Goal: Transaction & Acquisition: Book appointment/travel/reservation

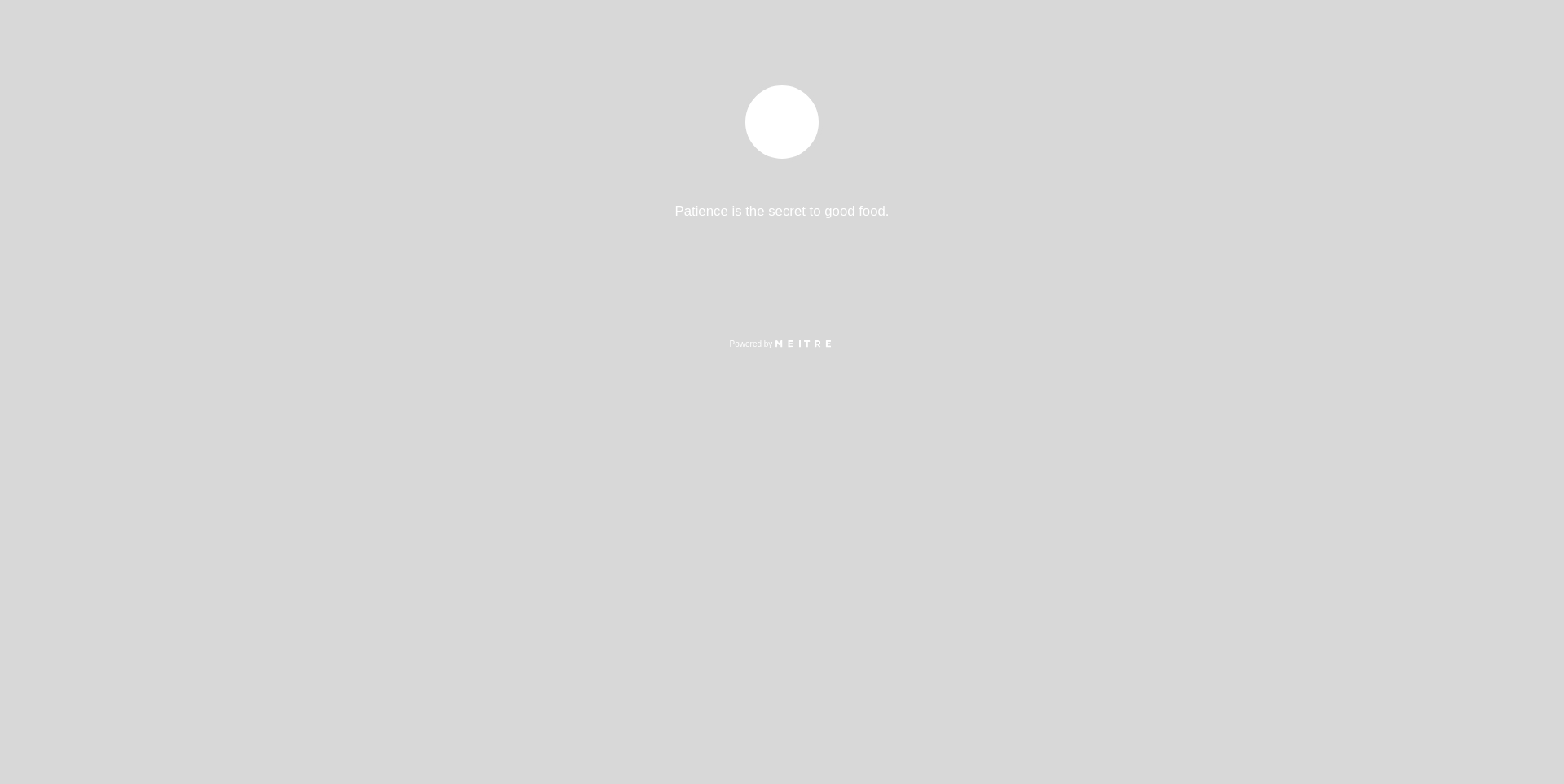
select select "es"
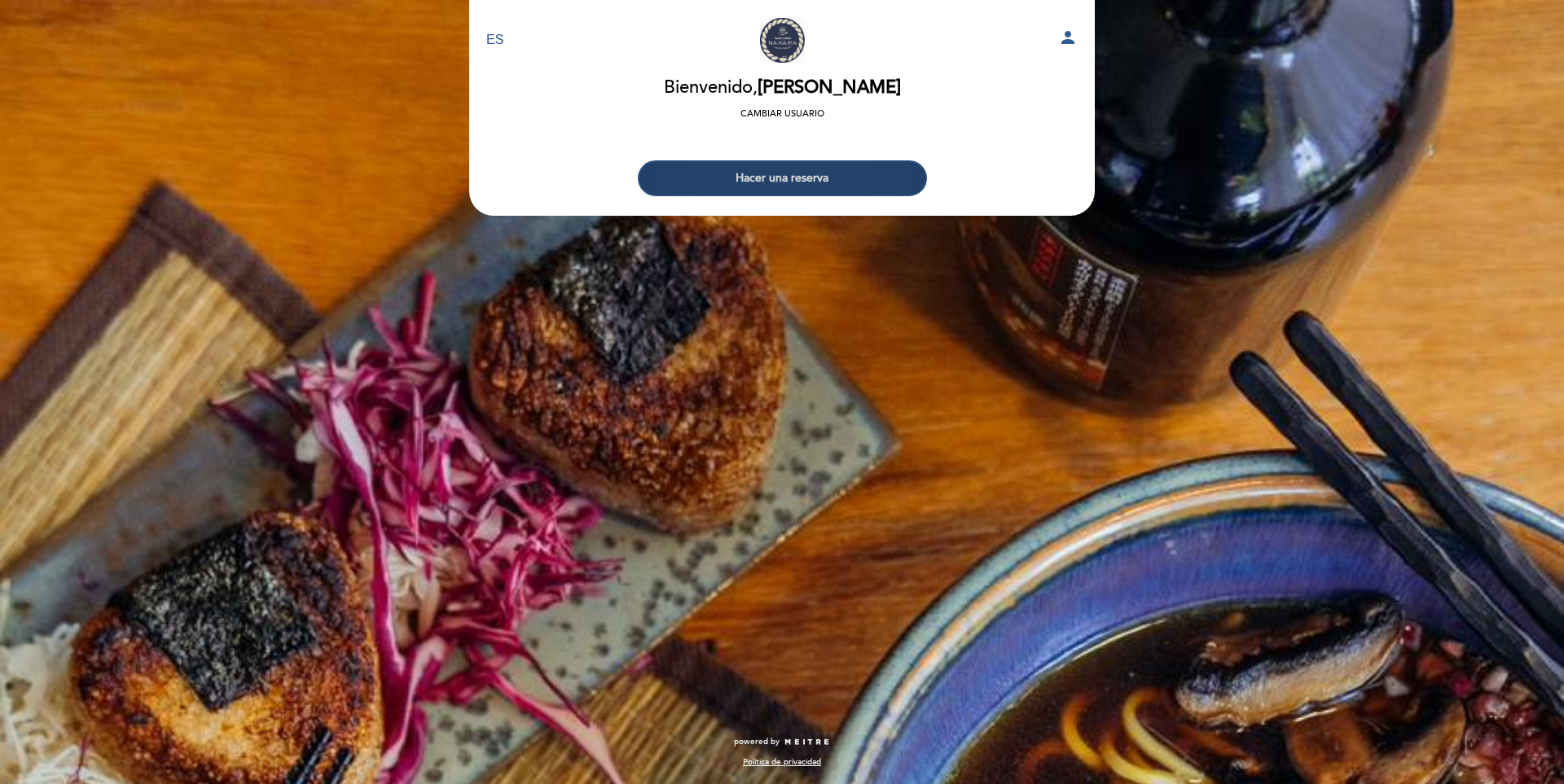
click at [809, 180] on button "Hacer una reserva" at bounding box center [782, 179] width 289 height 36
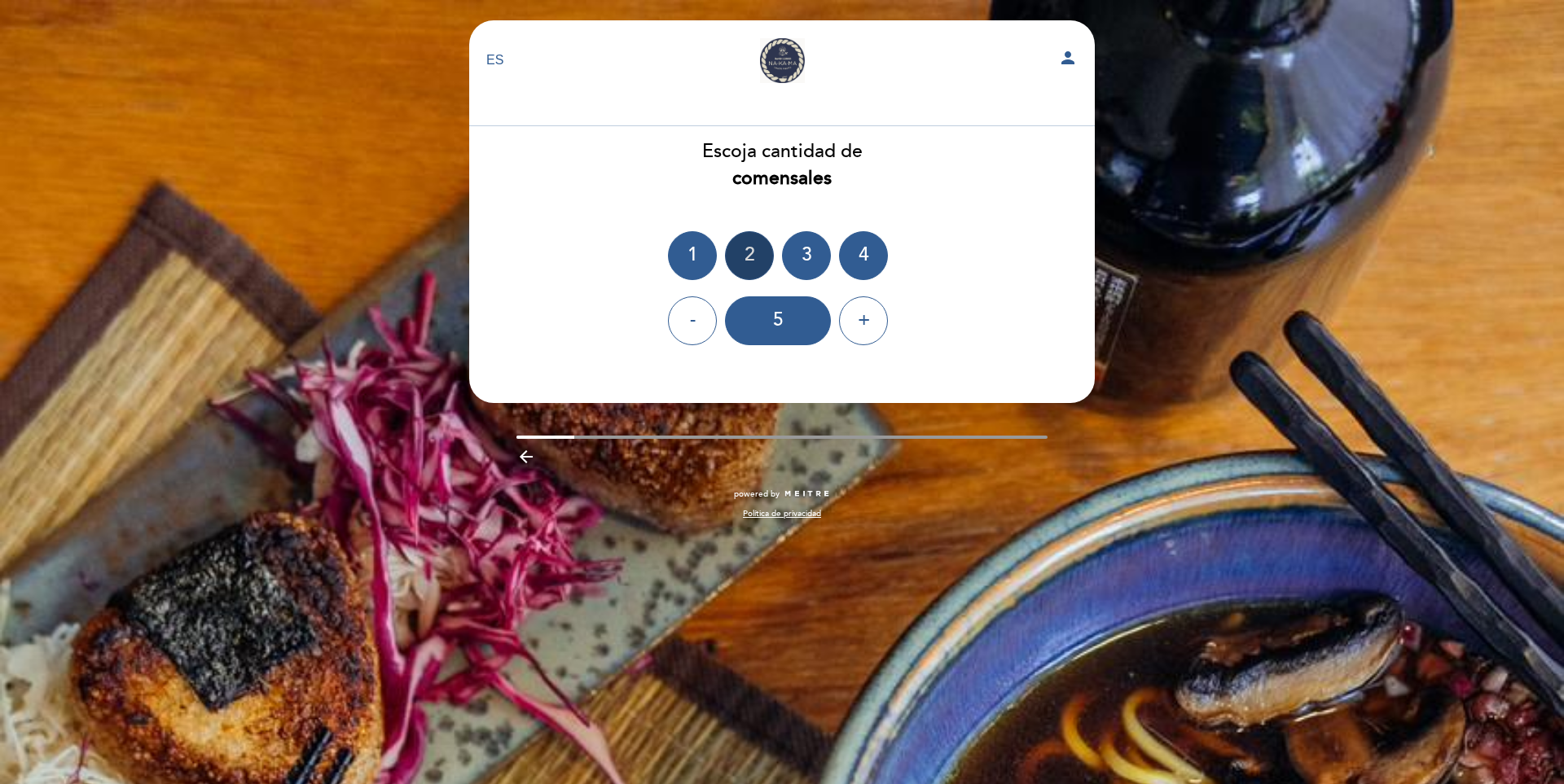
click at [763, 244] on div "2" at bounding box center [750, 256] width 49 height 49
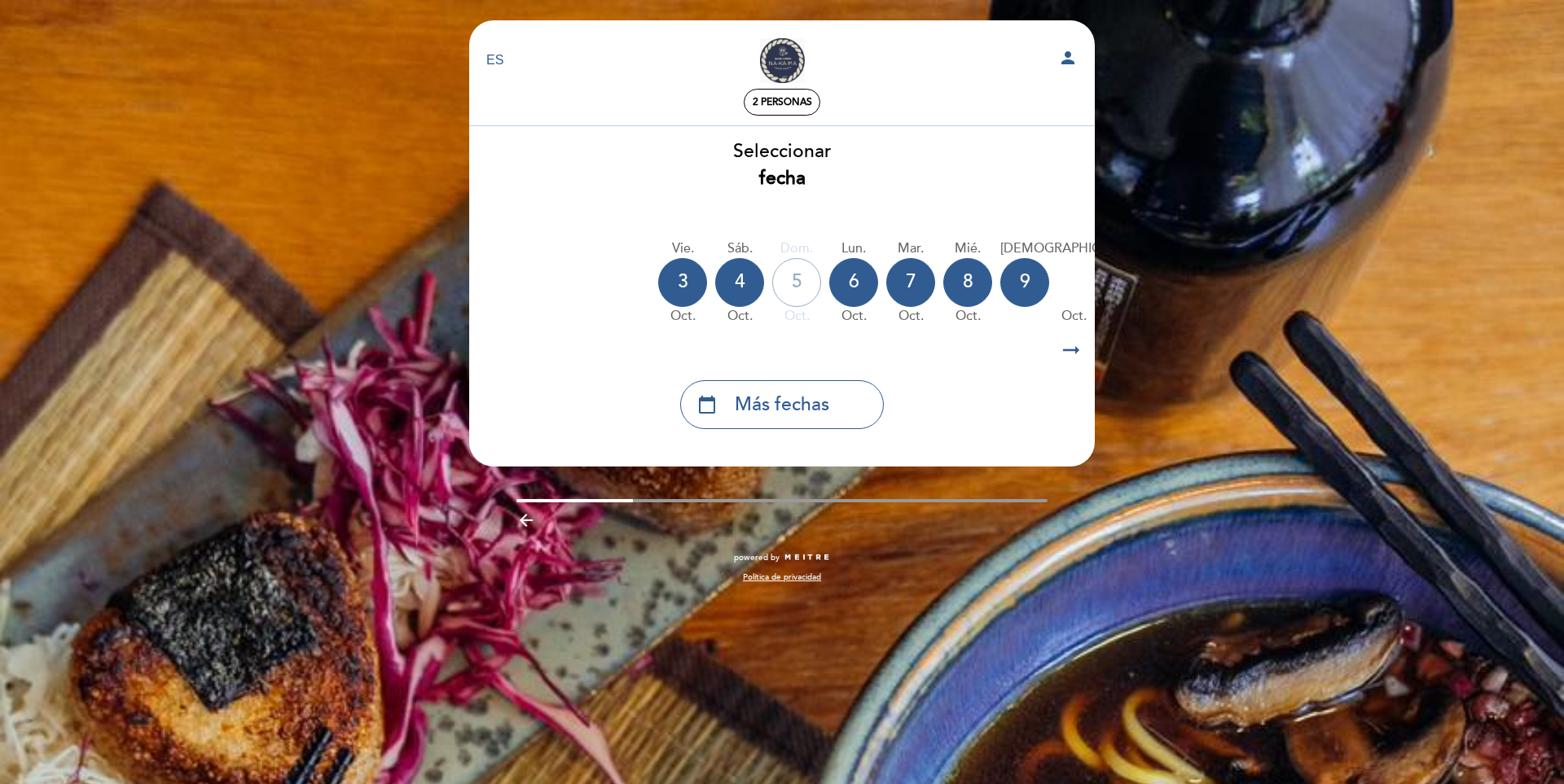
click at [1082, 351] on icon "arrow_right_alt" at bounding box center [1072, 350] width 25 height 35
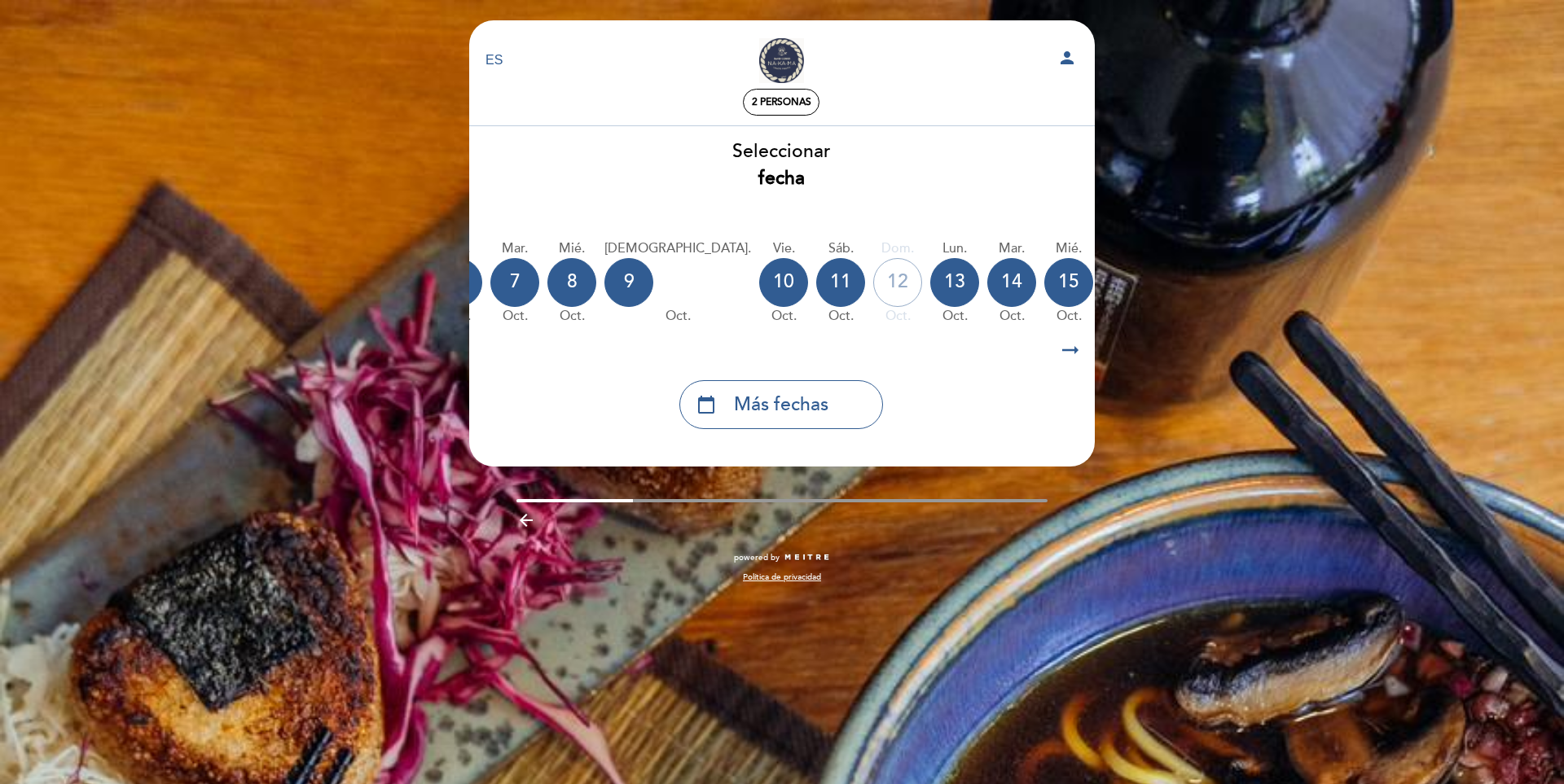
scroll to position [0, 475]
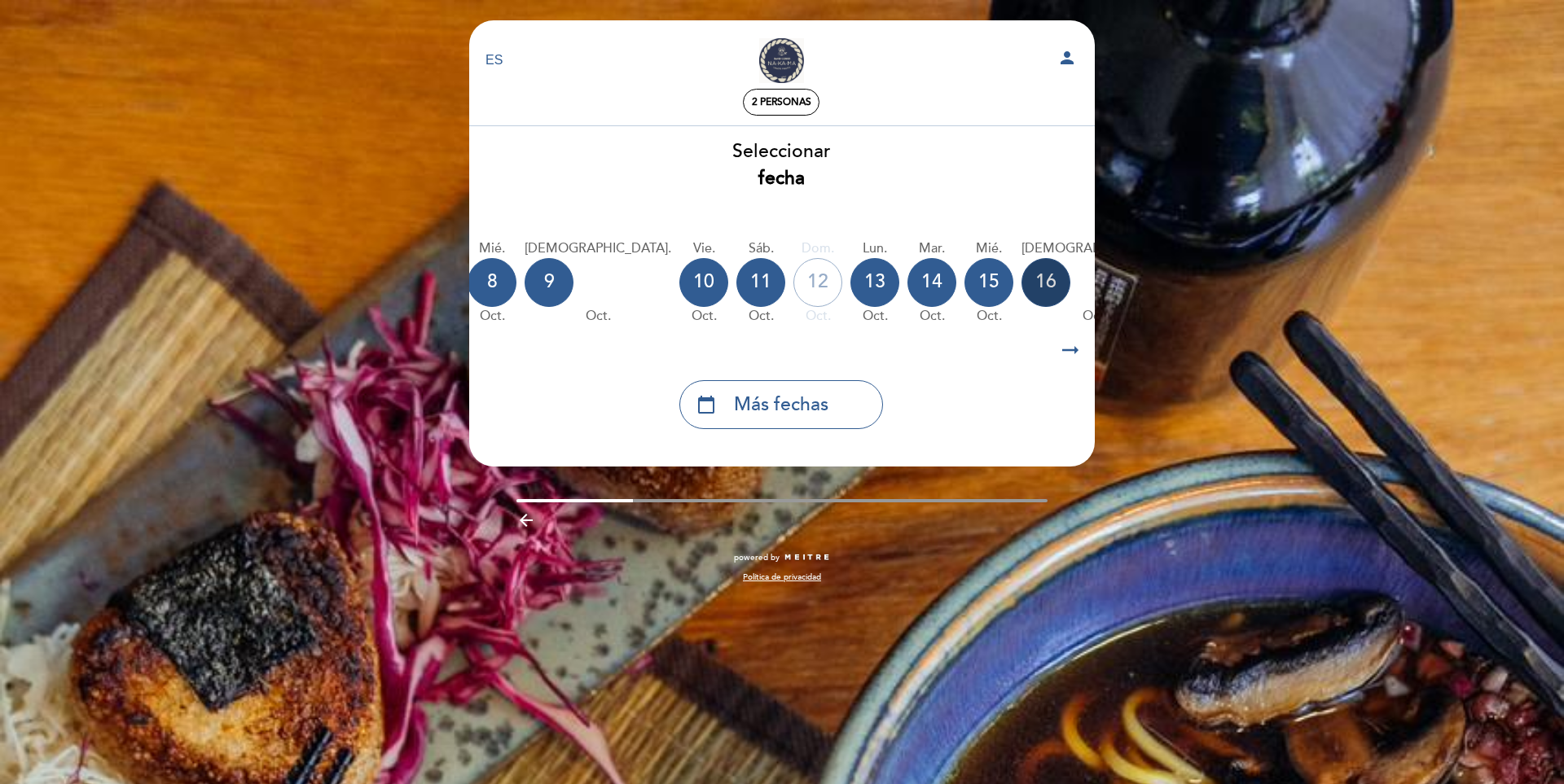
click at [1022, 286] on div "16" at bounding box center [1046, 283] width 49 height 49
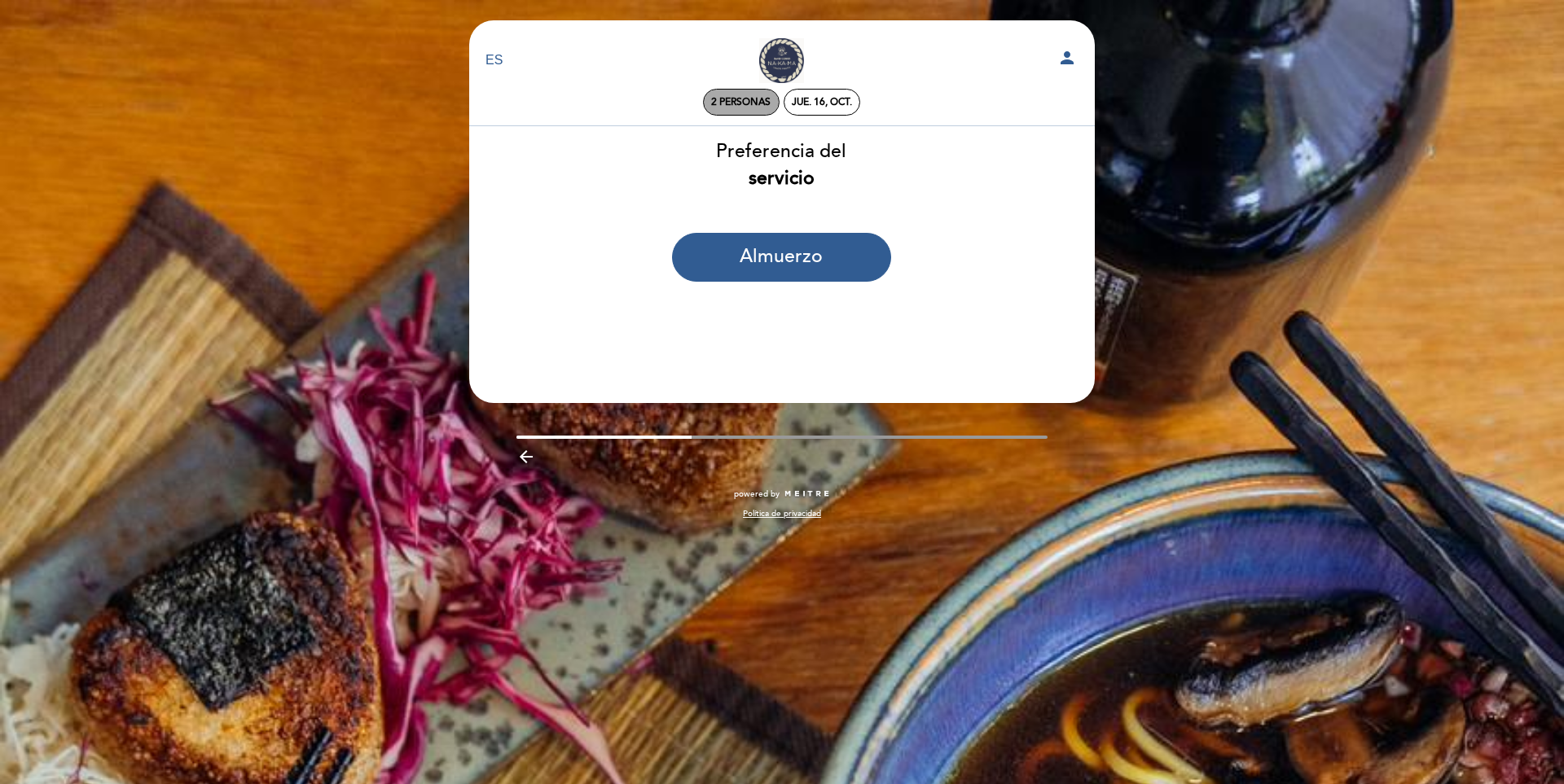
click at [753, 96] on span "2 personas" at bounding box center [741, 102] width 59 height 12
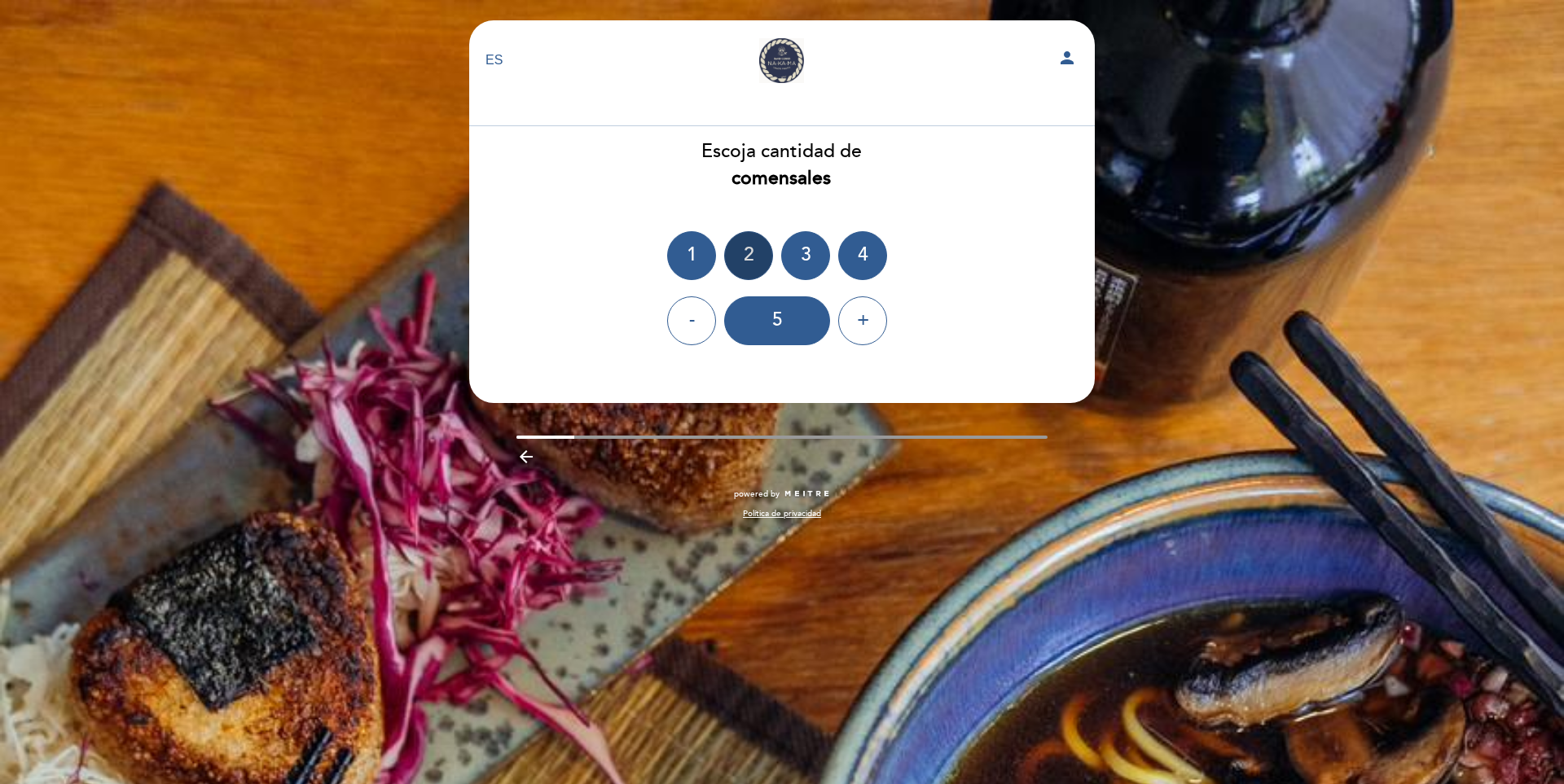
click at [757, 253] on div "2" at bounding box center [749, 256] width 49 height 49
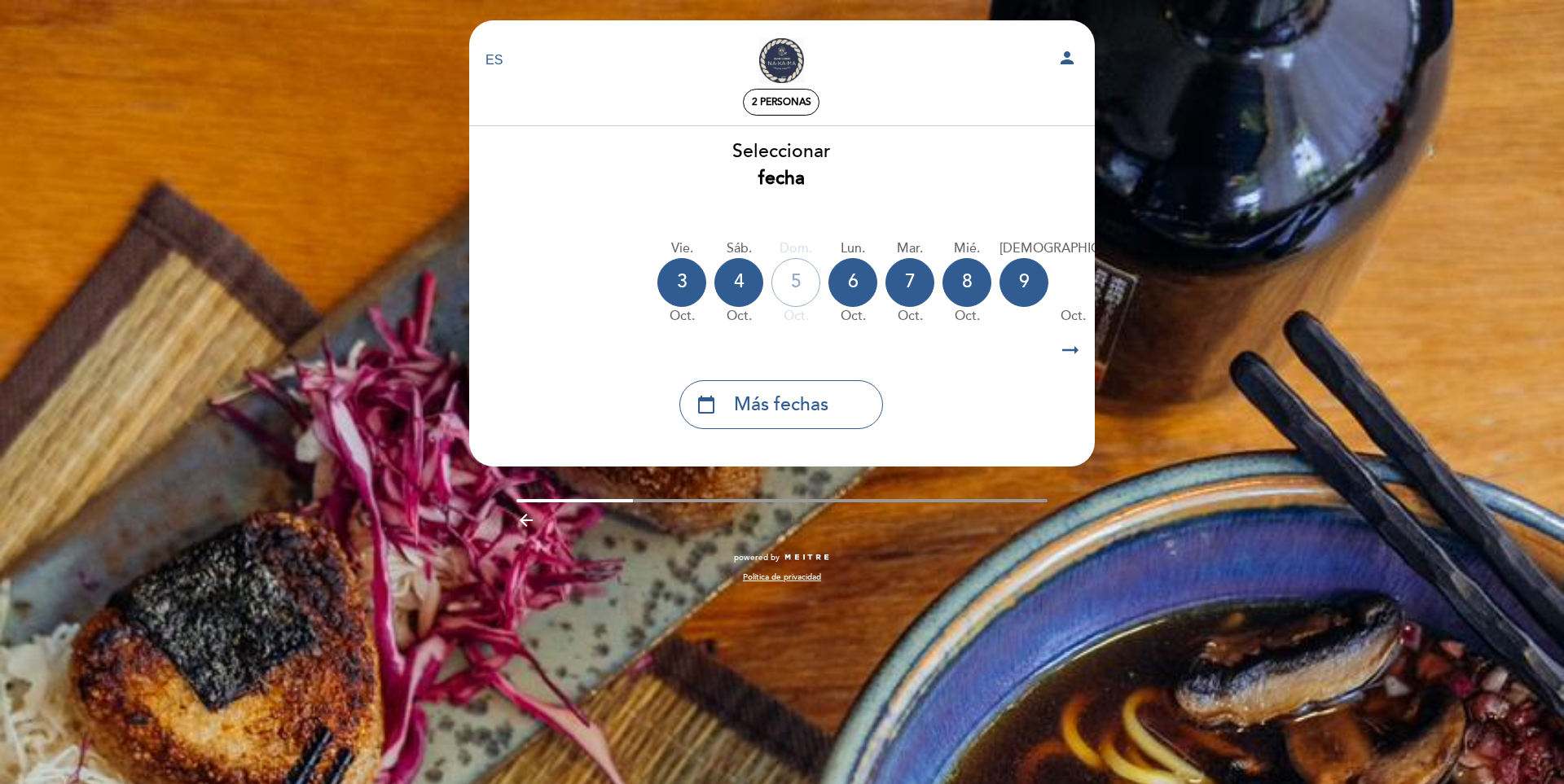
click at [939, 276] on div "vie. [DATE] sáb. [DATE] dom. [DATE] lun. [DATE] [DATE] oct. mié. [DATE] jue. [D…" at bounding box center [781, 282] width 627 height 103
click at [970, 281] on div "8" at bounding box center [967, 283] width 49 height 49
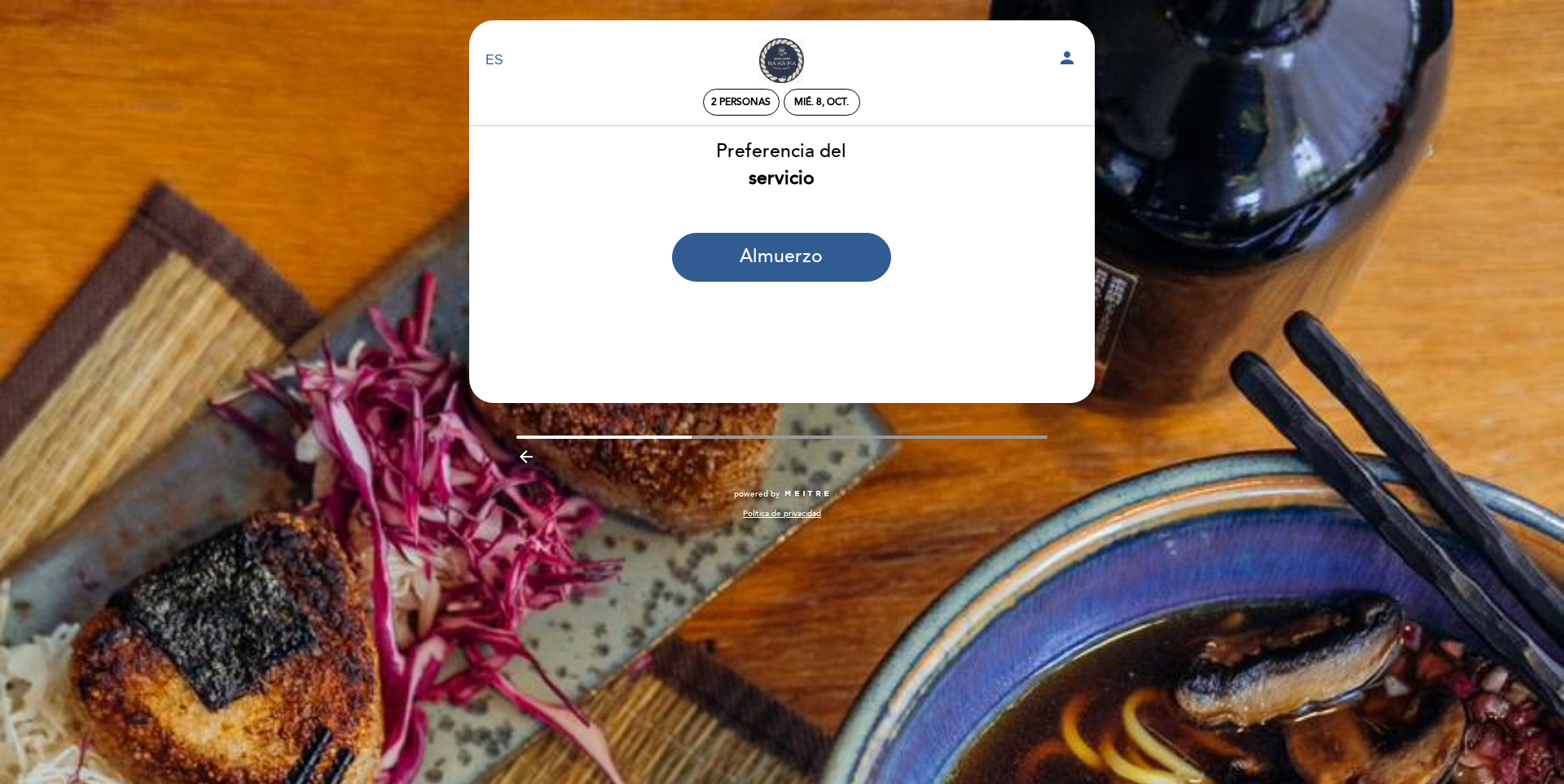
click at [524, 453] on icon "arrow_backward" at bounding box center [526, 457] width 20 height 20
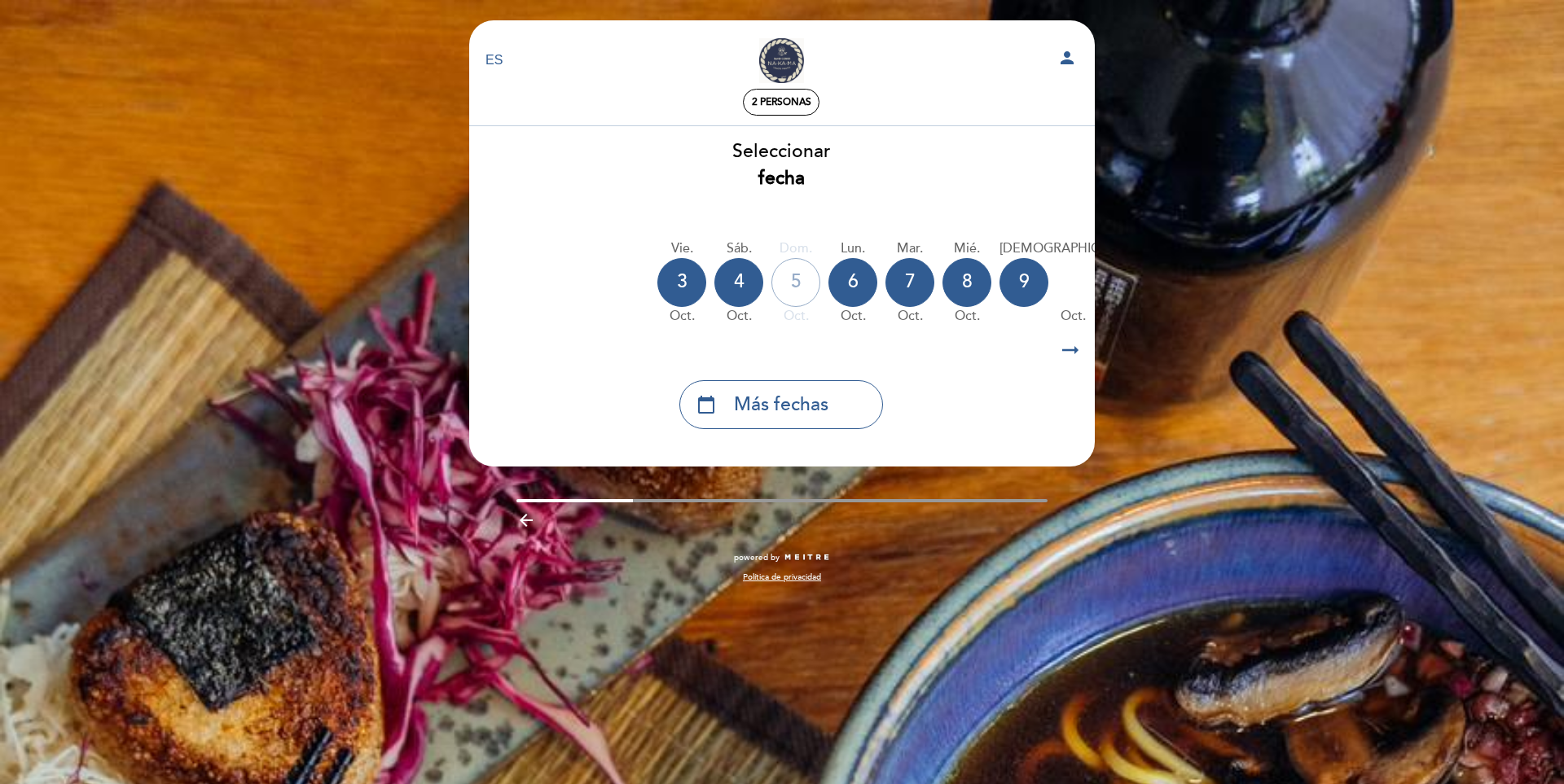
click at [1062, 364] on icon "arrow_right_alt" at bounding box center [1071, 350] width 25 height 35
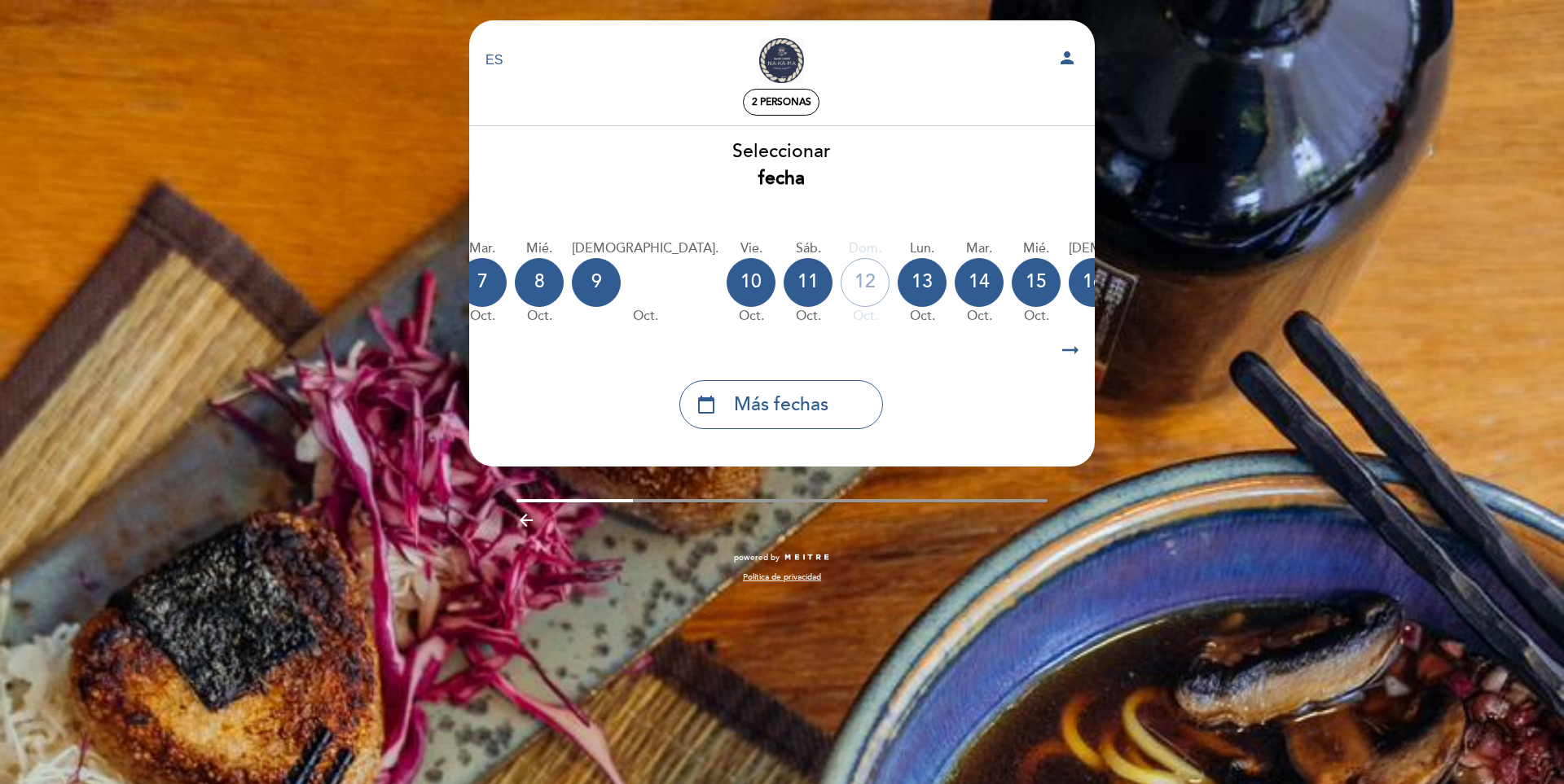
click at [1069, 352] on icon "arrow_right_alt" at bounding box center [1071, 350] width 25 height 35
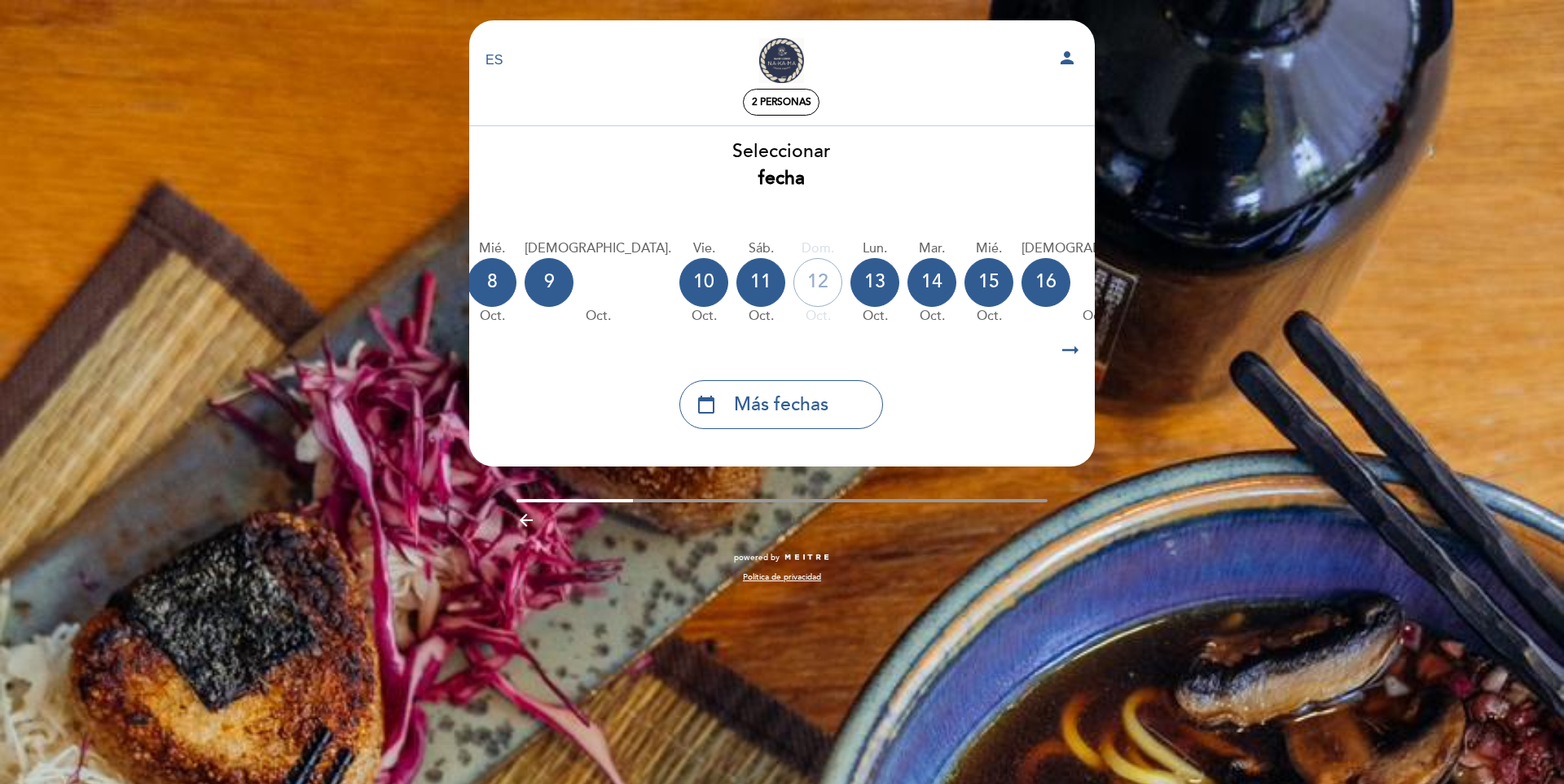
click at [1177, 276] on div "17" at bounding box center [1201, 283] width 49 height 49
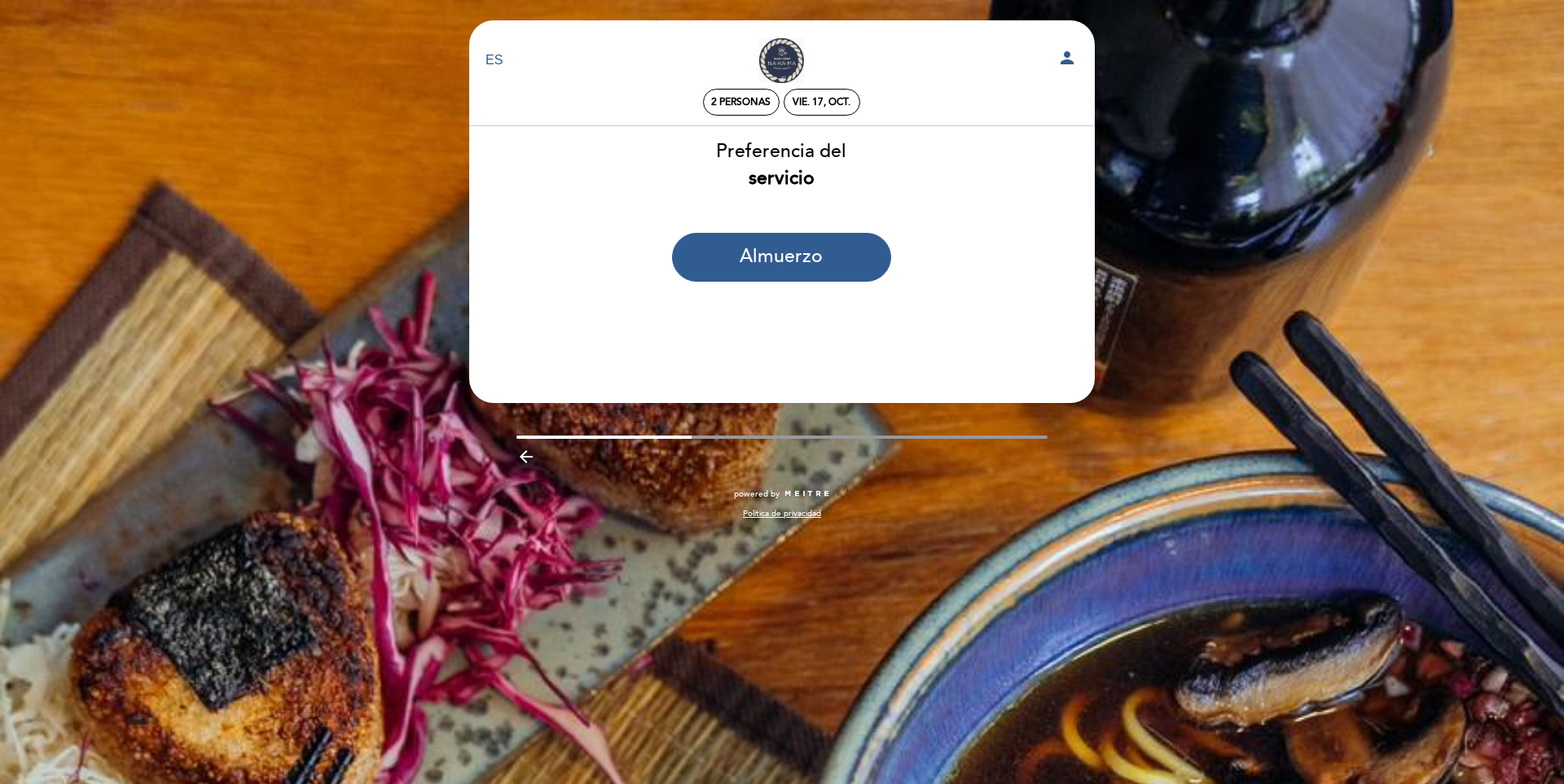
click at [526, 457] on icon "arrow_backward" at bounding box center [526, 457] width 20 height 20
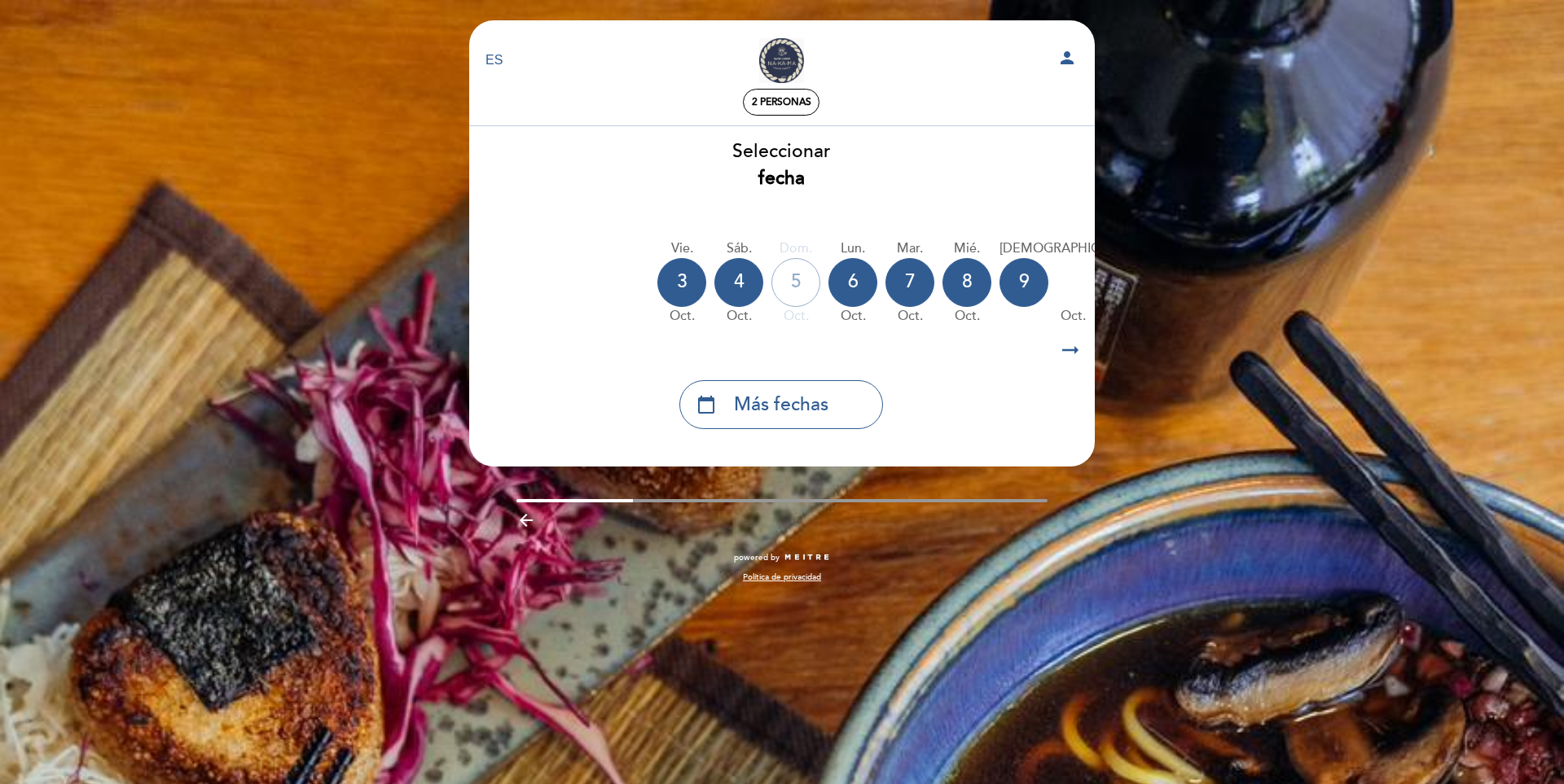
click at [1073, 354] on icon "arrow_right_alt" at bounding box center [1071, 350] width 25 height 35
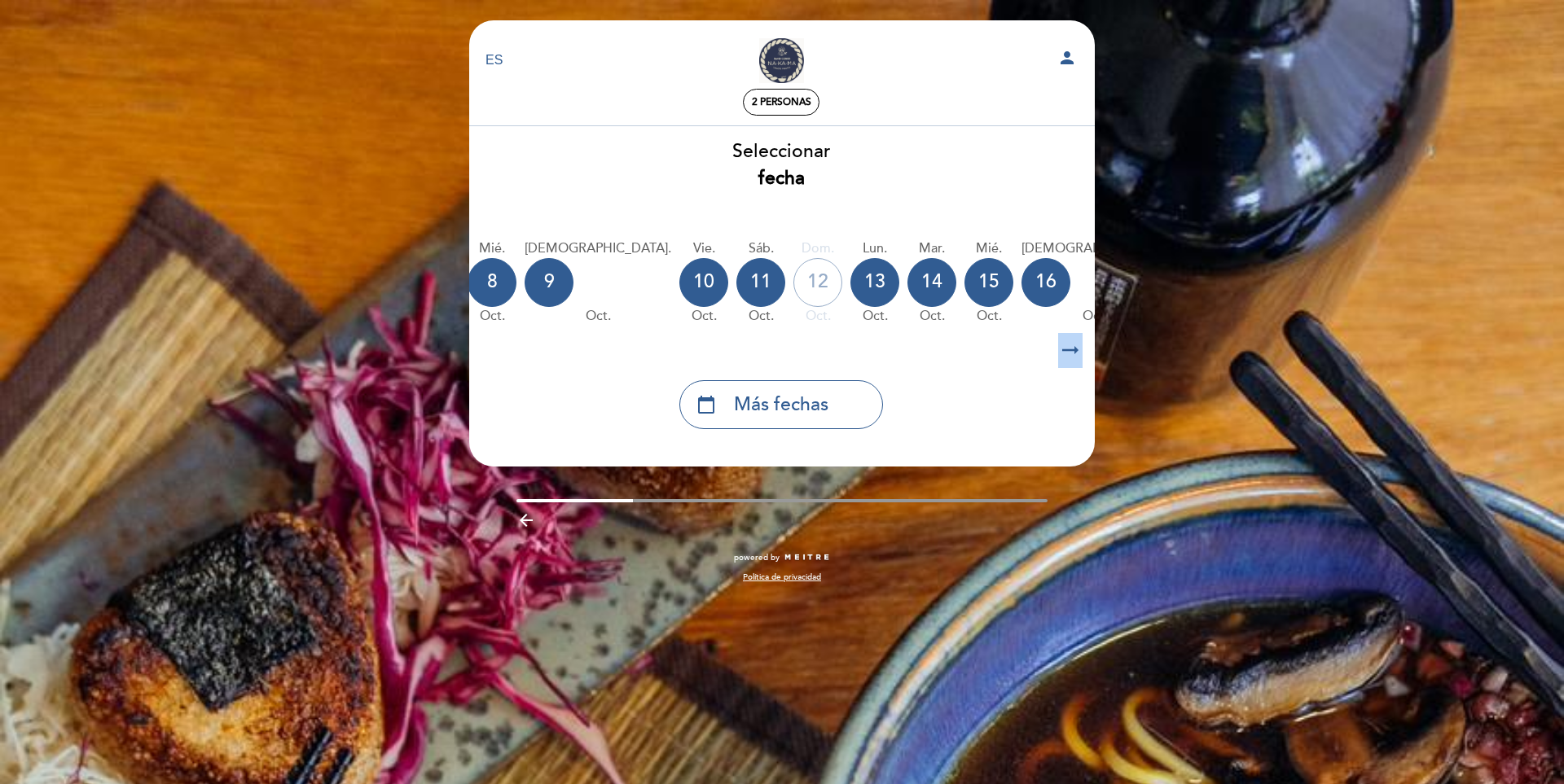
click at [1073, 354] on icon "arrow_right_alt" at bounding box center [1071, 350] width 25 height 35
click at [1248, 289] on icon "calendar_today" at bounding box center [1258, 282] width 20 height 28
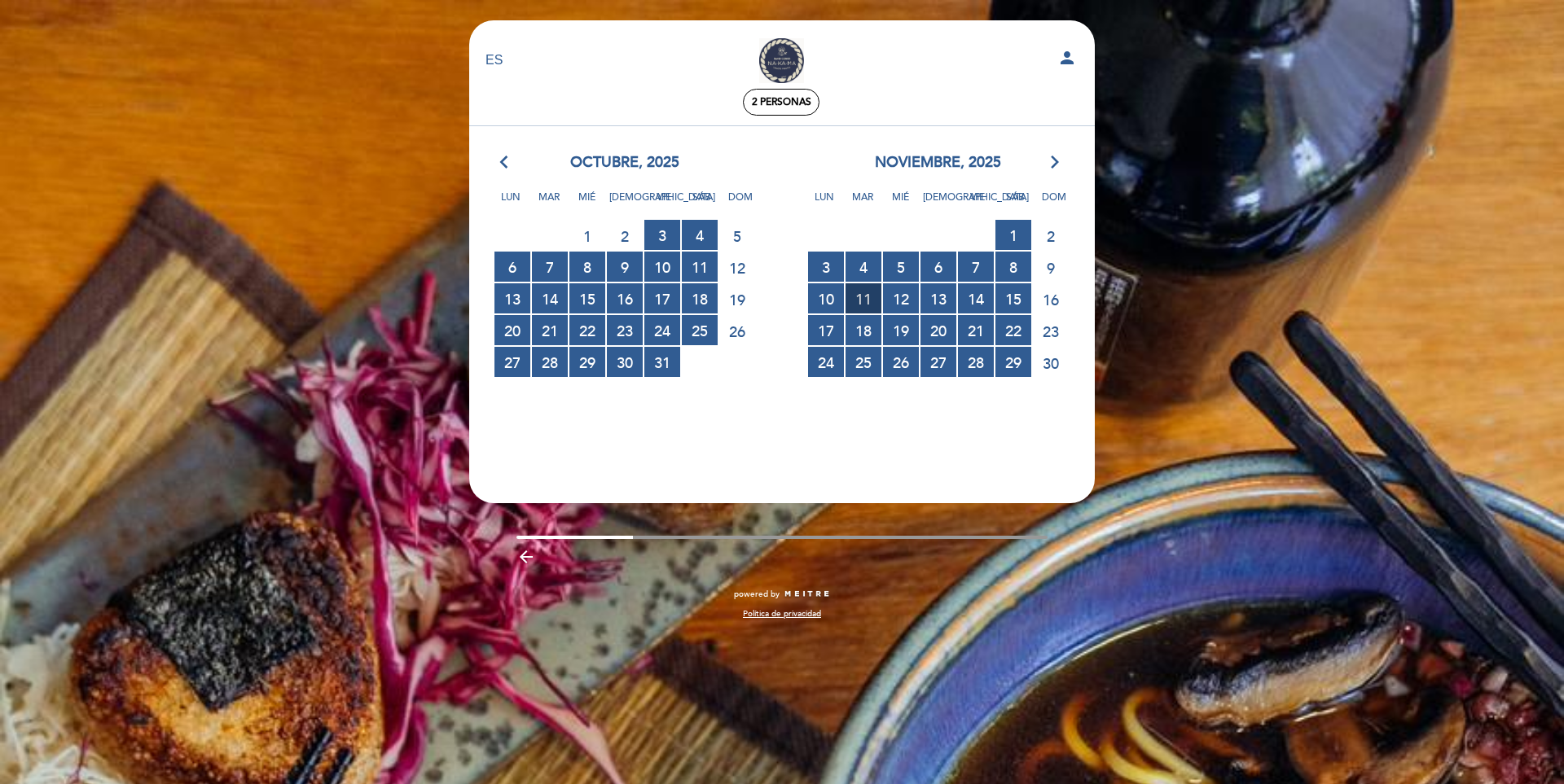
click at [872, 296] on span "11 RESERVAS DISPONIBLES" at bounding box center [863, 298] width 36 height 30
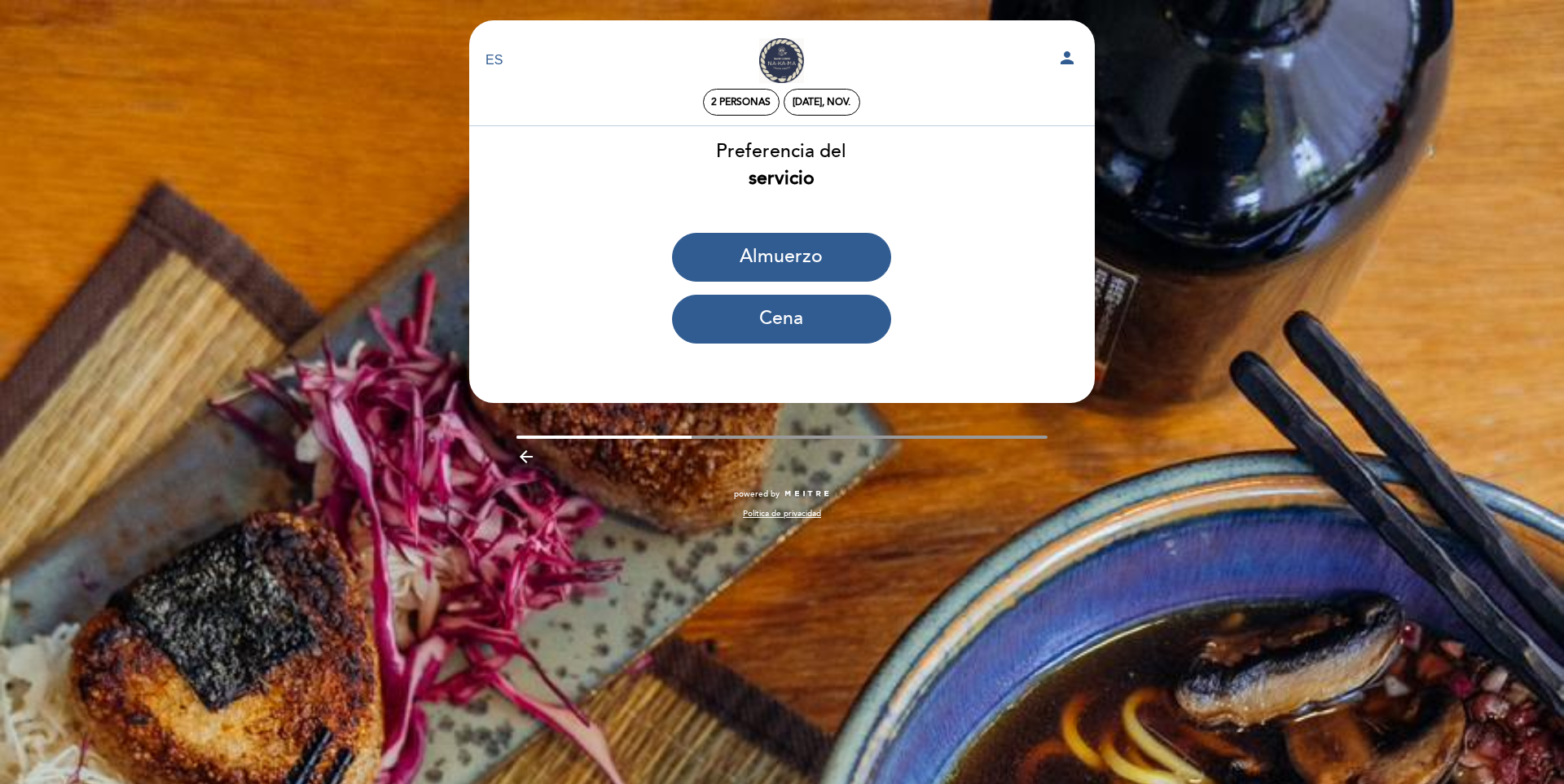
click at [528, 459] on icon "arrow_backward" at bounding box center [526, 457] width 20 height 20
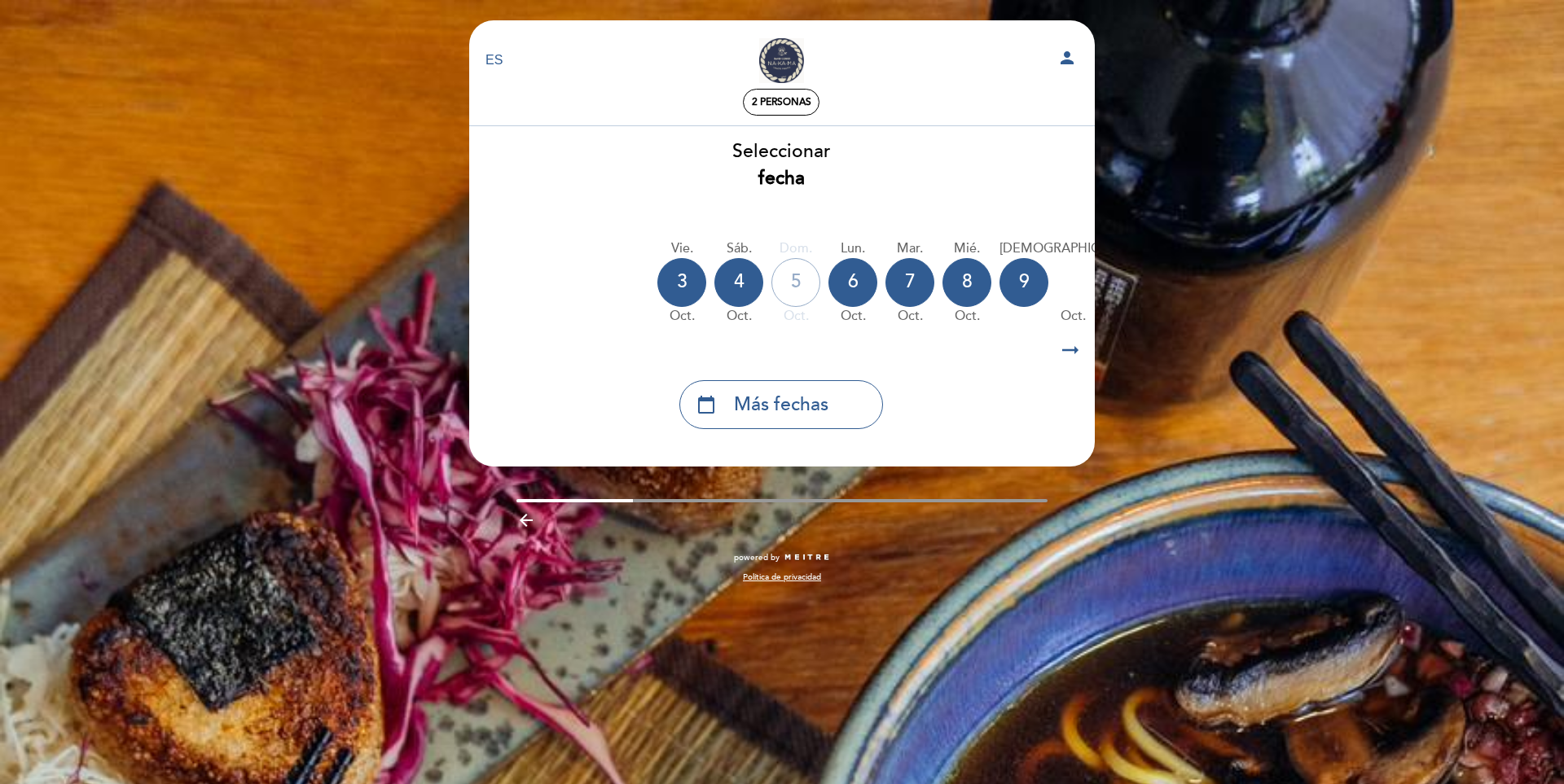
click at [1071, 355] on icon "arrow_right_alt" at bounding box center [1071, 350] width 25 height 35
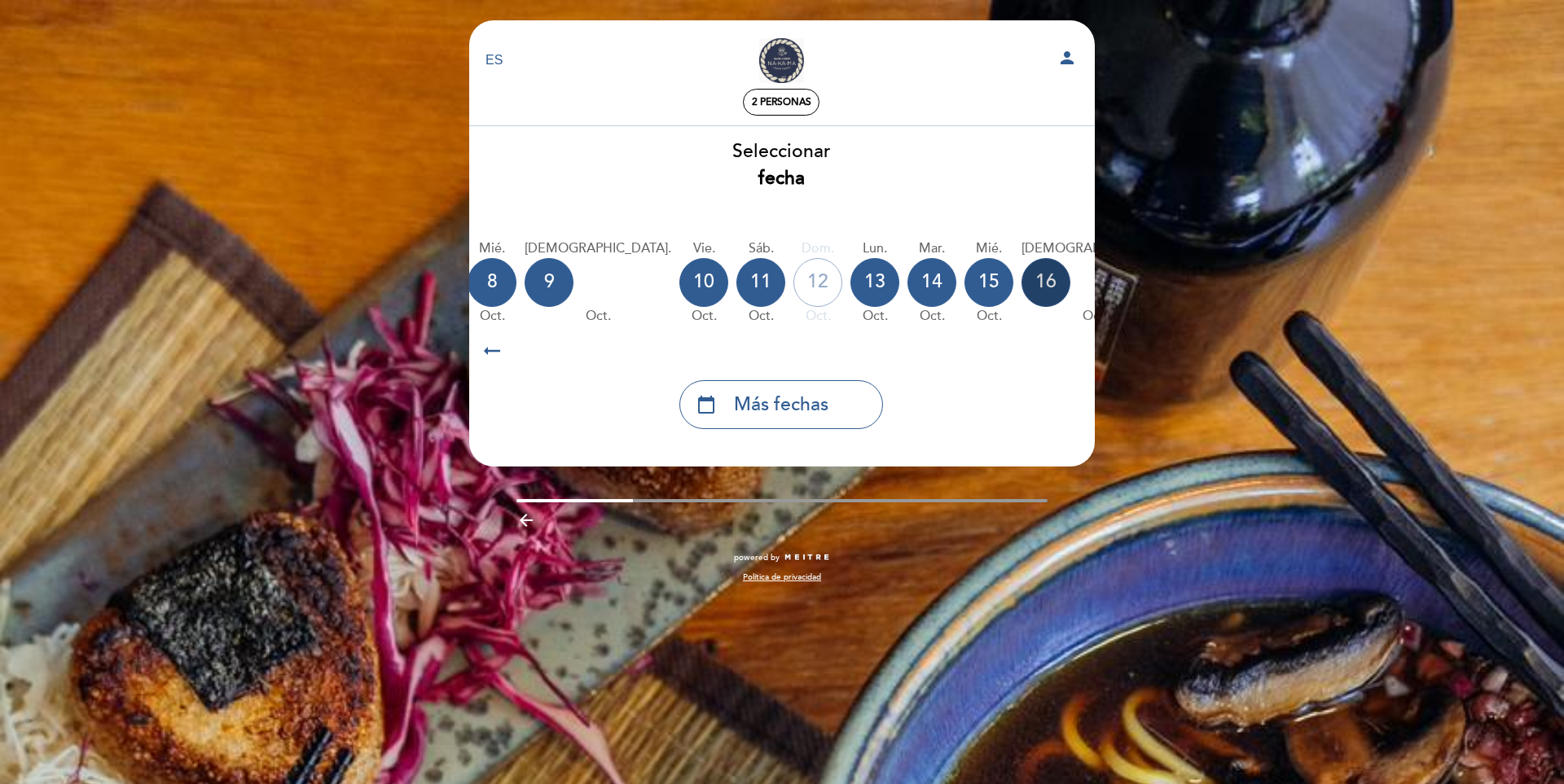
click at [1022, 276] on div "16" at bounding box center [1046, 283] width 49 height 49
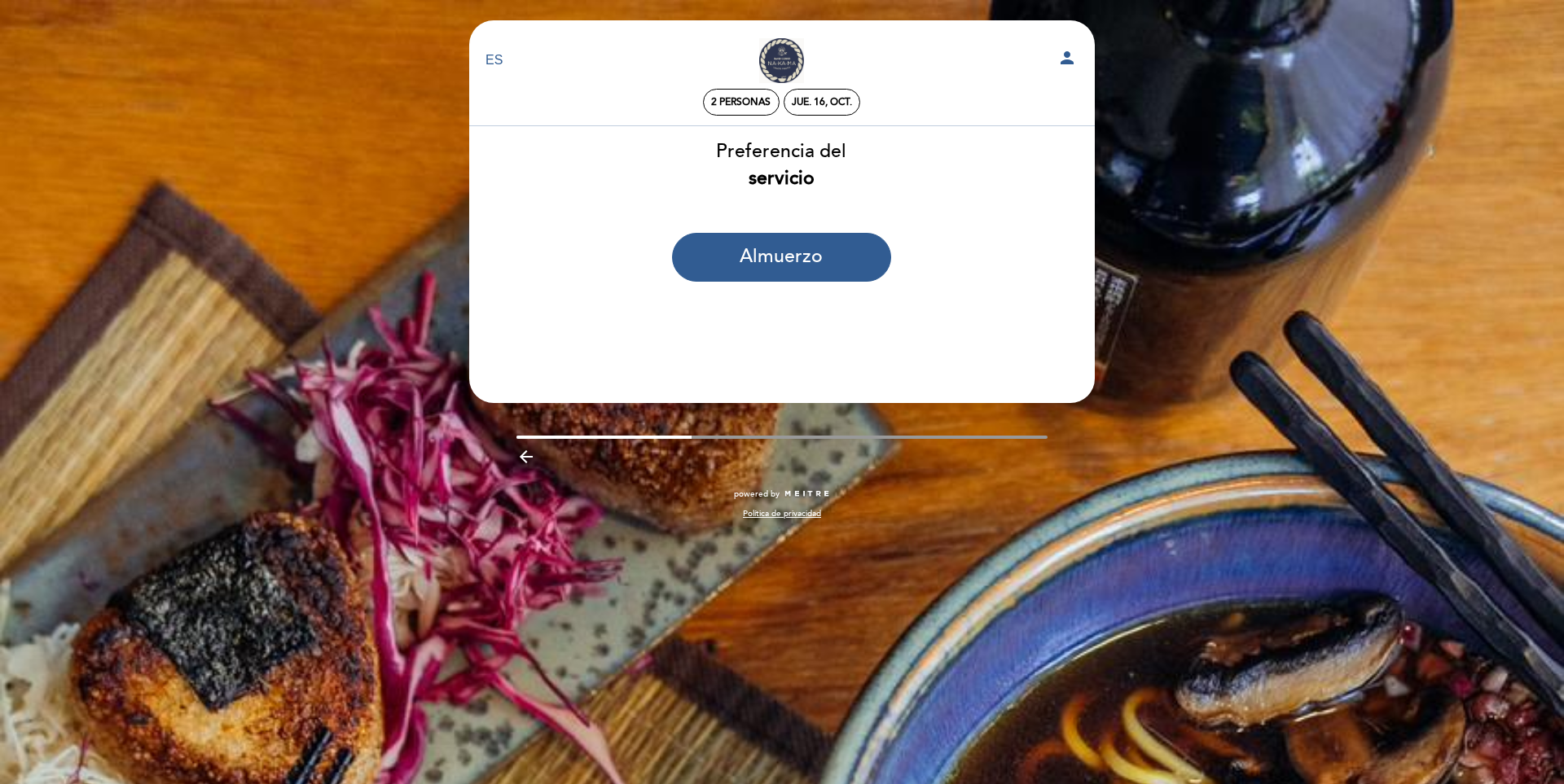
click at [783, 172] on b "servicio" at bounding box center [781, 179] width 66 height 23
click at [533, 457] on icon "arrow_backward" at bounding box center [526, 457] width 20 height 20
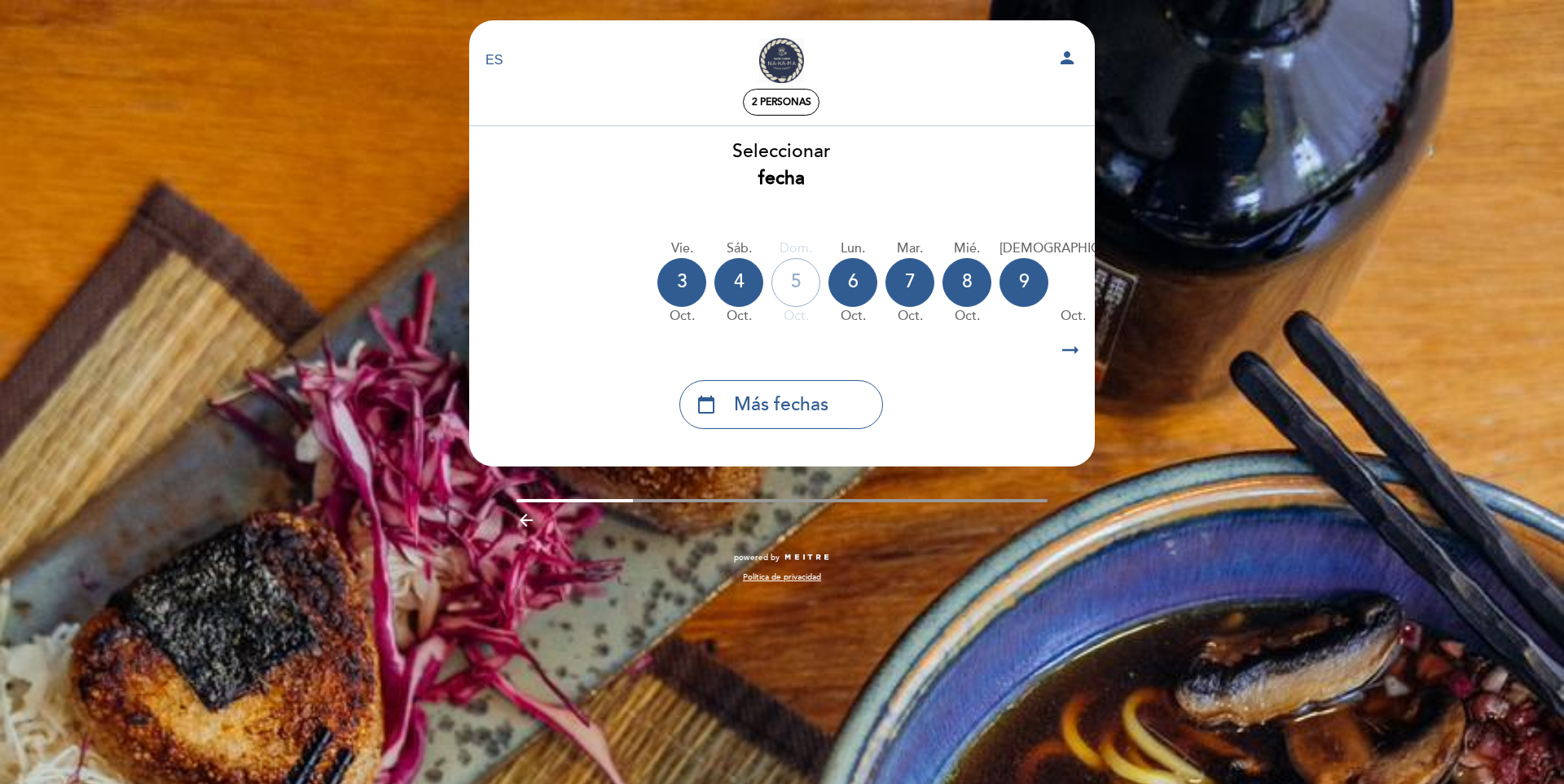
click at [1075, 353] on icon "arrow_right_alt" at bounding box center [1071, 350] width 25 height 35
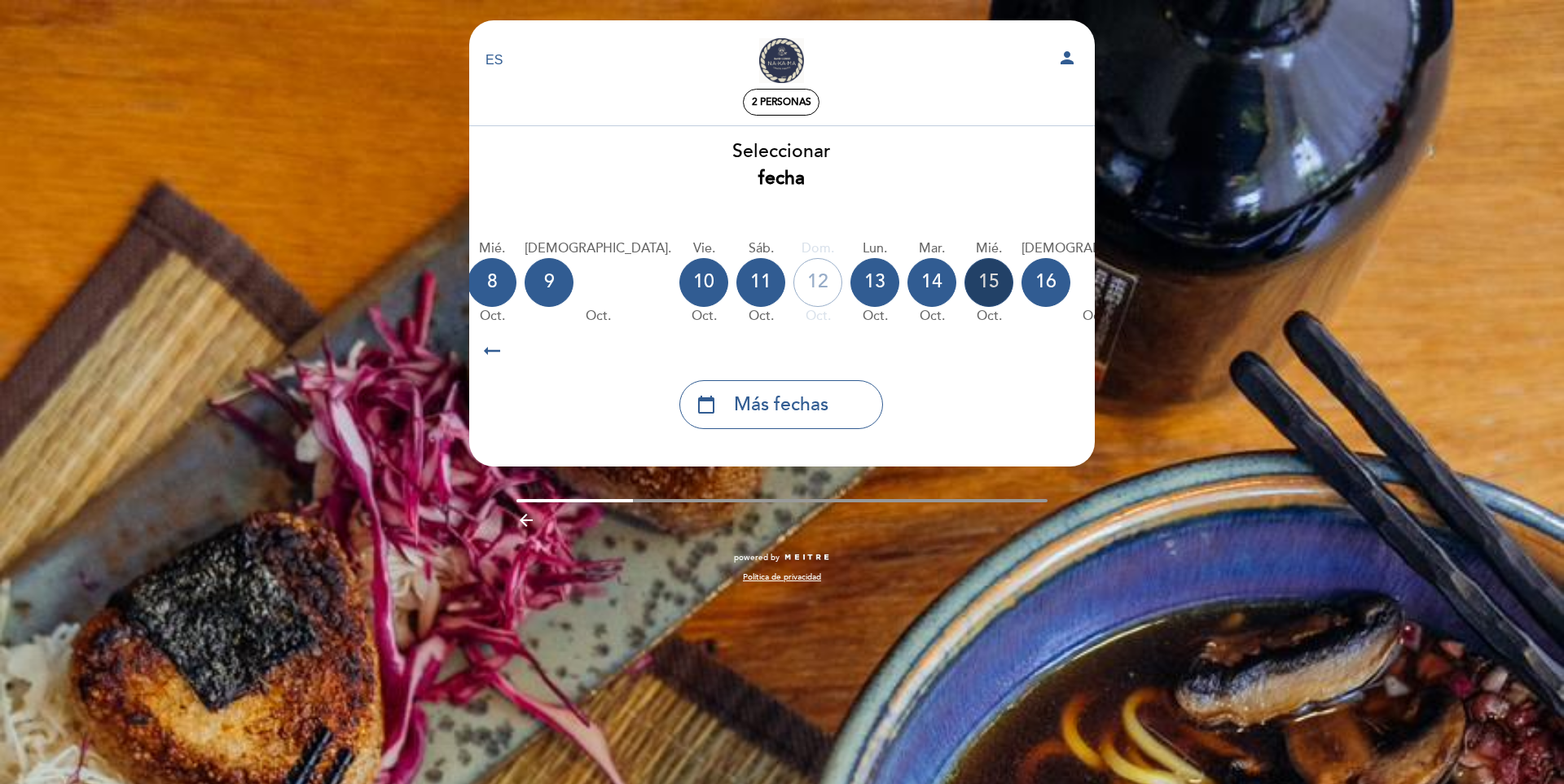
click at [964, 282] on div "15" at bounding box center [989, 283] width 49 height 49
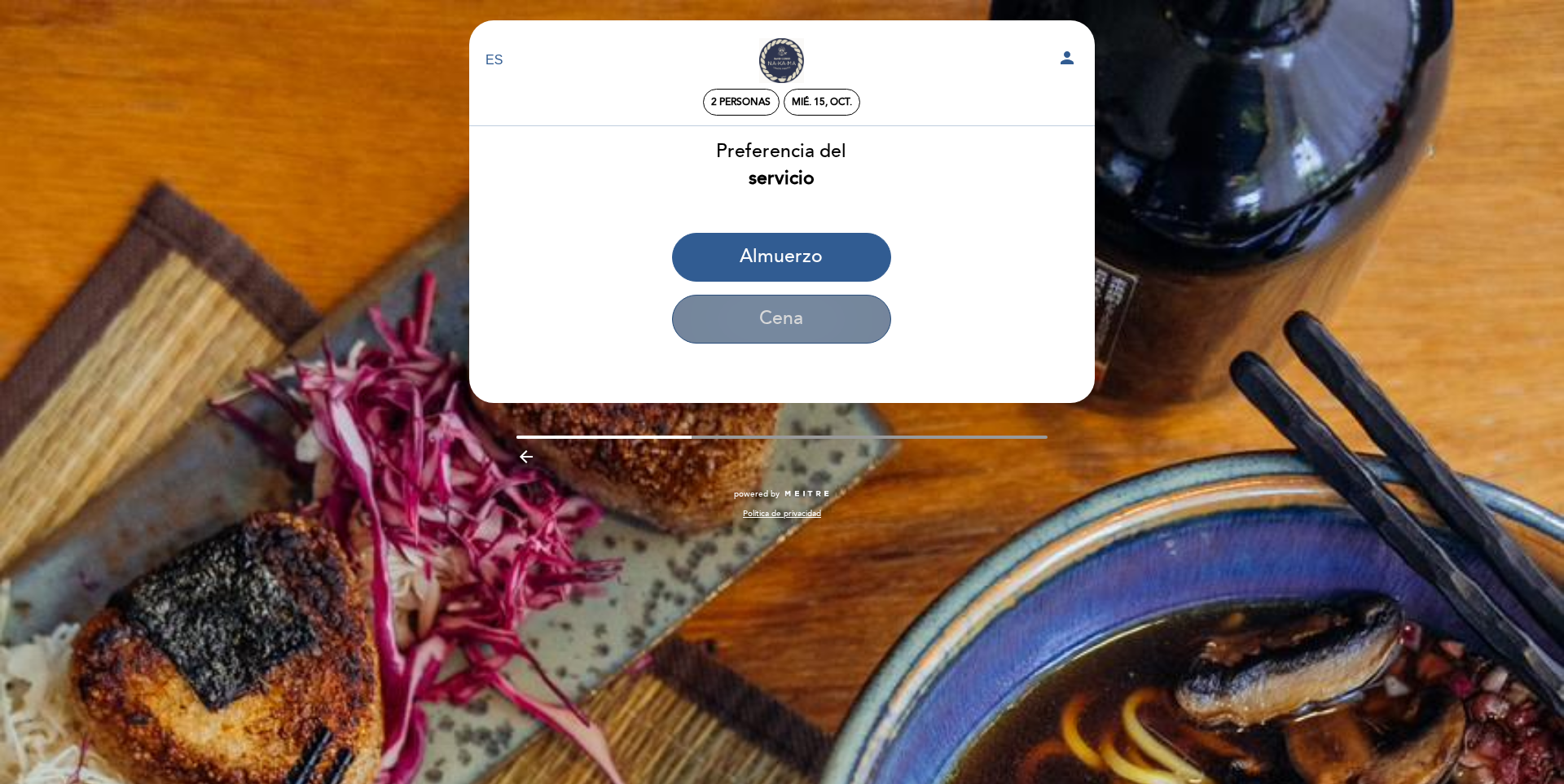
click at [807, 318] on button "Cena" at bounding box center [781, 319] width 219 height 49
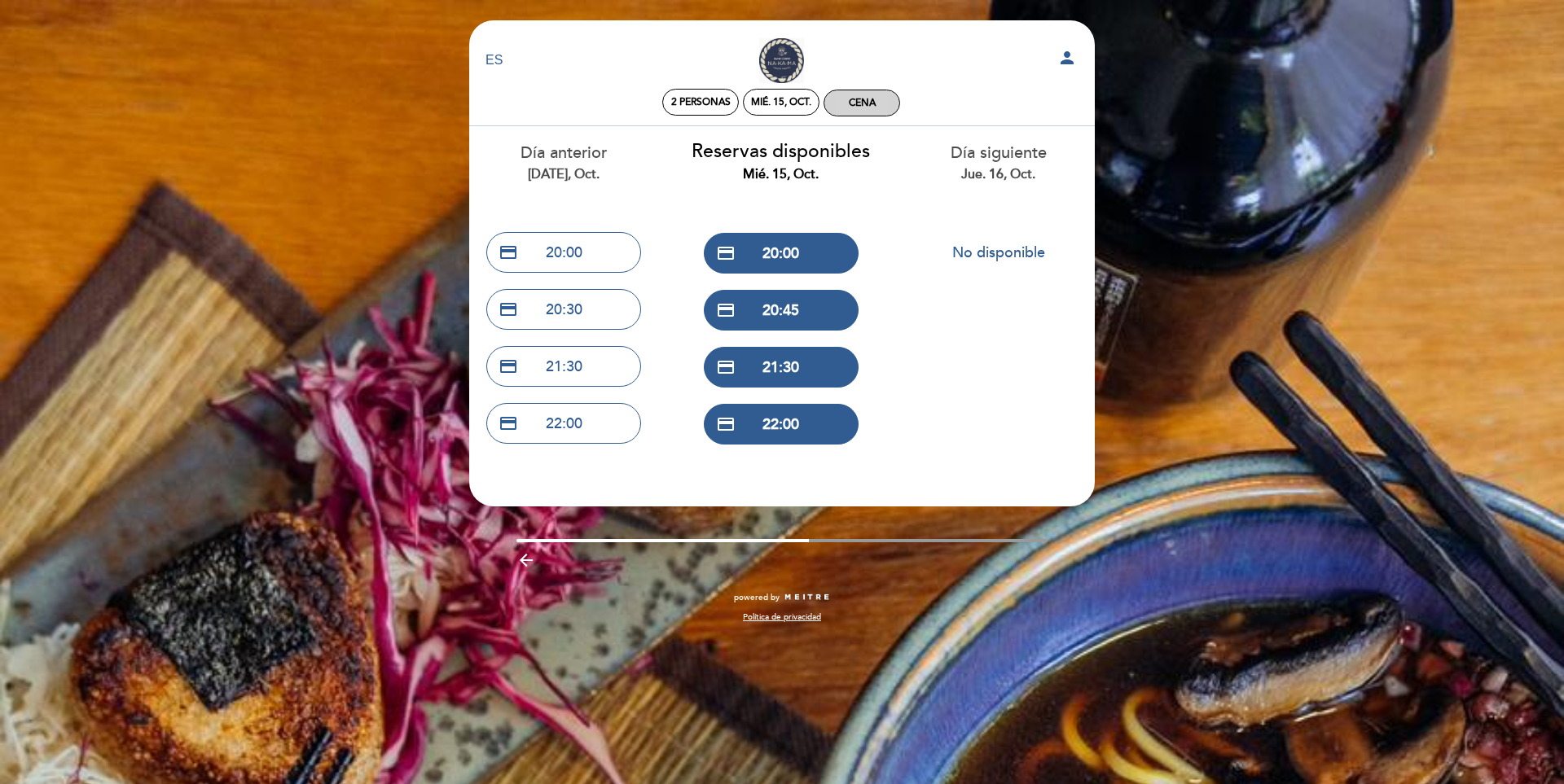
click at [861, 99] on div "Cena" at bounding box center [862, 103] width 27 height 12
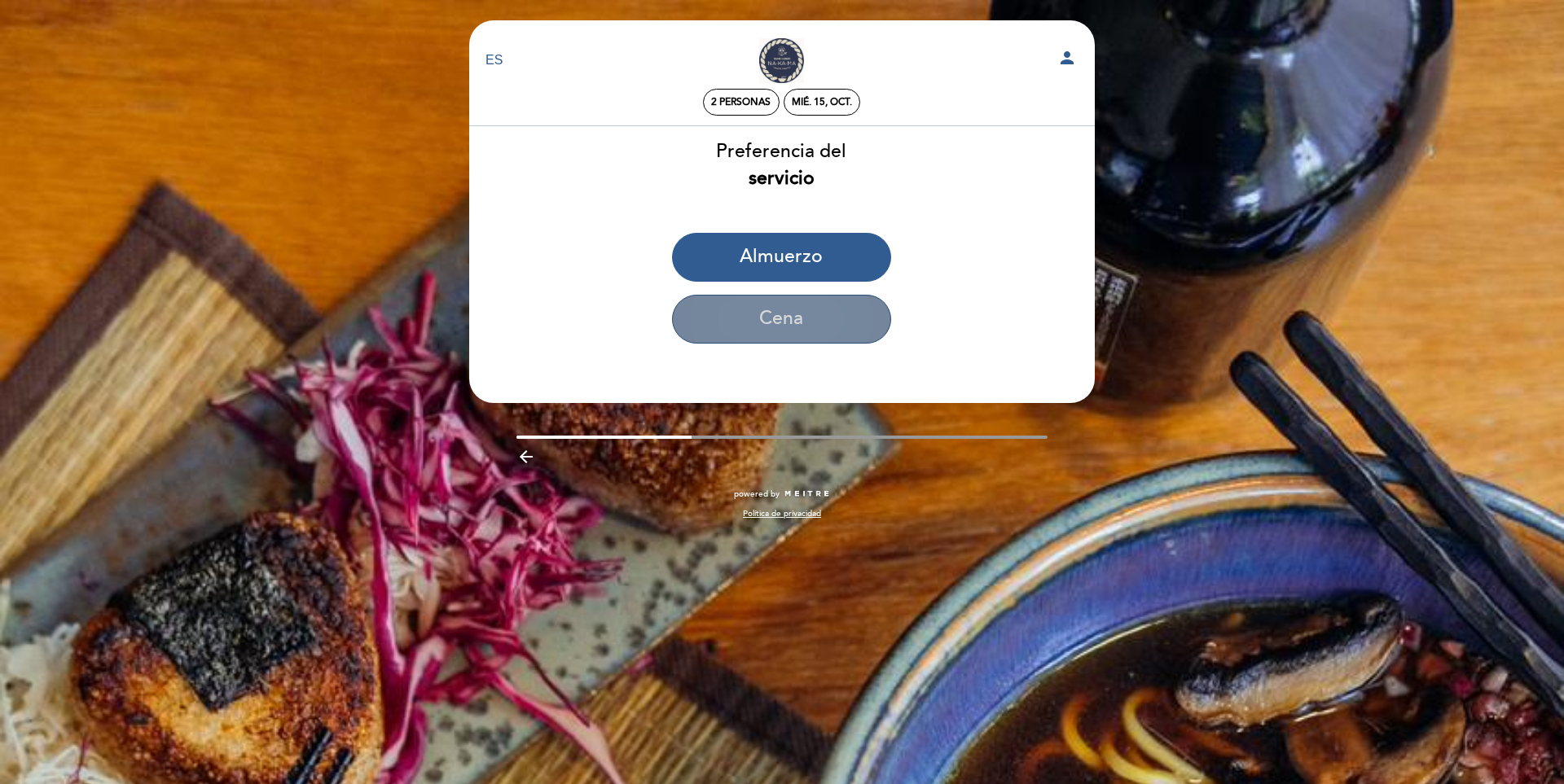
click at [819, 316] on button "Cena" at bounding box center [781, 319] width 219 height 49
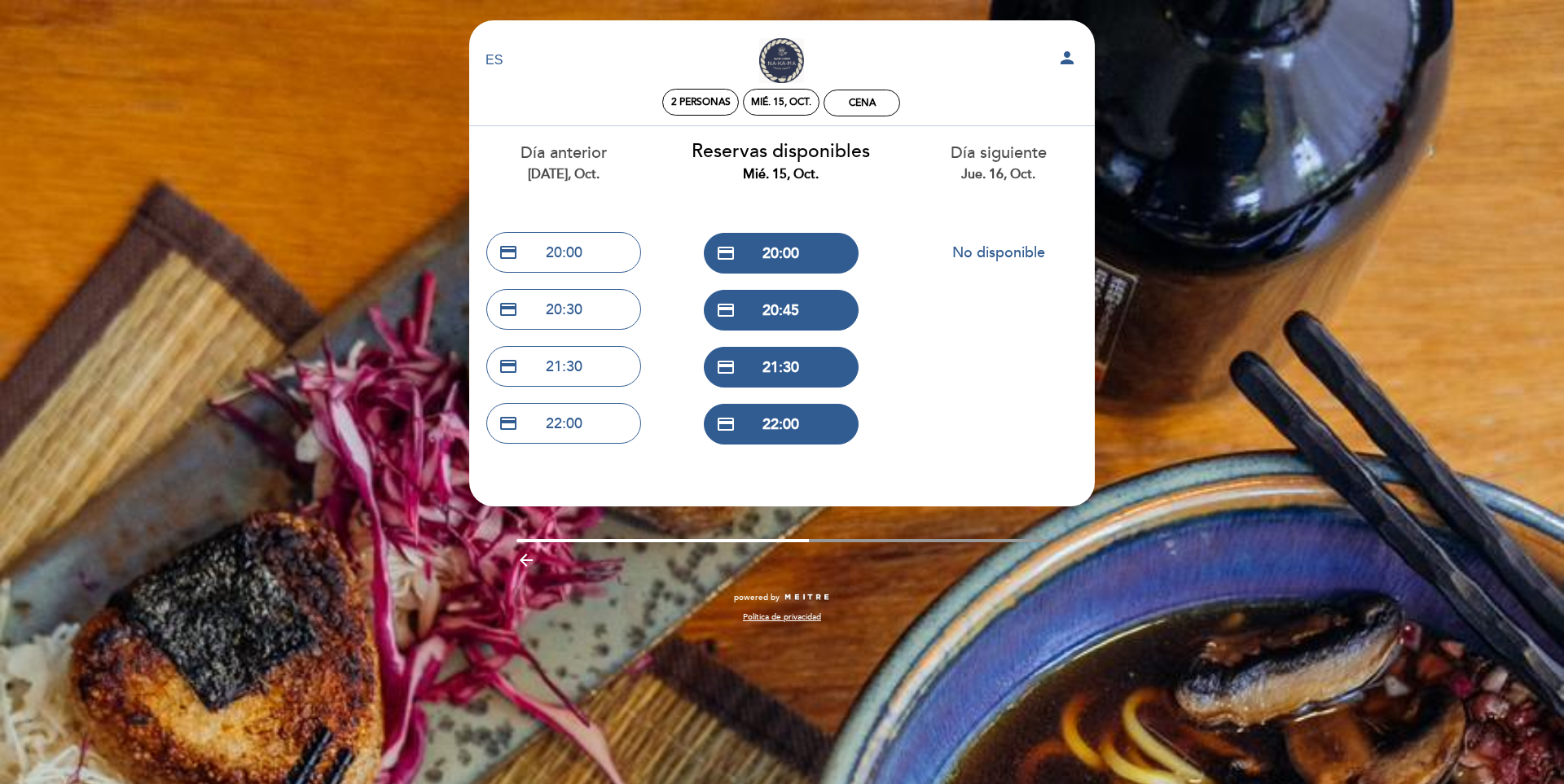
drag, startPoint x: 796, startPoint y: 538, endPoint x: 903, endPoint y: 537, distance: 107.0
click at [903, 537] on div "EN ES PT NAKAMA RAMEN person 2 personas mié. 15, oct. Cena [GEOGRAPHIC_DATA] [P…" at bounding box center [782, 330] width 650 height 619
click at [761, 415] on button "credit_card 22:00" at bounding box center [781, 424] width 155 height 41
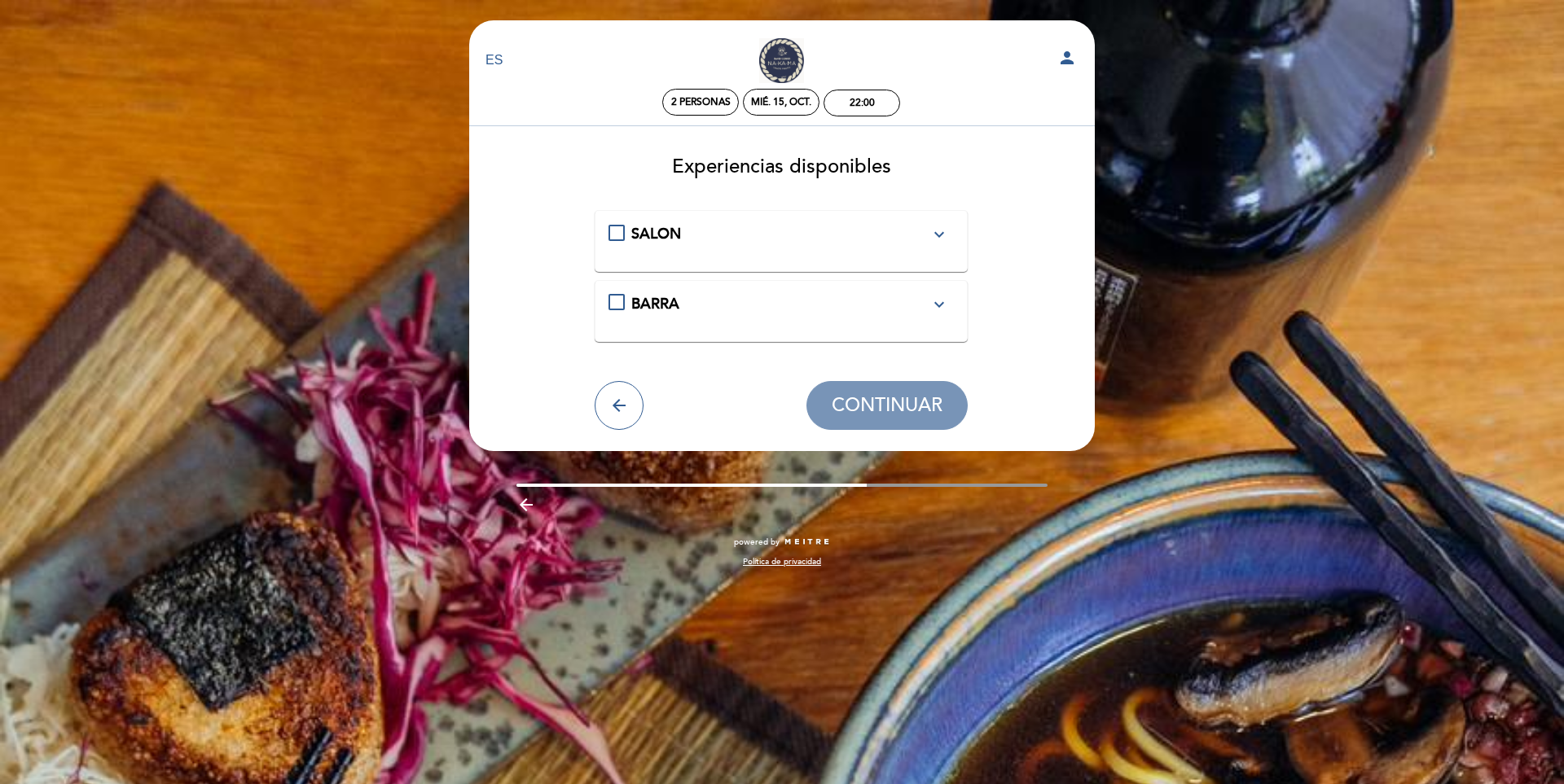
click at [638, 238] on span "SALON" at bounding box center [656, 234] width 50 height 18
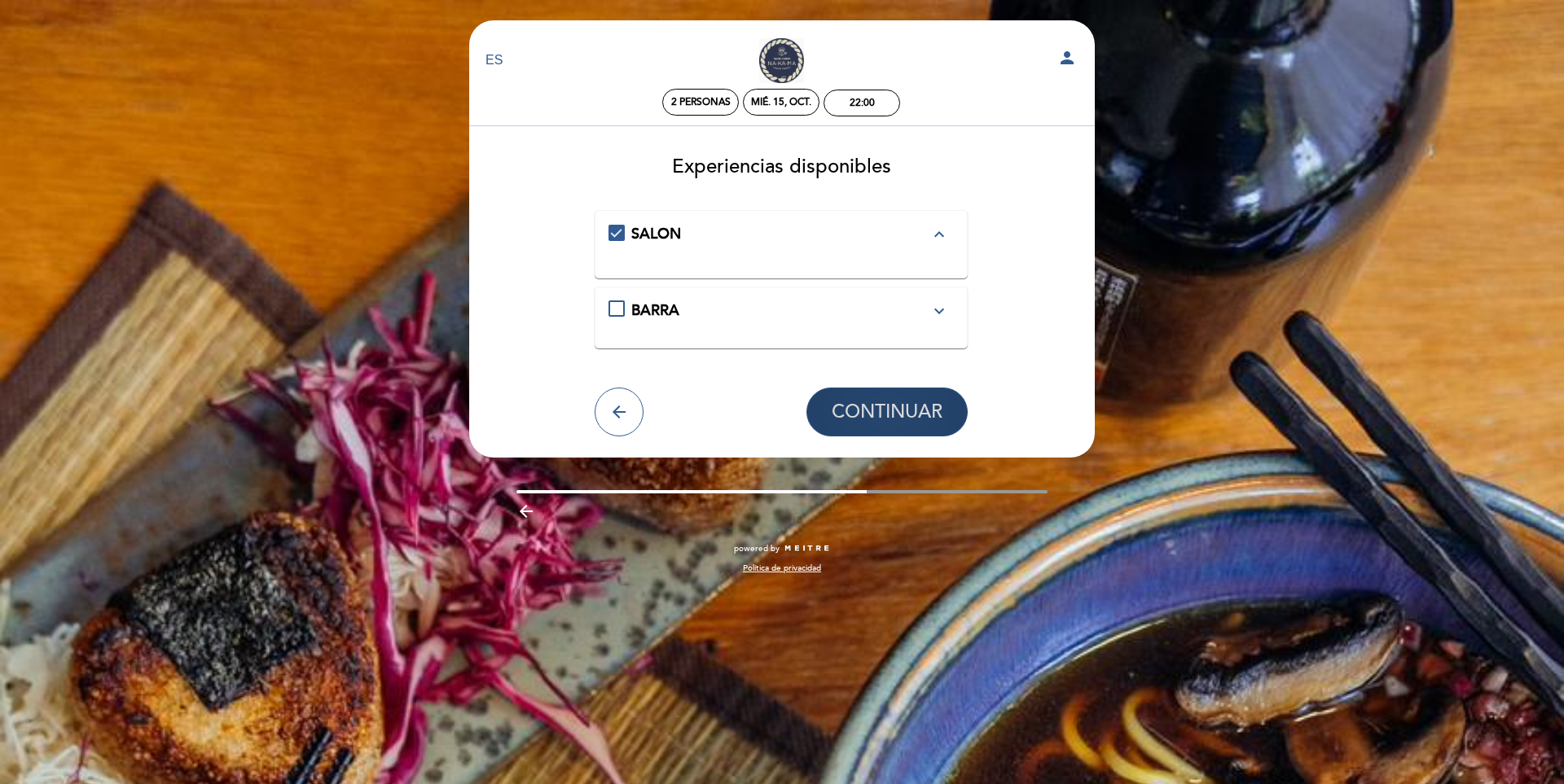
click at [851, 404] on span "CONTINUAR" at bounding box center [887, 412] width 111 height 23
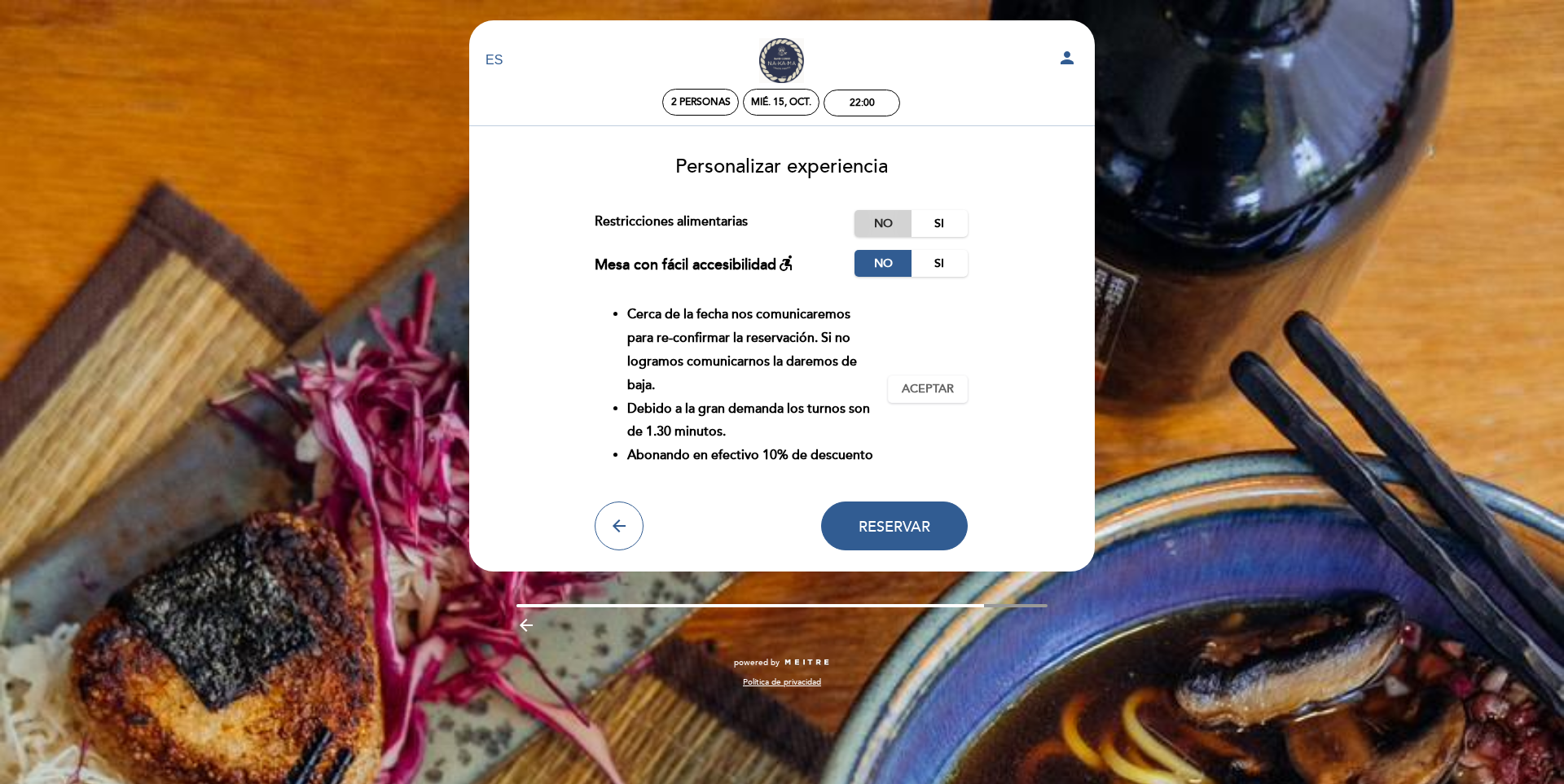
click at [886, 223] on label "No" at bounding box center [882, 223] width 57 height 27
click at [931, 381] on span "Aceptar" at bounding box center [928, 390] width 53 height 17
click at [885, 531] on span "Reservar" at bounding box center [894, 526] width 71 height 18
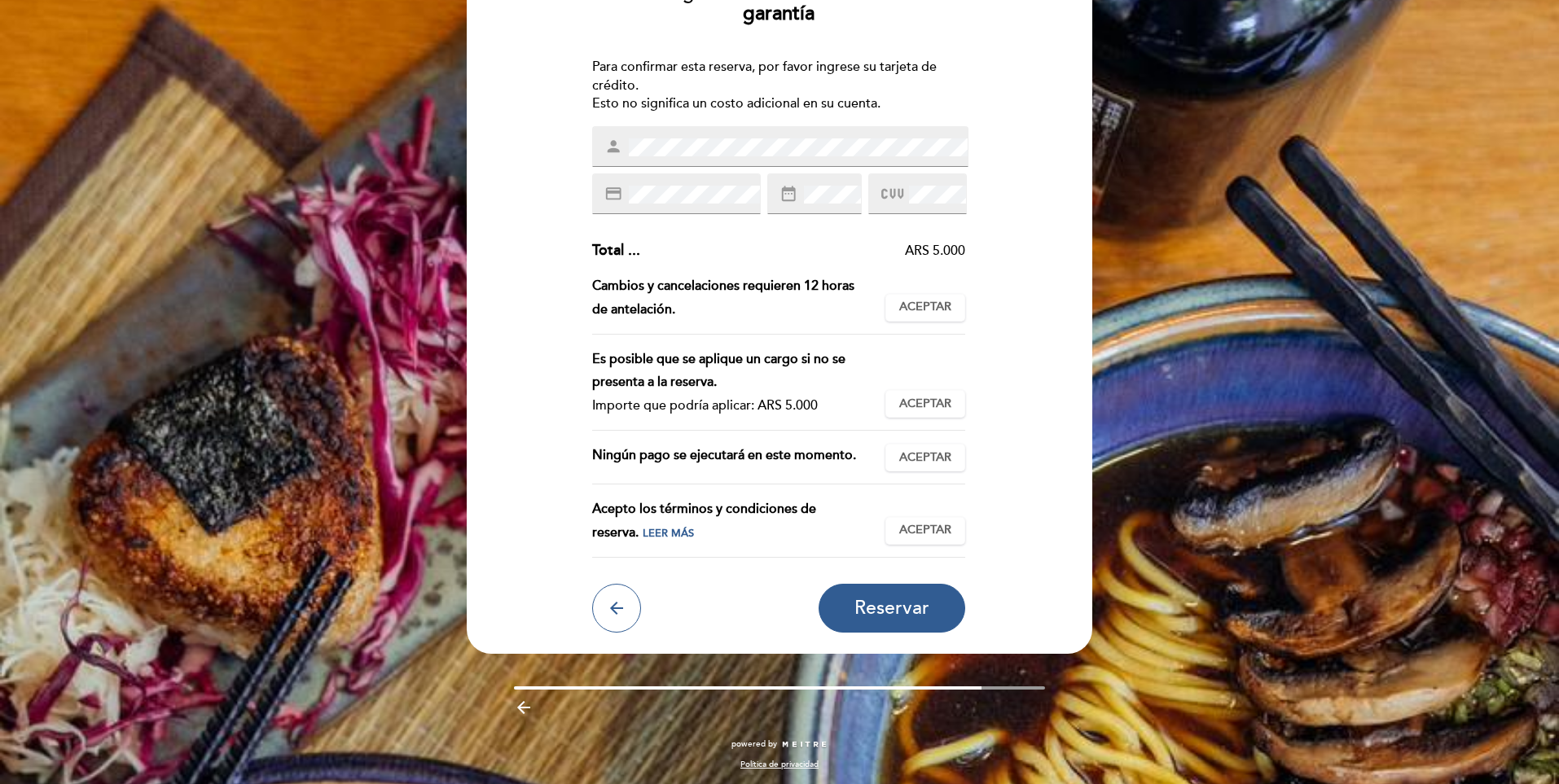
scroll to position [176, 0]
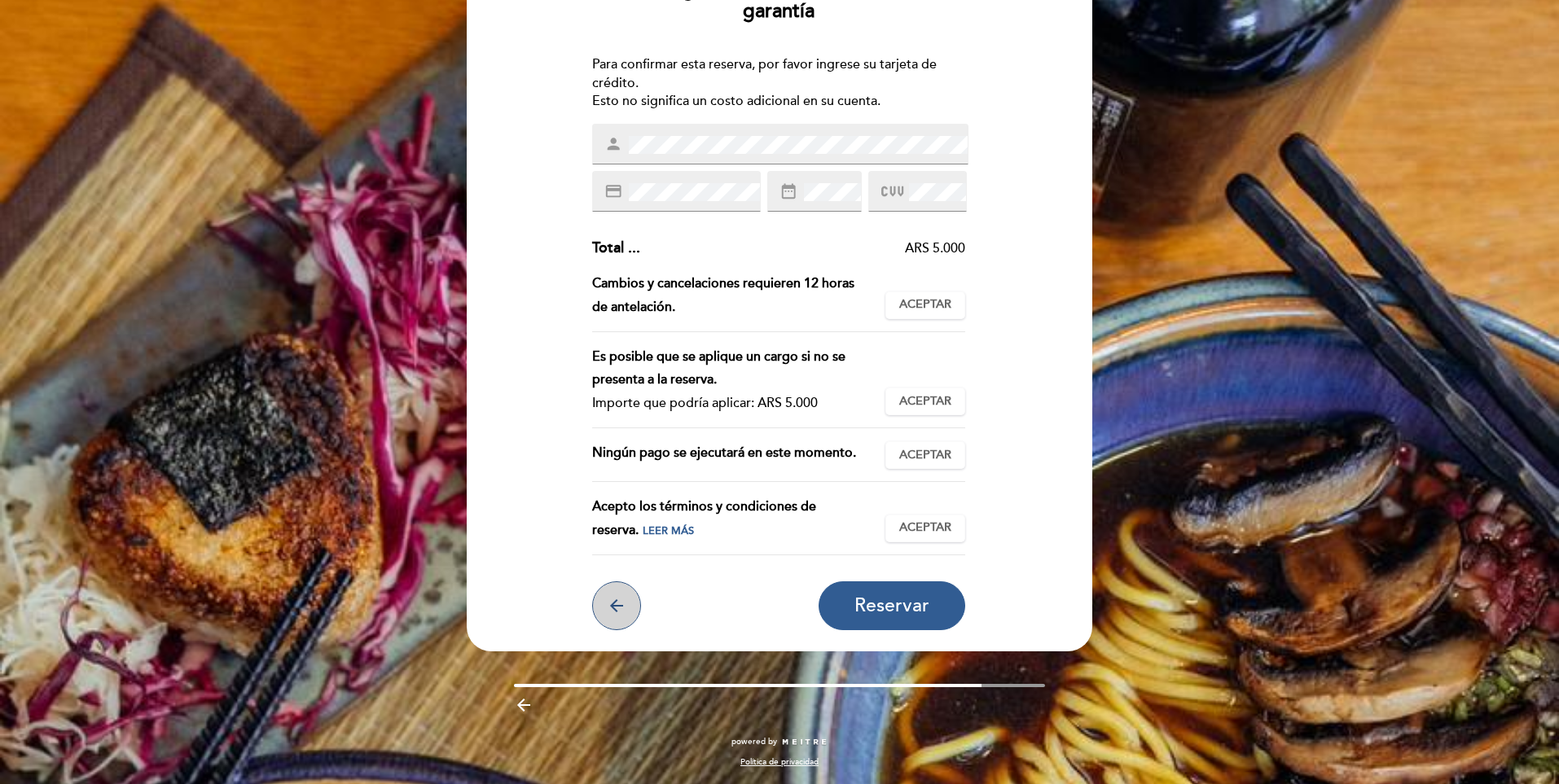
click at [614, 592] on button "arrow_back" at bounding box center [617, 606] width 49 height 49
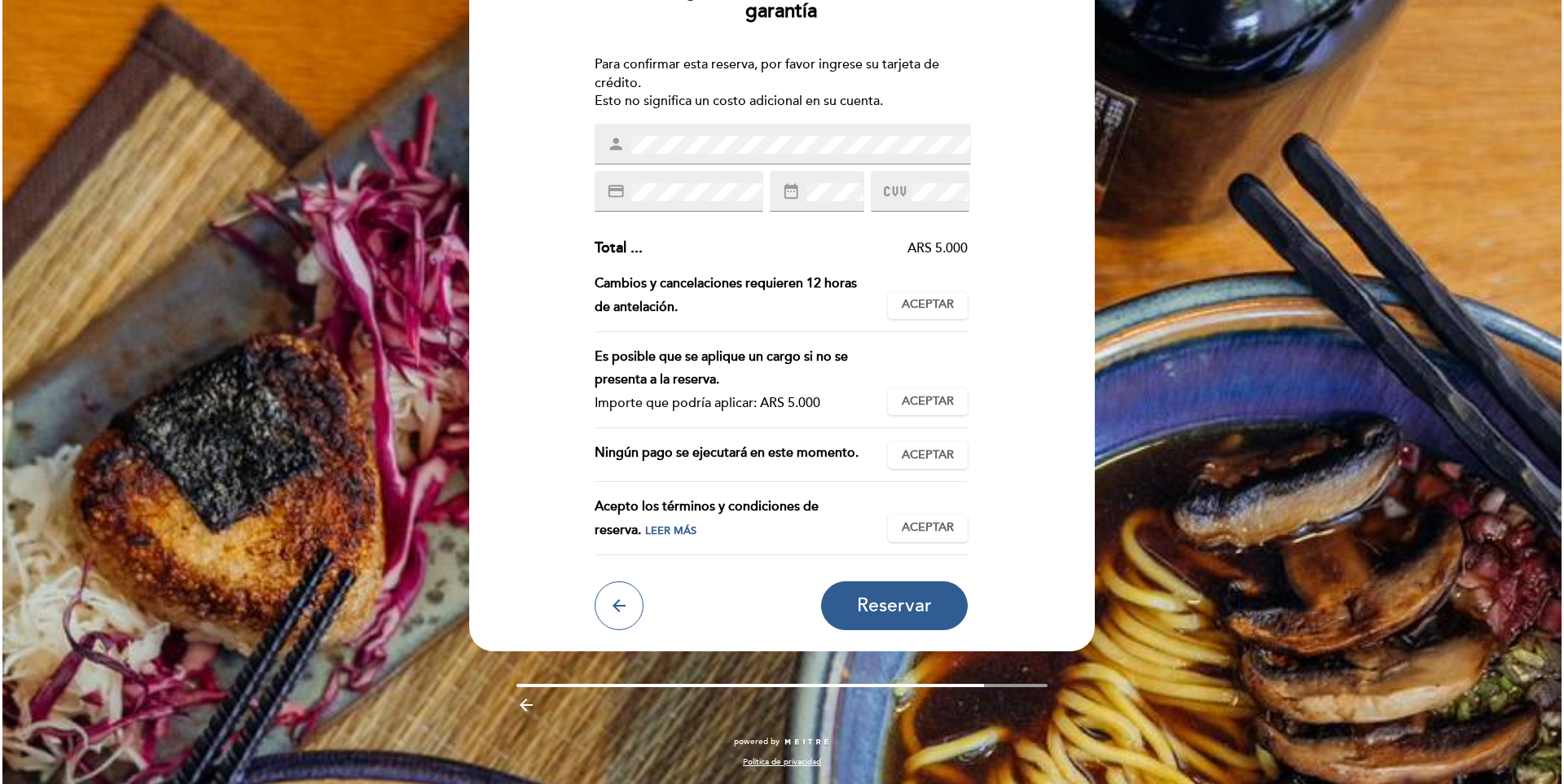
scroll to position [0, 0]
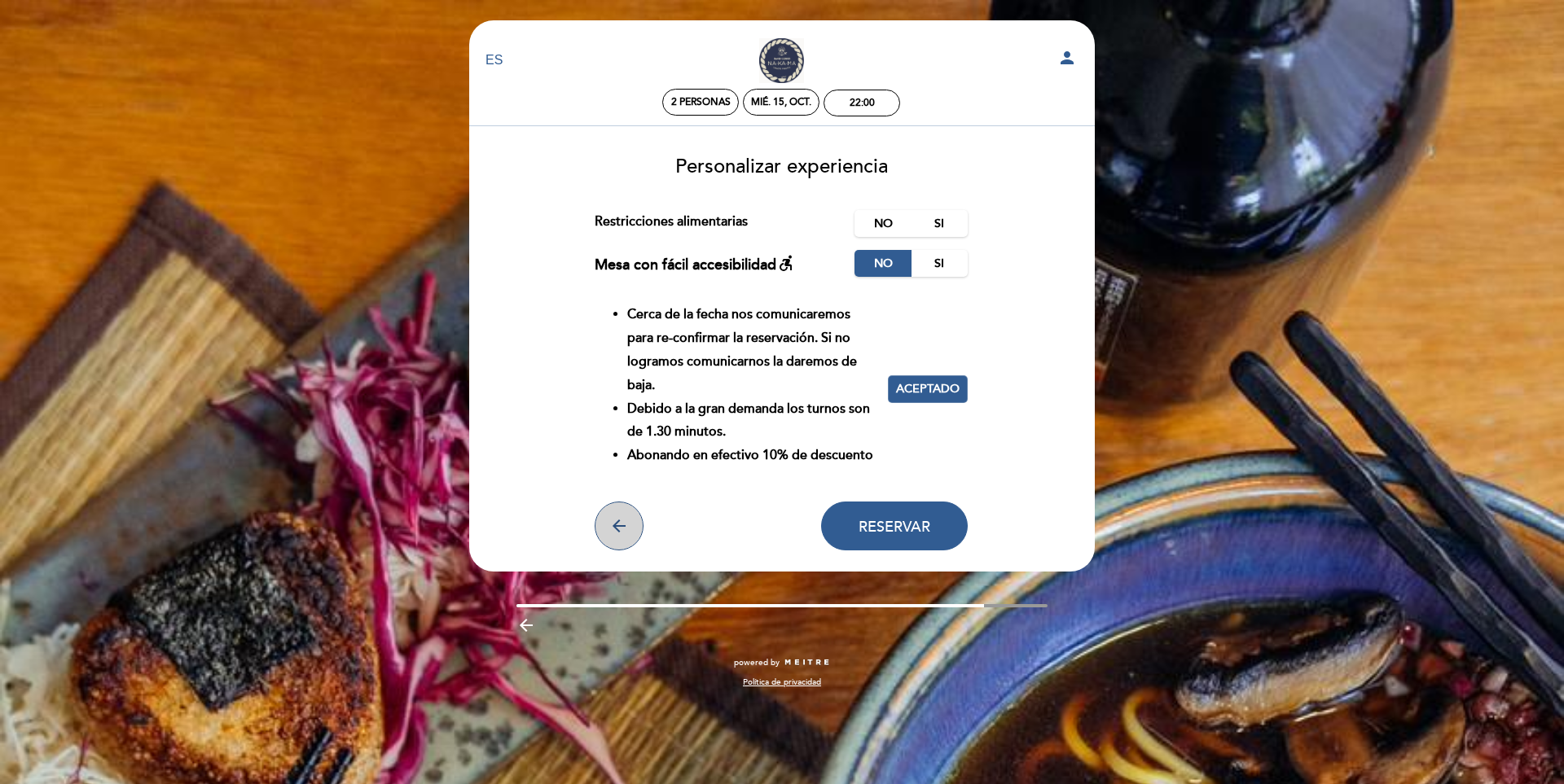
click at [632, 522] on button "arrow_back" at bounding box center [620, 526] width 49 height 49
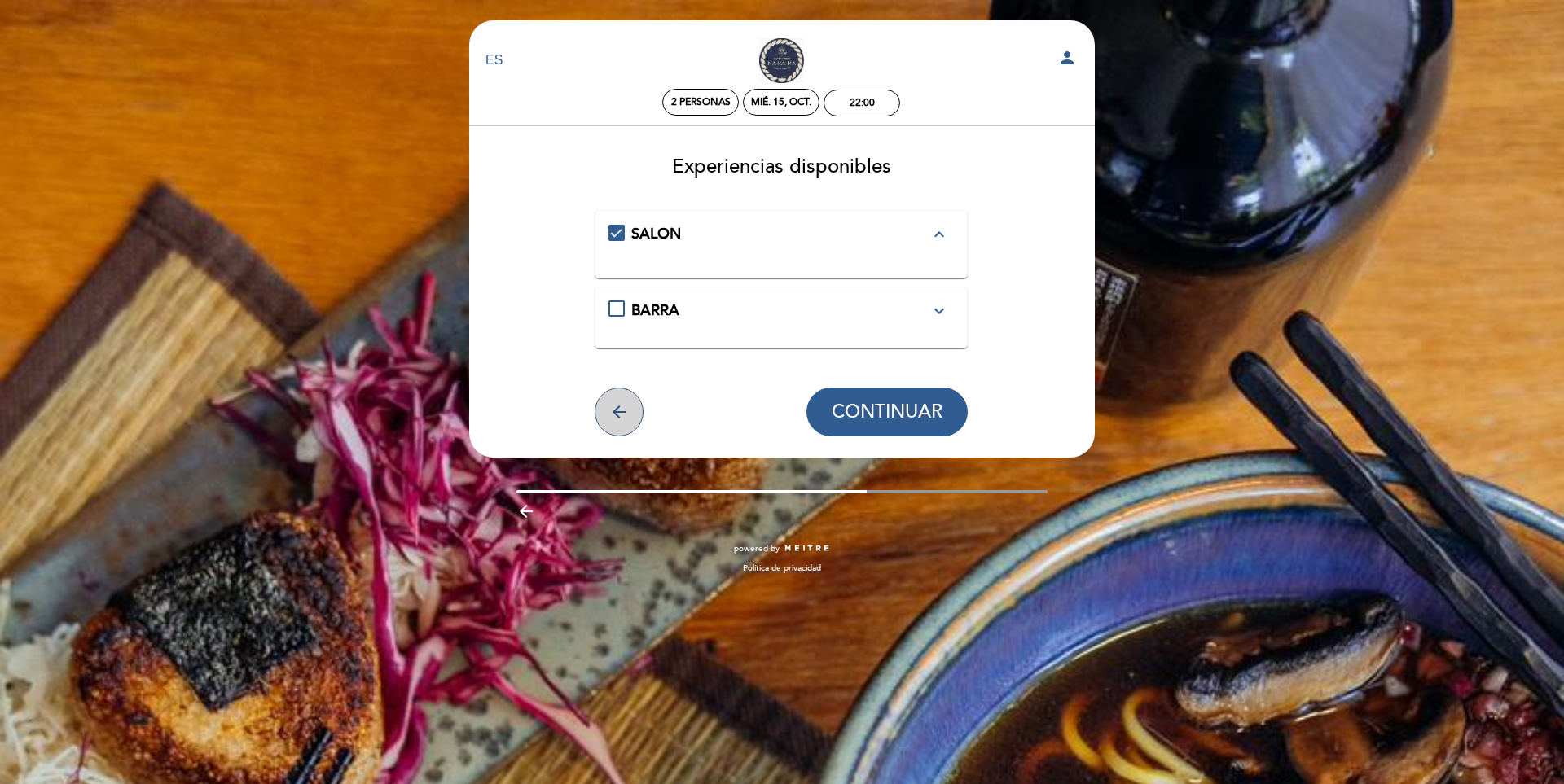
click at [606, 418] on button "arrow_back" at bounding box center [620, 413] width 49 height 49
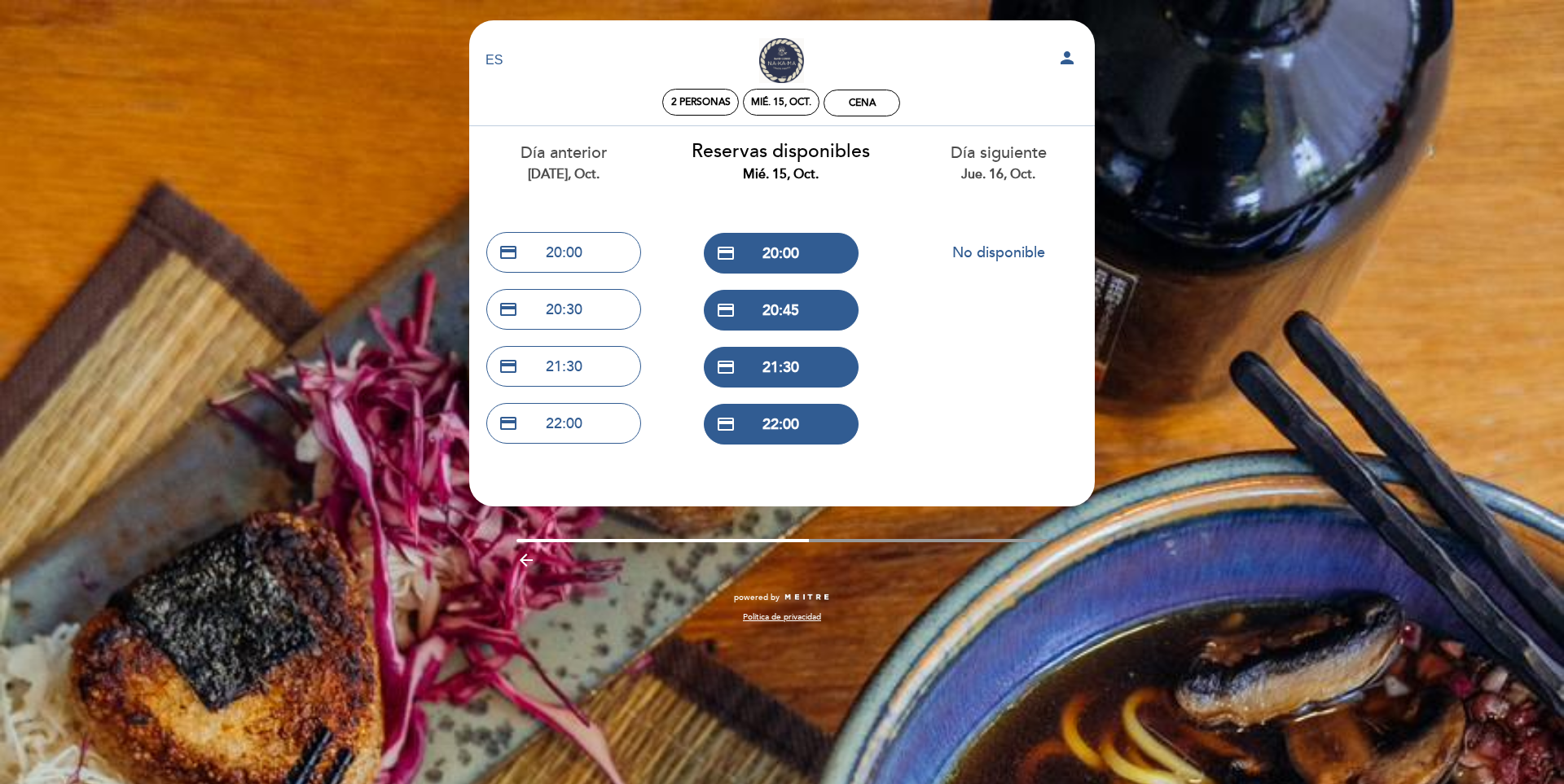
click at [532, 559] on icon "arrow_backward" at bounding box center [526, 560] width 20 height 20
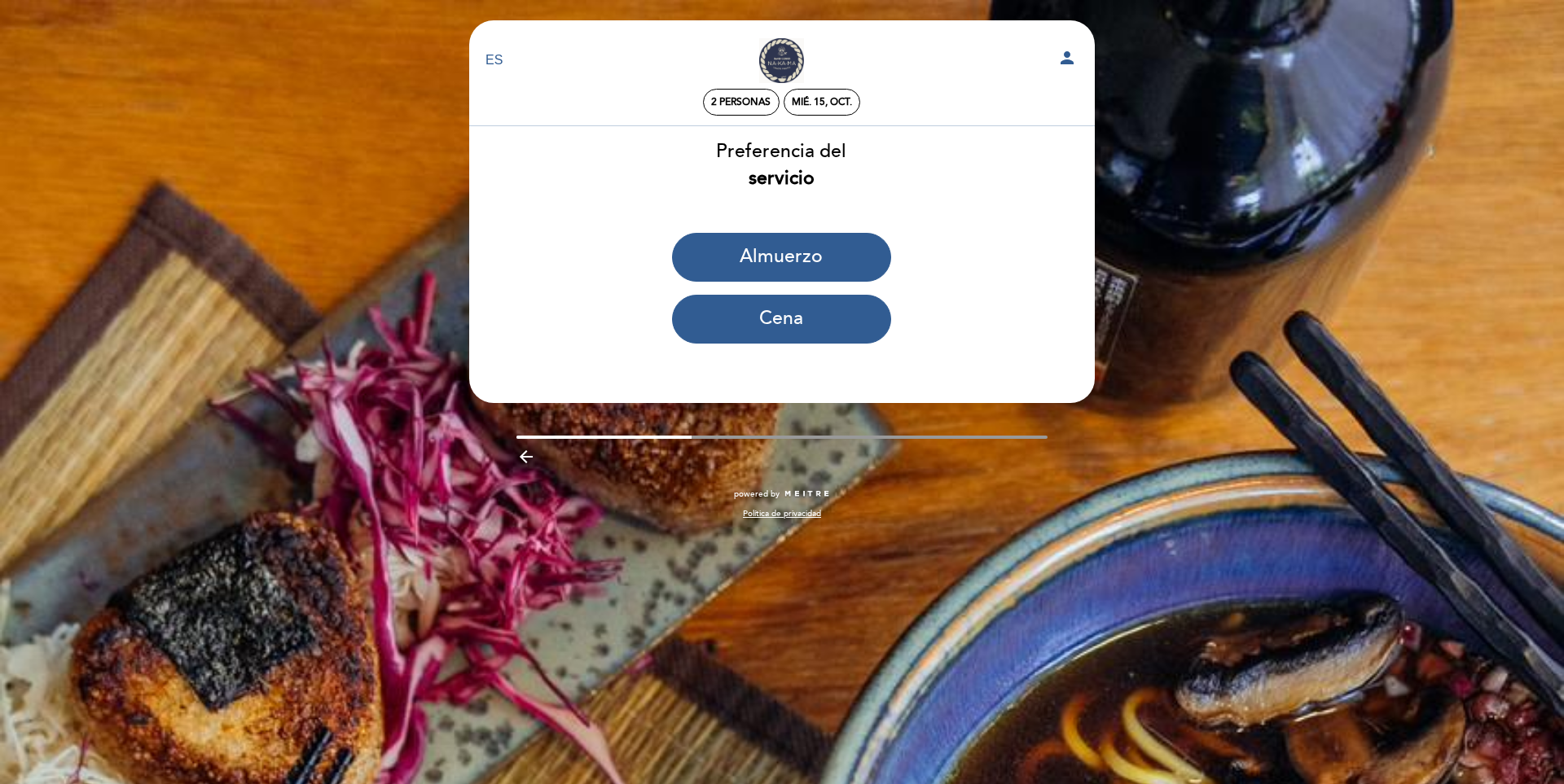
click at [528, 441] on div "arrow_backward" at bounding box center [782, 455] width 650 height 34
click at [531, 455] on icon "arrow_backward" at bounding box center [526, 457] width 20 height 20
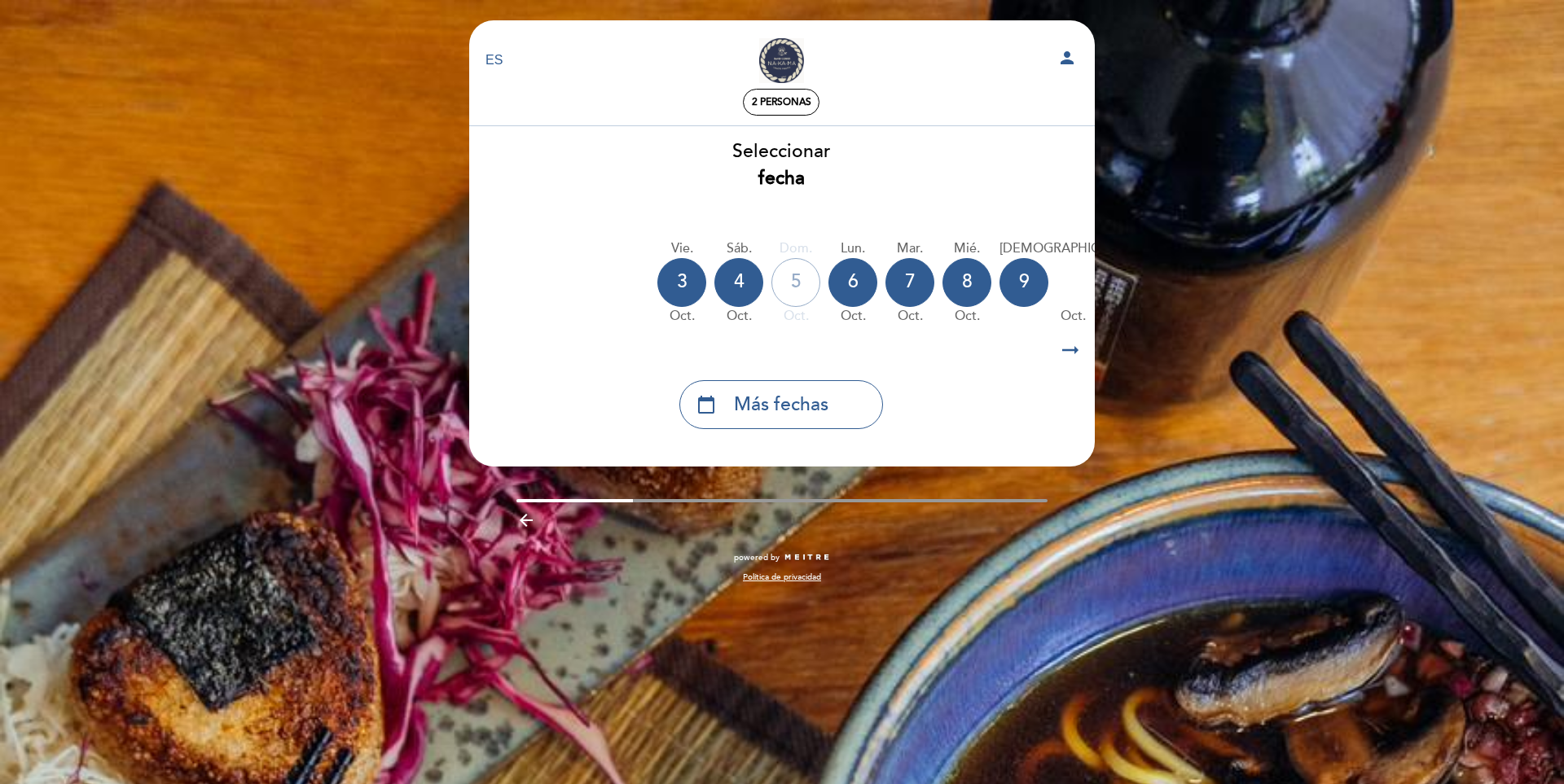
click at [1068, 353] on icon "arrow_right_alt" at bounding box center [1071, 350] width 25 height 35
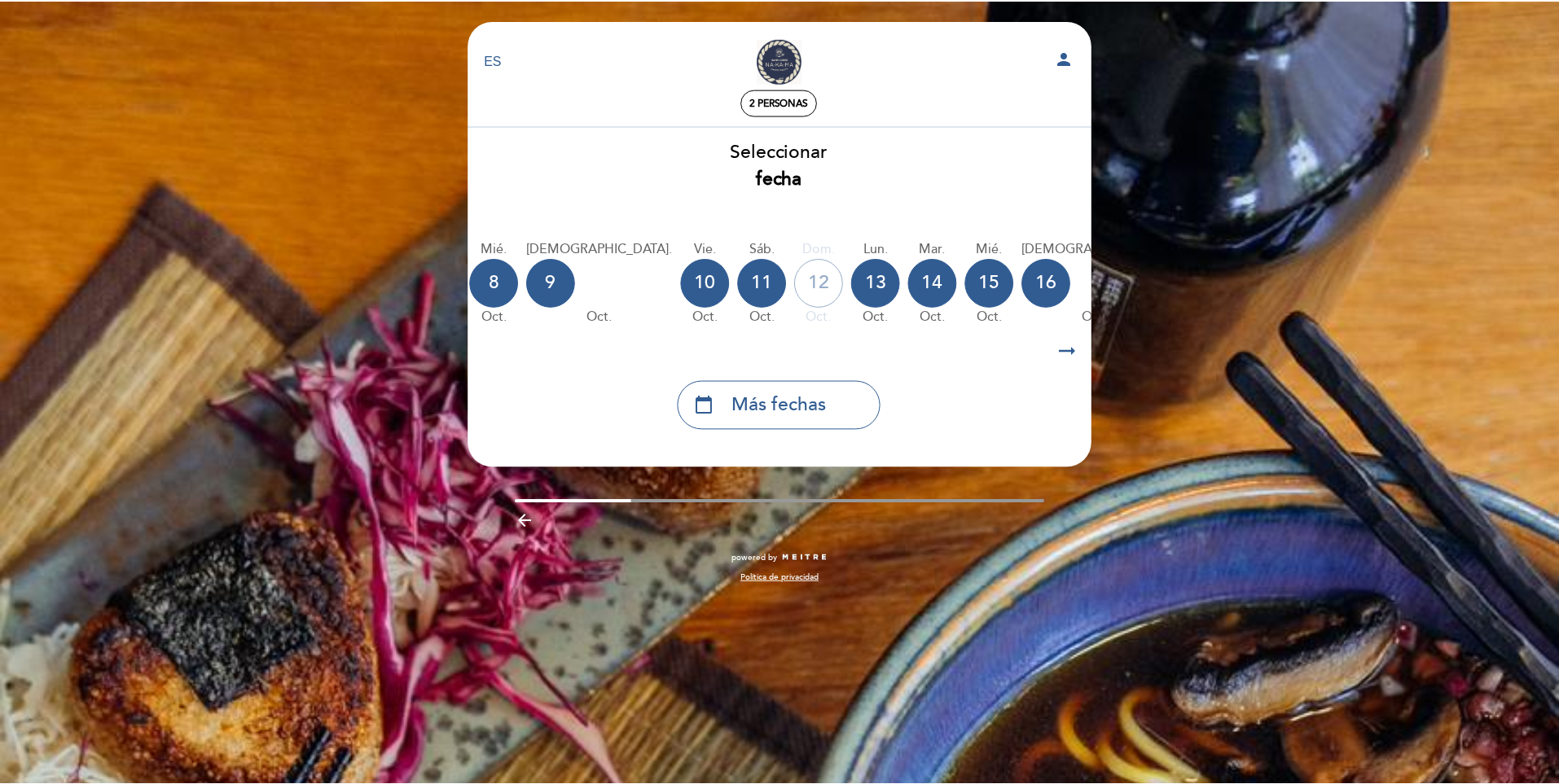
scroll to position [0, 475]
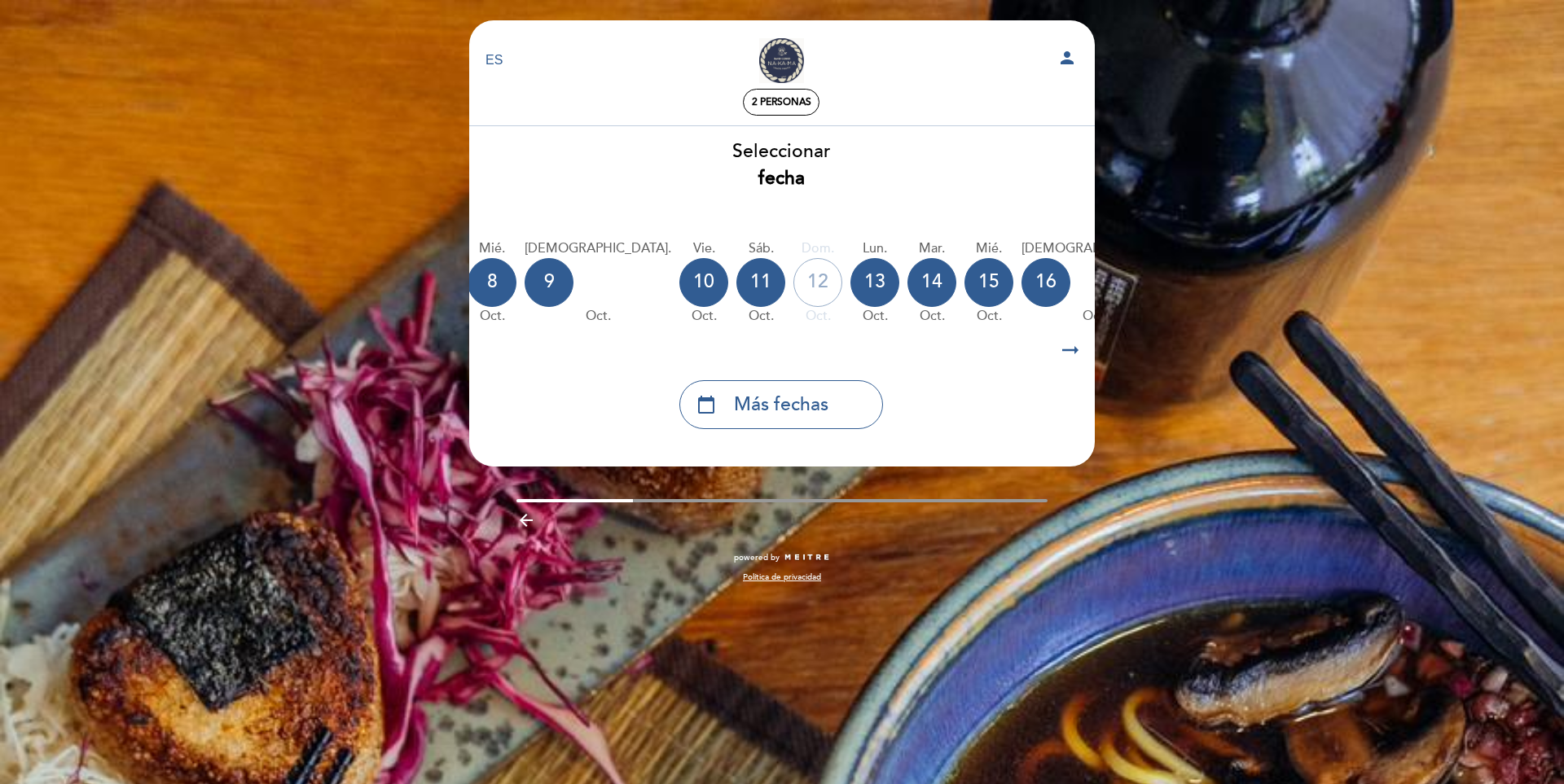
click at [1068, 353] on icon "arrow_right_alt" at bounding box center [1071, 350] width 25 height 35
click at [785, 394] on span "Más fechas" at bounding box center [780, 405] width 94 height 27
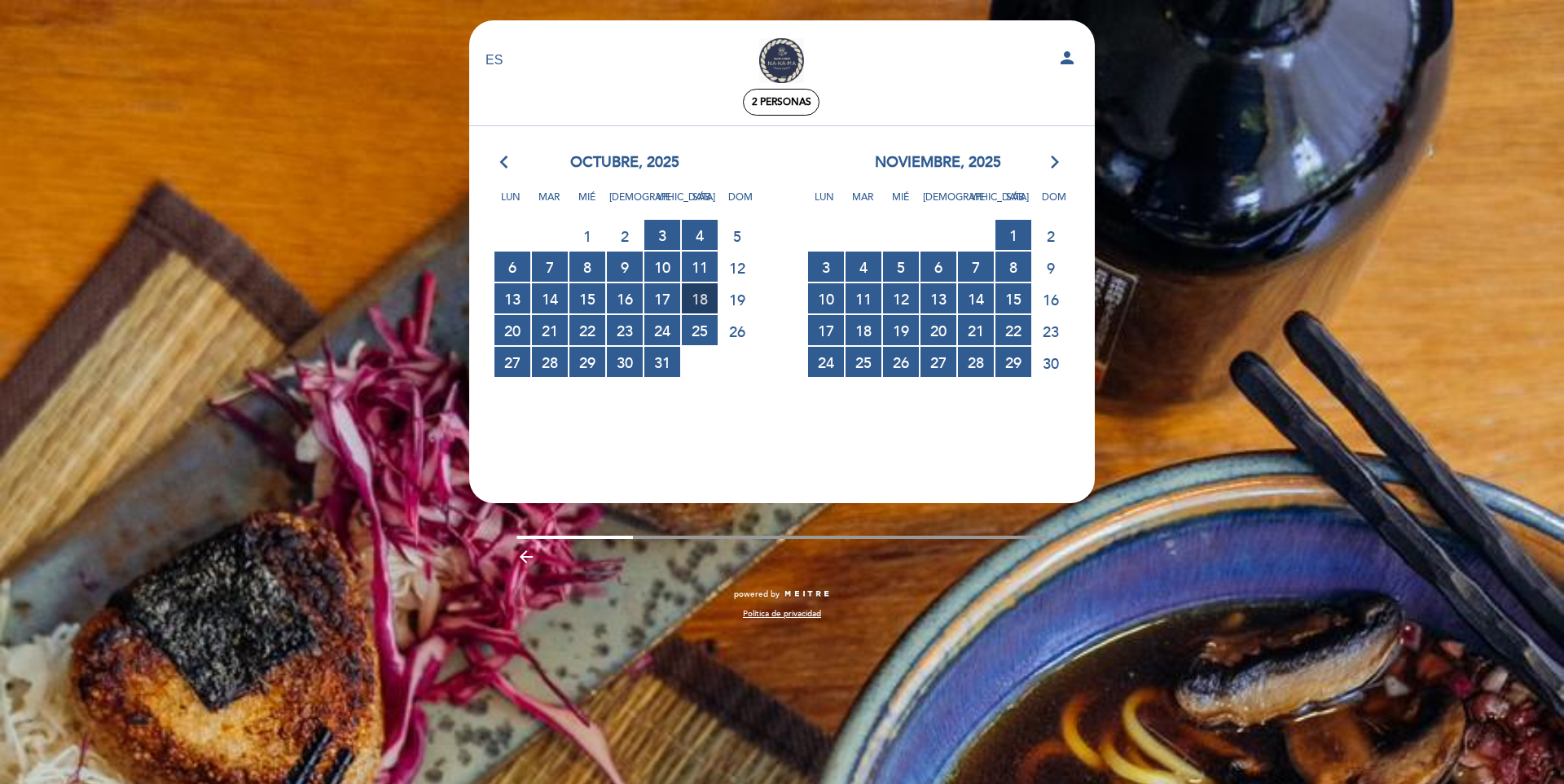
click at [693, 294] on span "18 RESERVAS DISPONIBLES" at bounding box center [700, 298] width 36 height 30
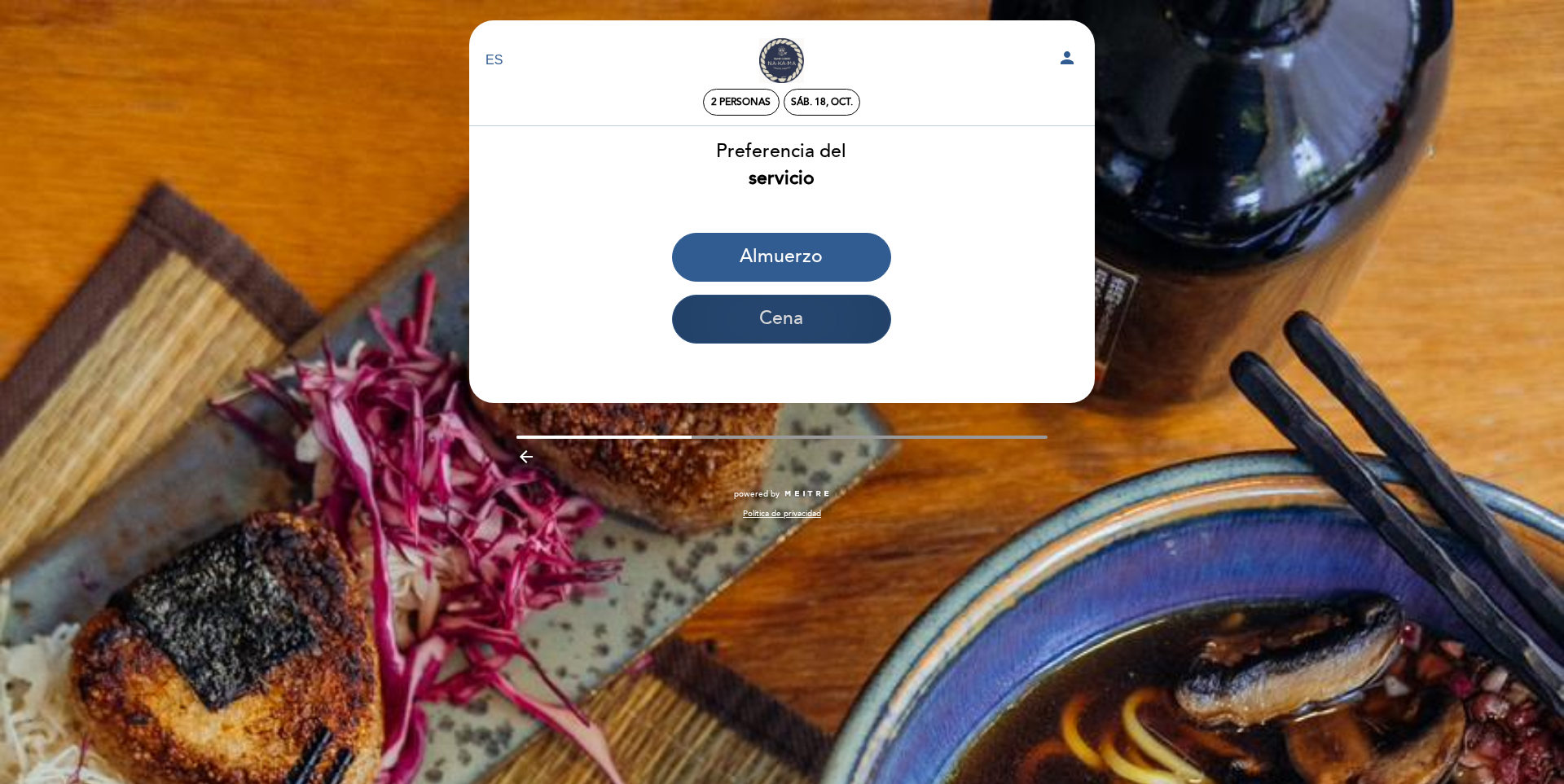
click at [767, 317] on button "Cena" at bounding box center [781, 319] width 219 height 49
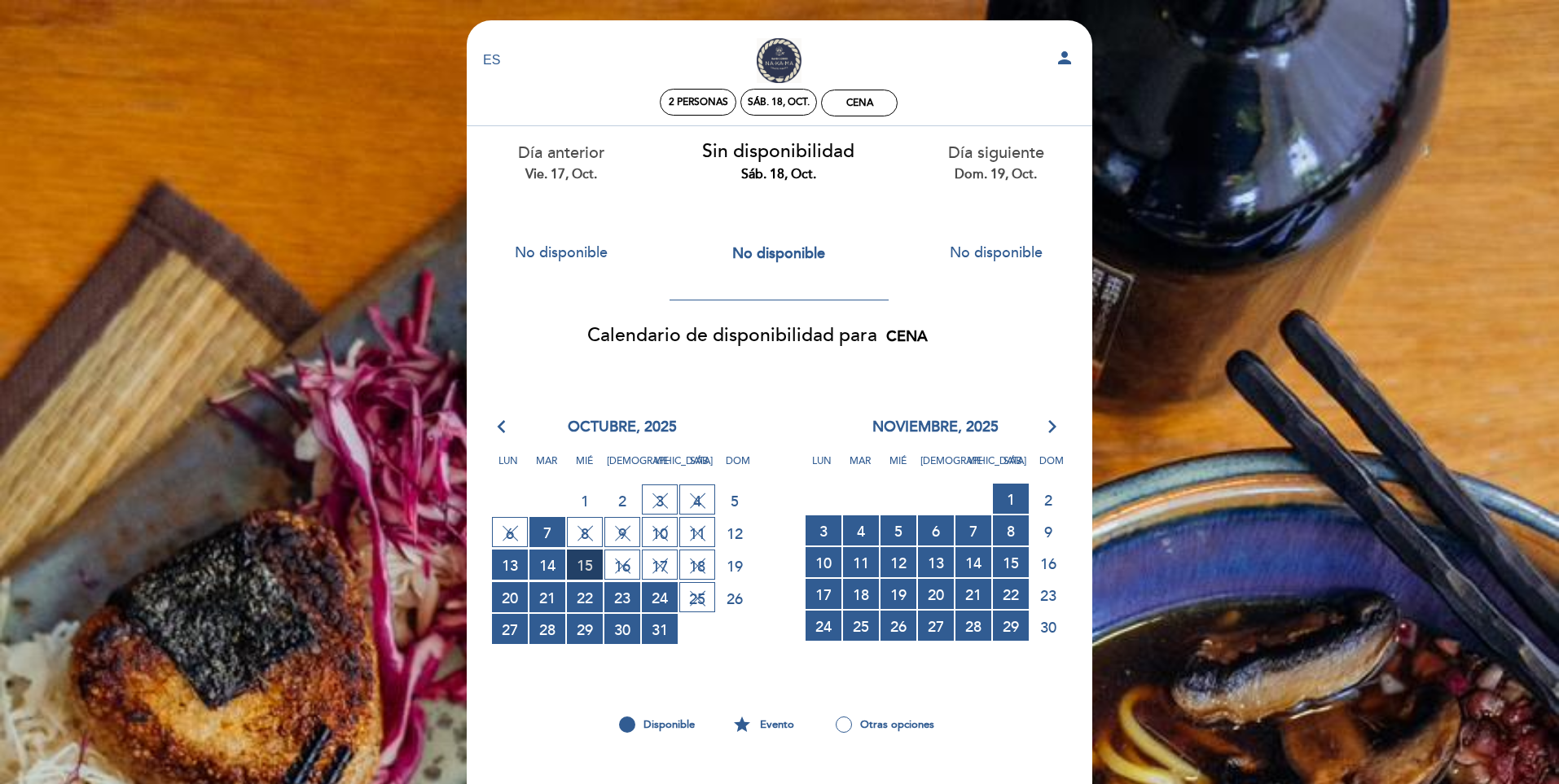
click at [583, 563] on span "15 RESERVAS DISPONIBLES" at bounding box center [585, 564] width 36 height 30
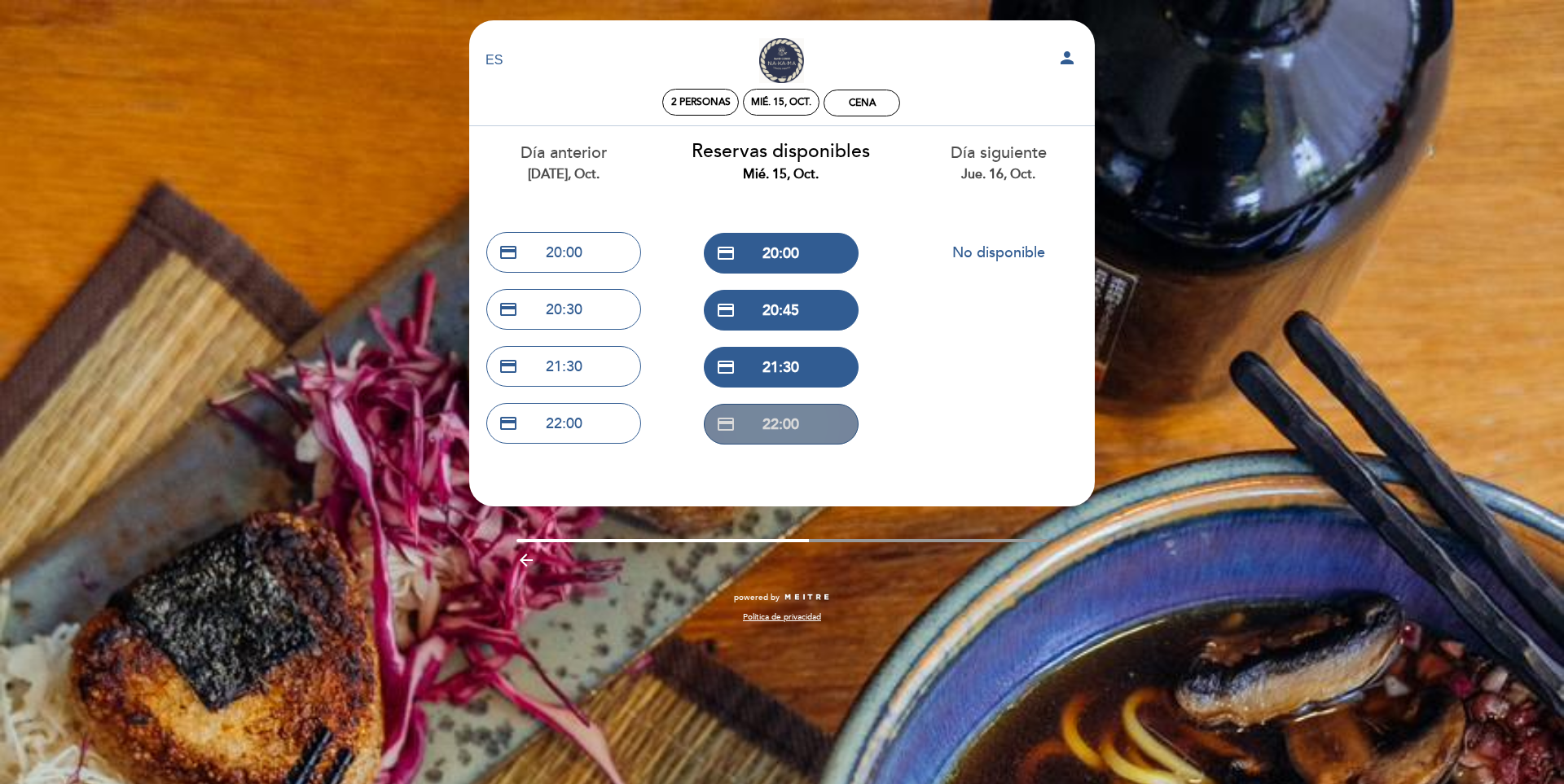
click at [805, 422] on button "credit_card 22:00" at bounding box center [781, 424] width 155 height 41
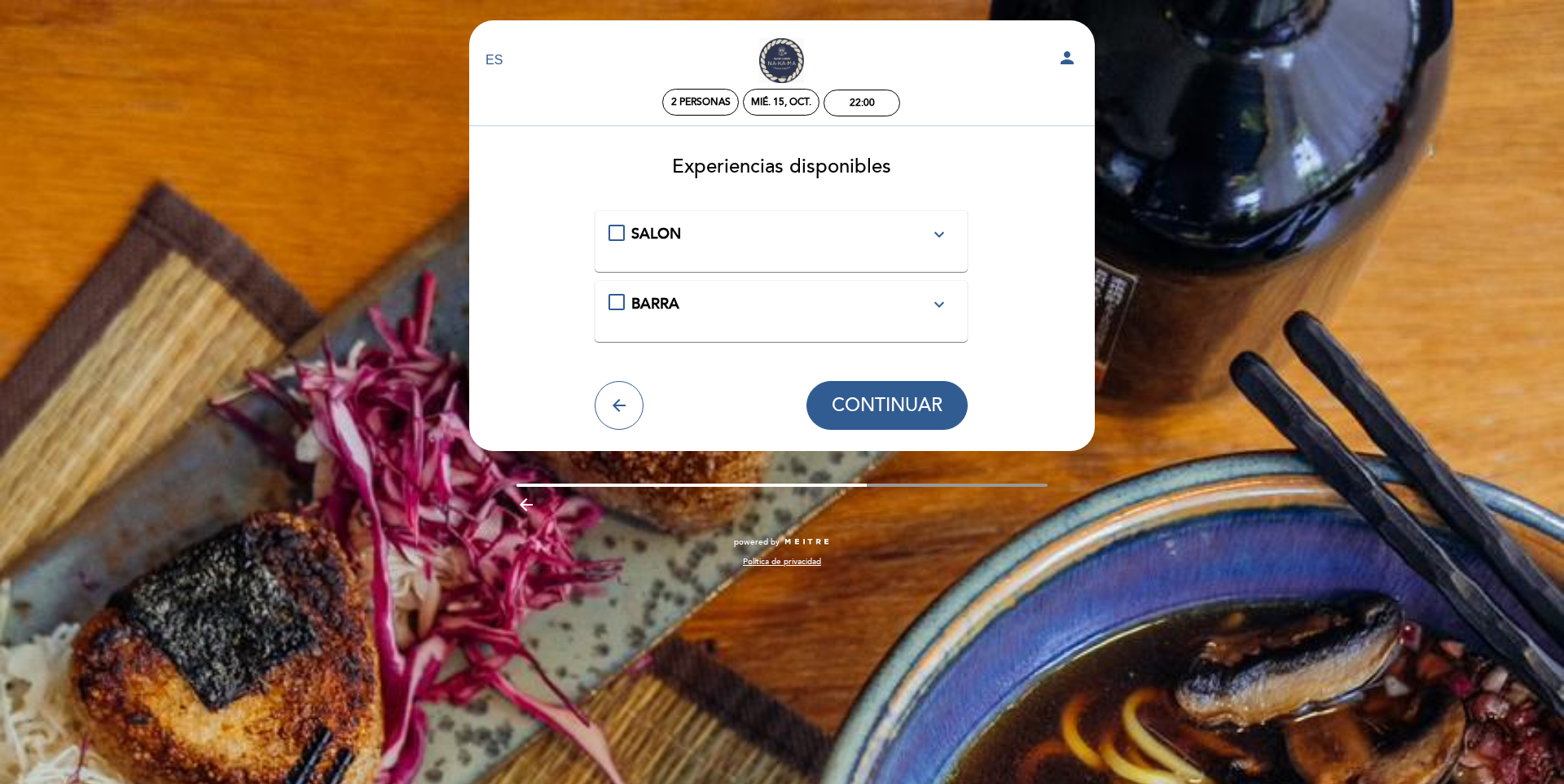
click at [653, 243] on span "SALON" at bounding box center [656, 234] width 50 height 18
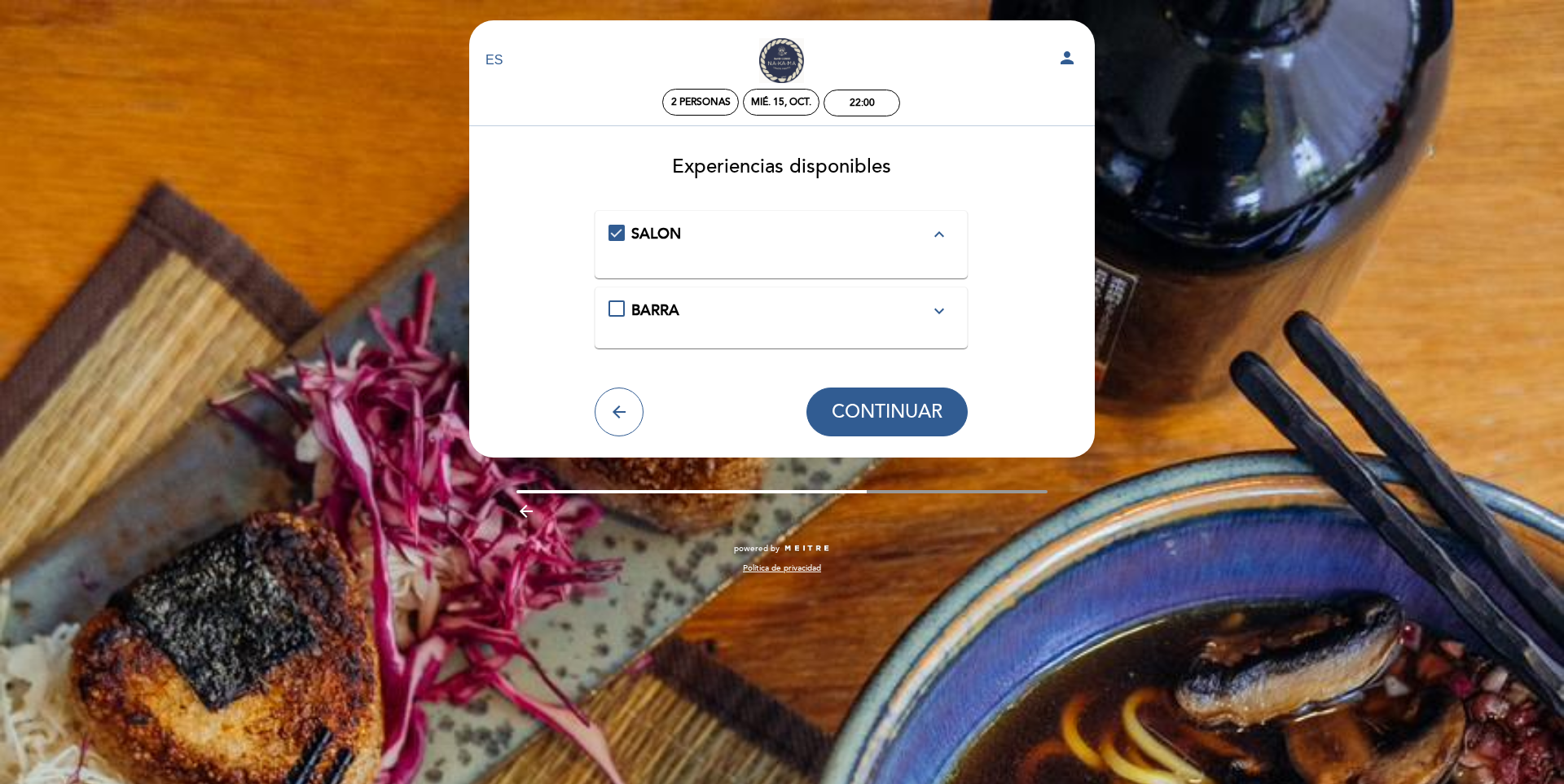
click at [729, 309] on div "BARRA expand_more" at bounding box center [780, 311] width 299 height 21
click at [710, 239] on div "SALON expand_more" at bounding box center [780, 235] width 299 height 21
click at [870, 408] on span "CONTINUAR" at bounding box center [887, 412] width 111 height 23
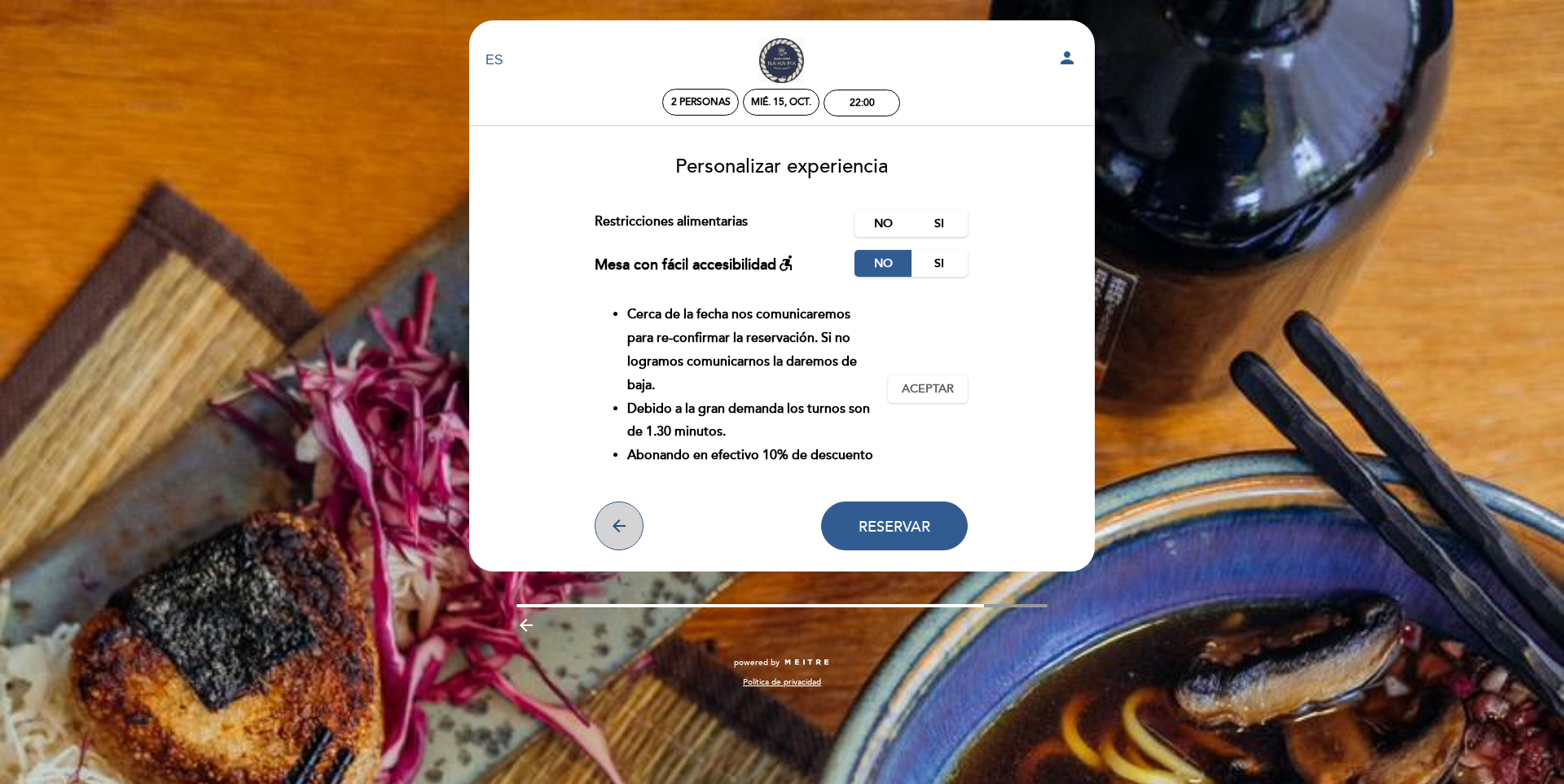
click at [619, 535] on icon "arrow_back" at bounding box center [620, 526] width 20 height 20
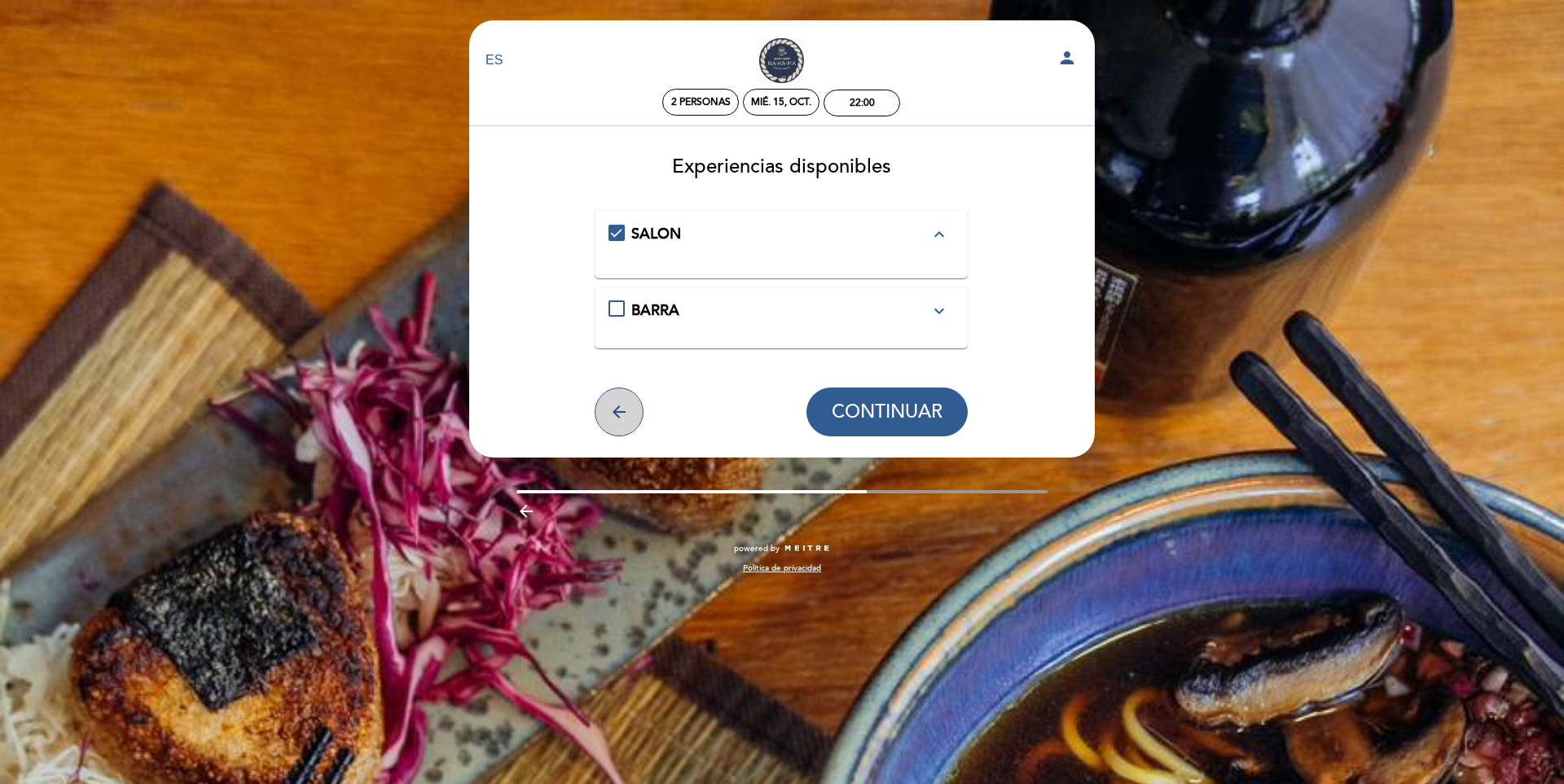
click at [631, 401] on button "arrow_back" at bounding box center [620, 413] width 49 height 49
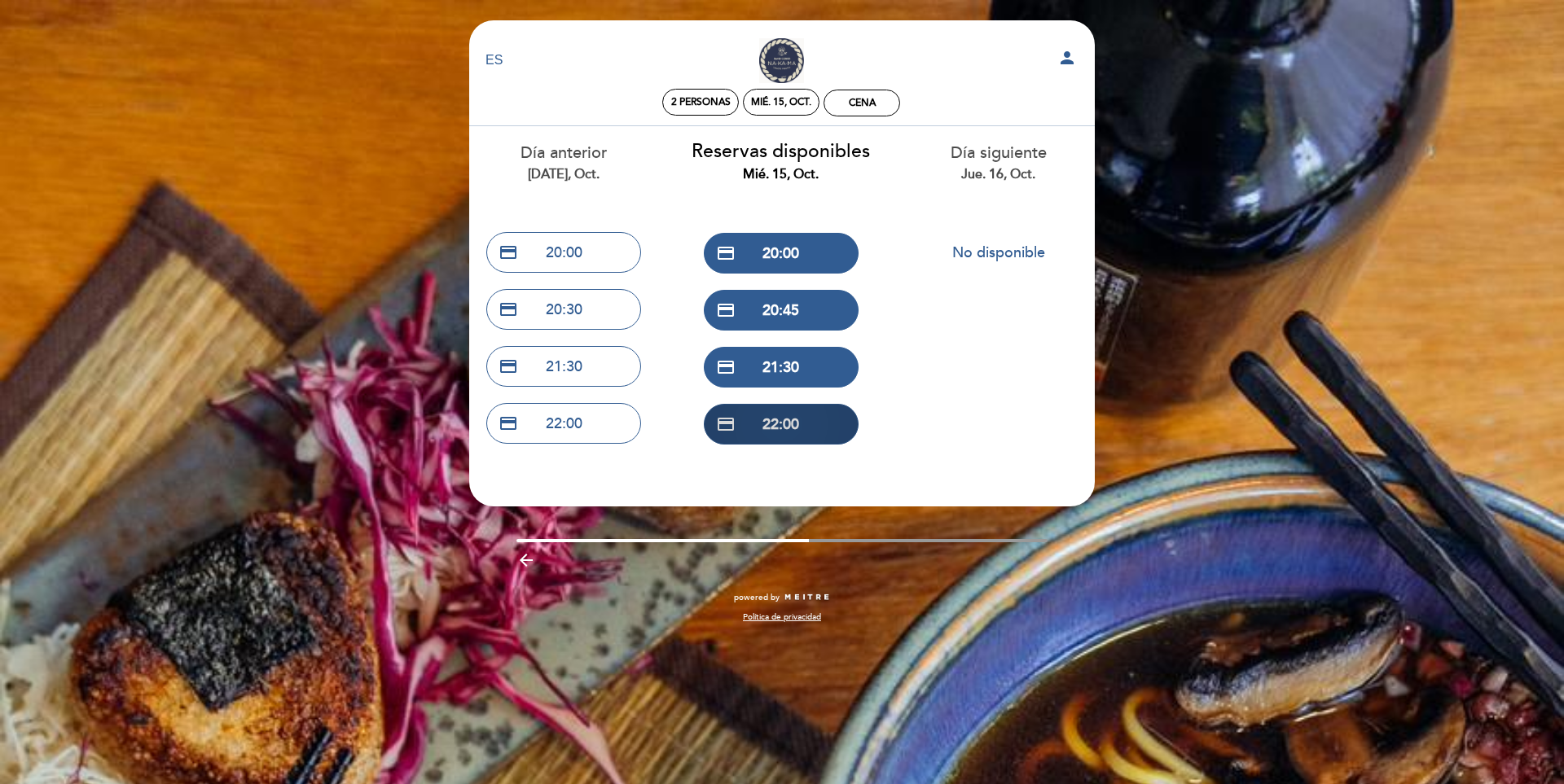
click at [762, 423] on button "credit_card 22:00" at bounding box center [781, 424] width 155 height 41
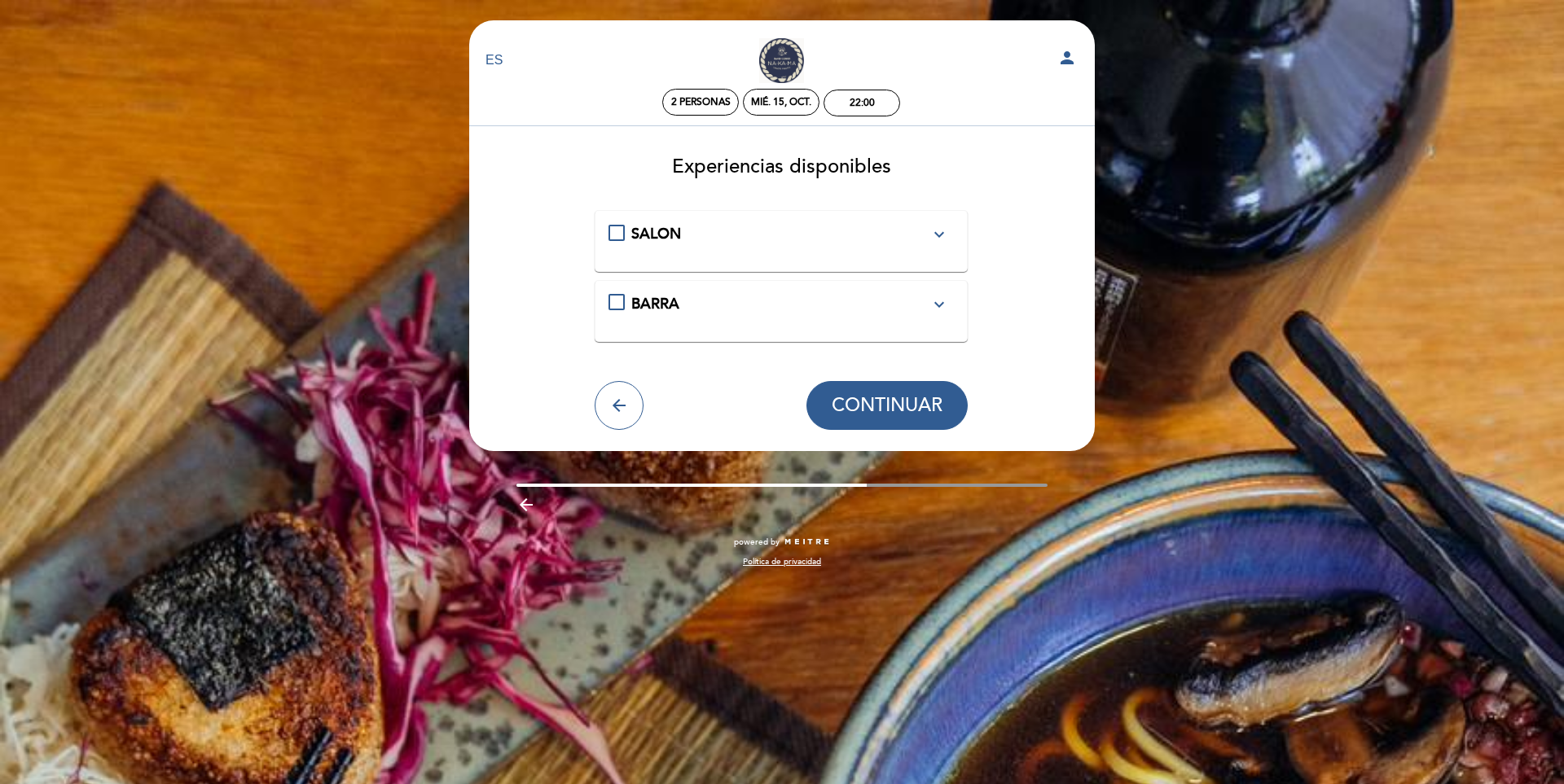
click at [648, 239] on span "SALON" at bounding box center [656, 234] width 50 height 18
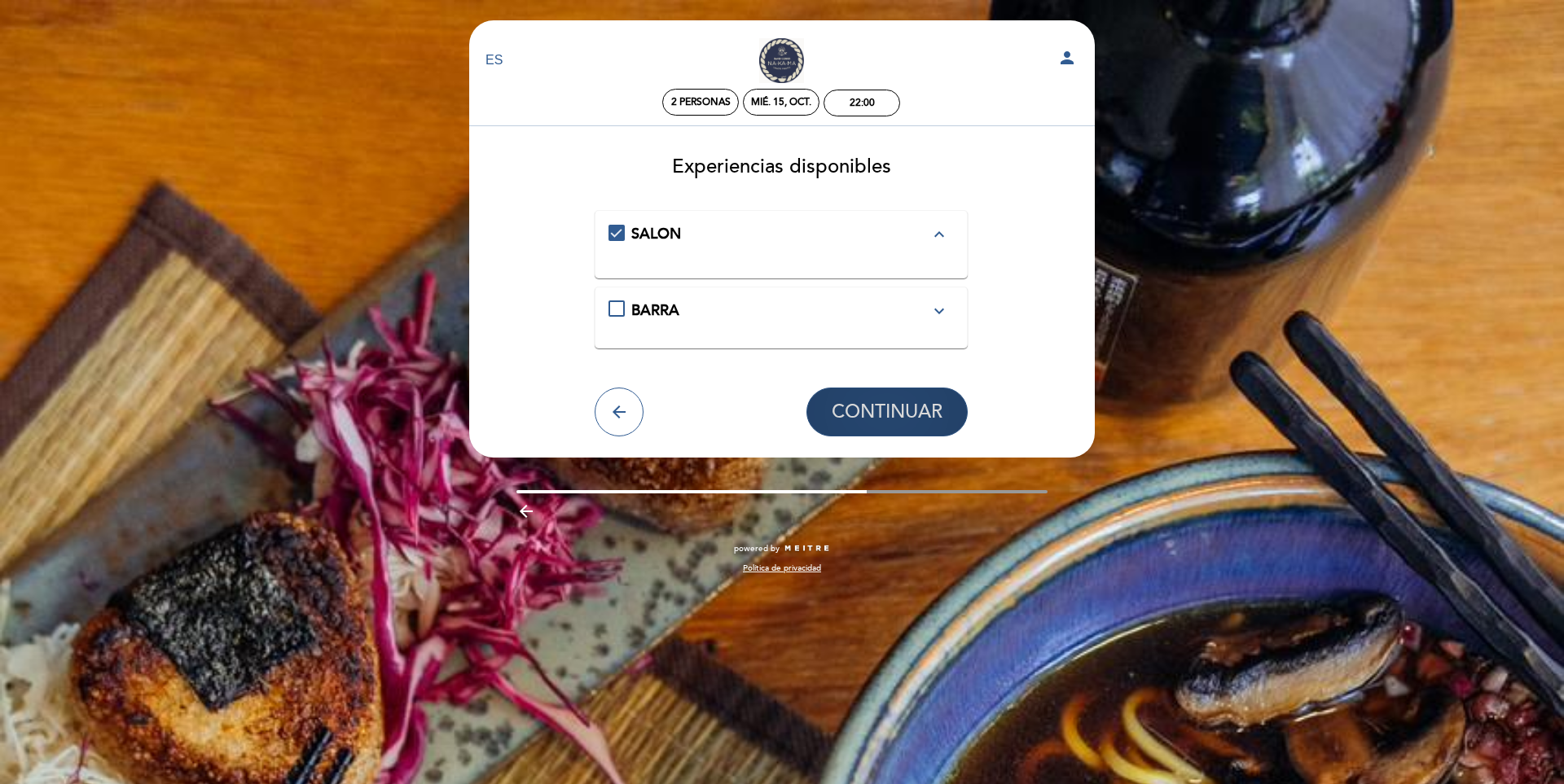
click at [871, 415] on span "CONTINUAR" at bounding box center [887, 412] width 111 height 23
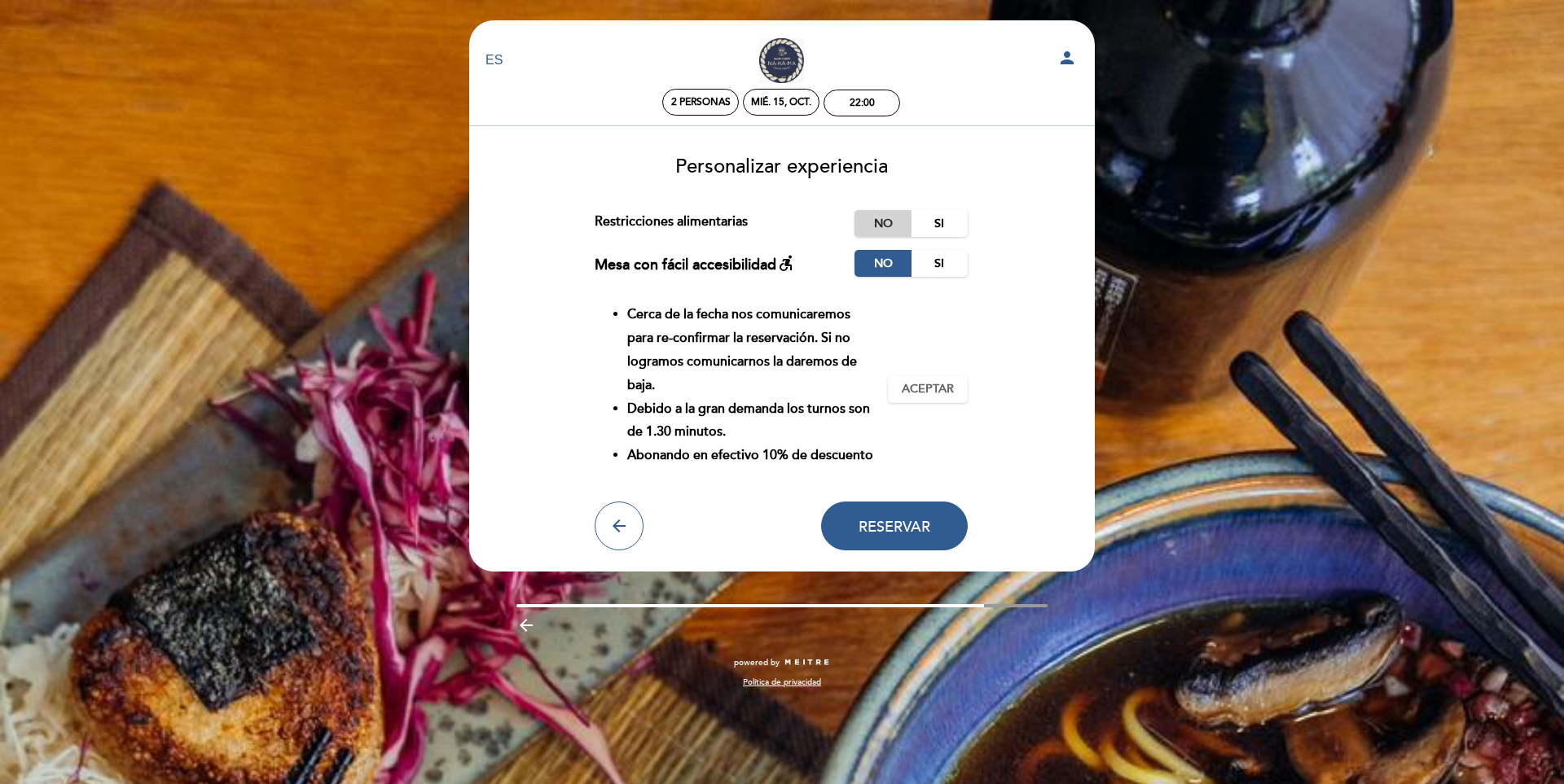
click at [883, 218] on label "No" at bounding box center [882, 223] width 57 height 27
click at [903, 395] on span "Aceptar" at bounding box center [928, 390] width 53 height 17
click at [891, 531] on span "Reservar" at bounding box center [894, 526] width 71 height 18
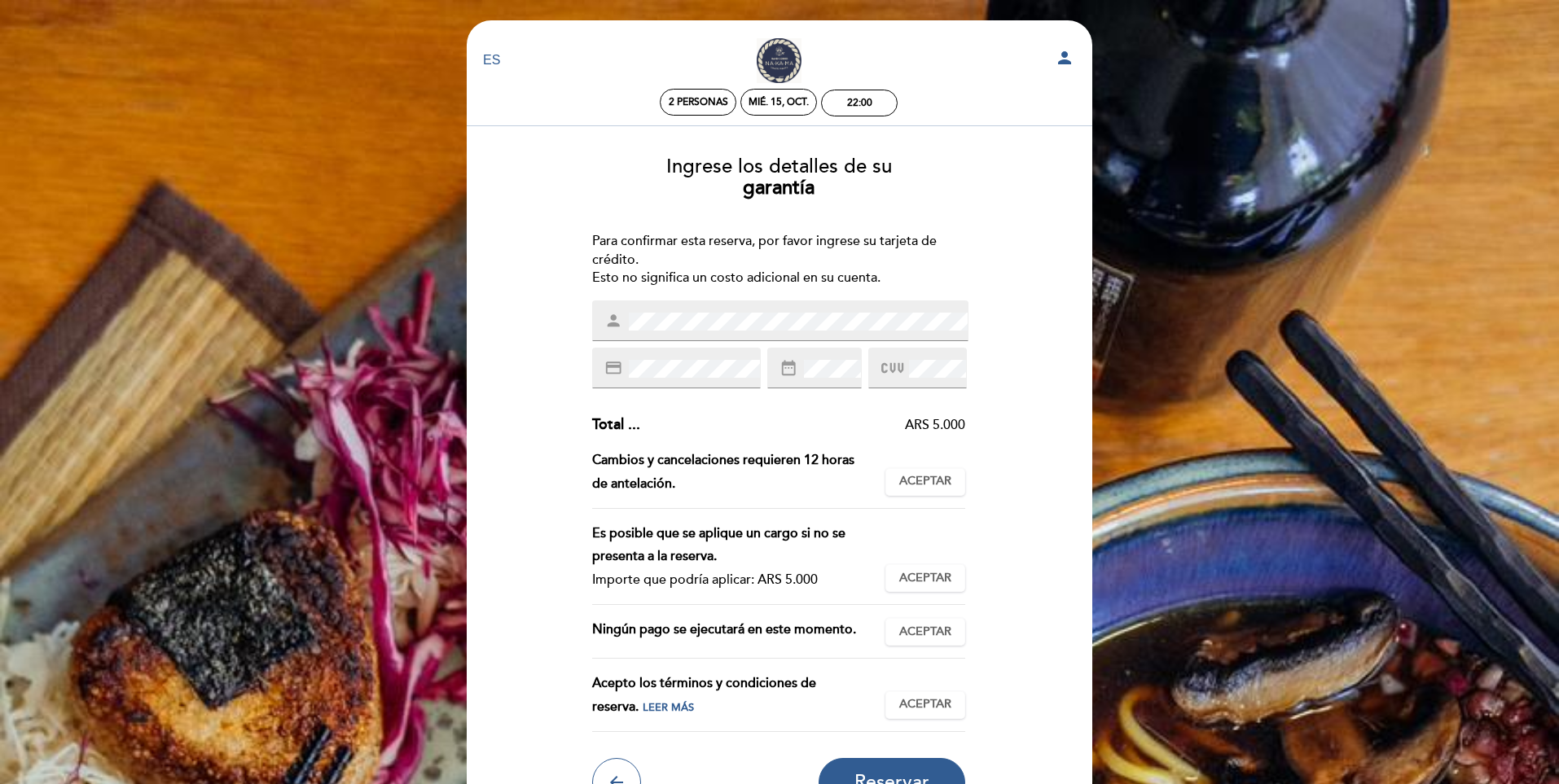
click at [691, 359] on span at bounding box center [693, 369] width 135 height 20
click at [839, 425] on div "ARS 5.000" at bounding box center [802, 425] width 326 height 19
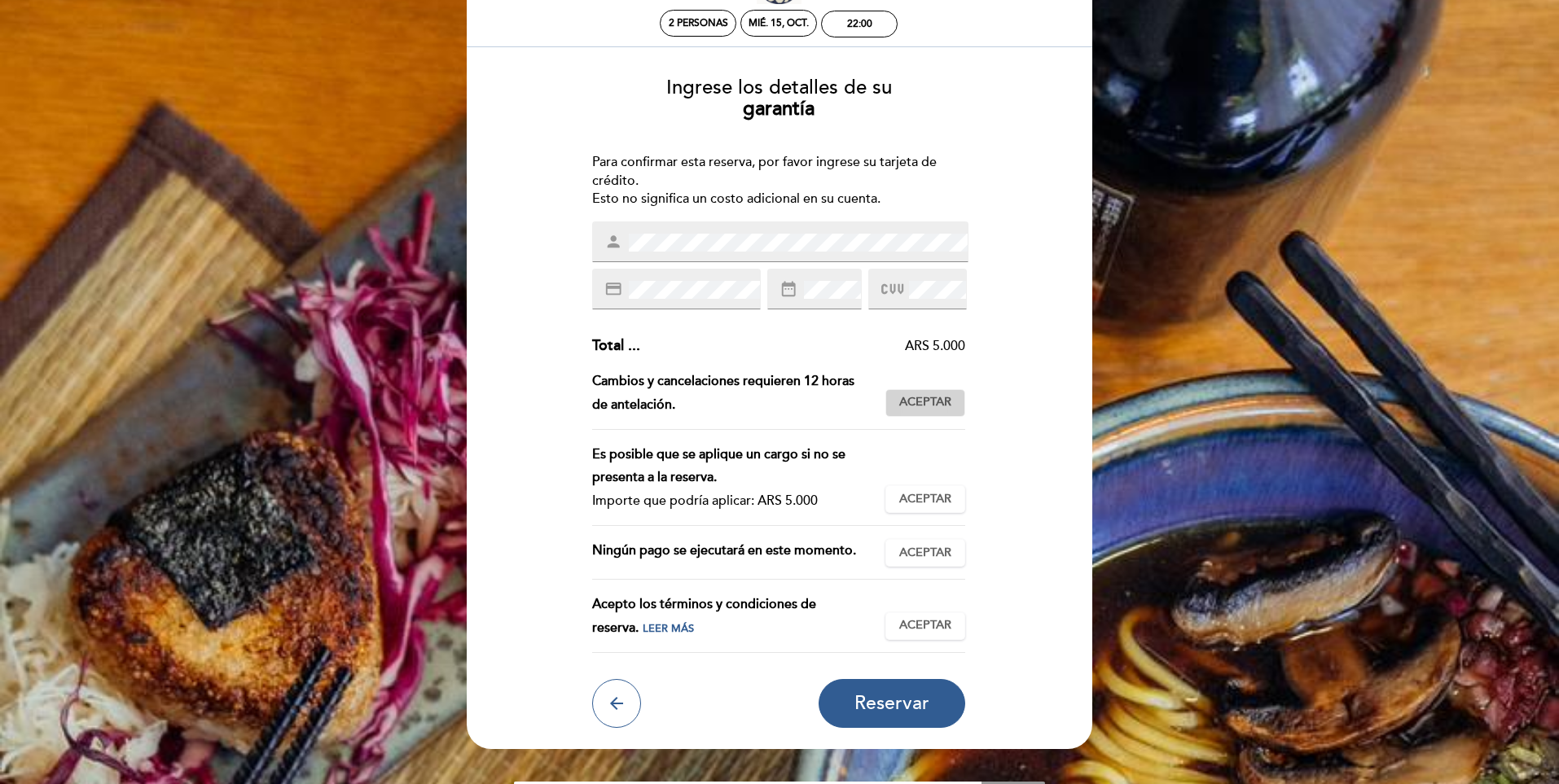
scroll to position [81, 0]
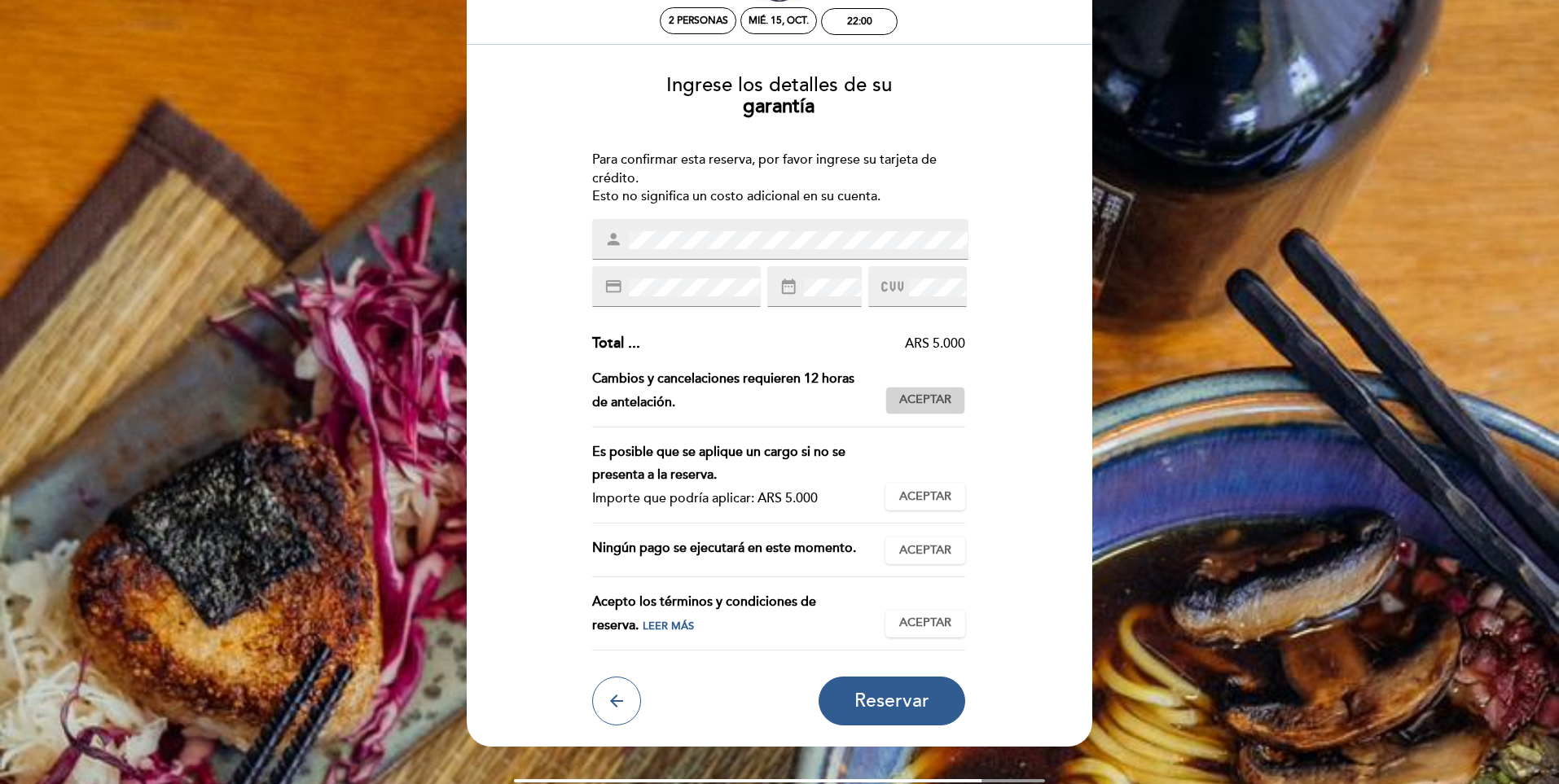
click at [919, 392] on span "Aceptar" at bounding box center [926, 400] width 53 height 17
click at [930, 504] on span "Aceptar" at bounding box center [926, 497] width 53 height 17
click at [937, 549] on span "Aceptar" at bounding box center [926, 550] width 53 height 17
click at [939, 619] on span "Aceptar" at bounding box center [926, 623] width 53 height 17
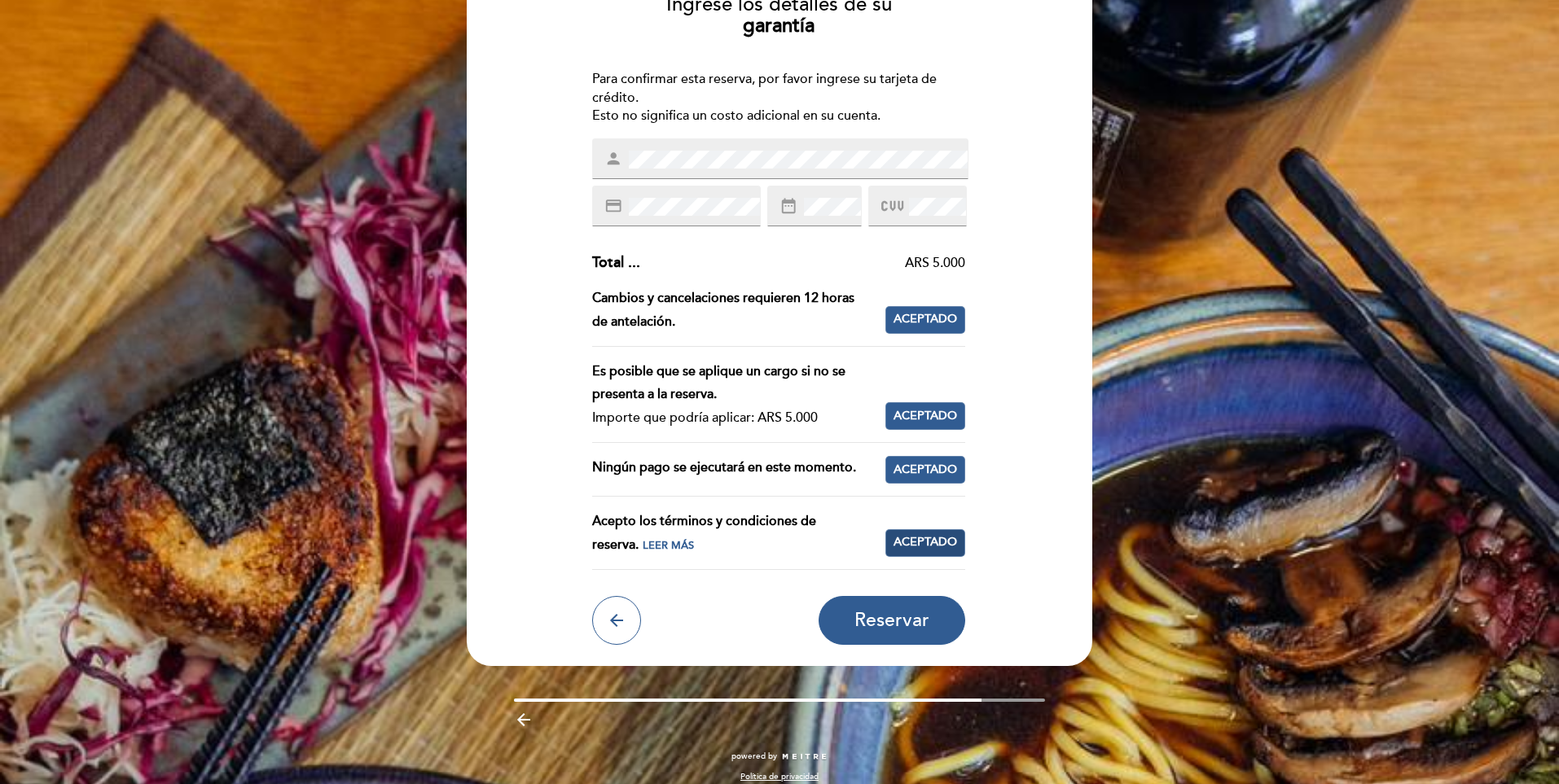
scroll to position [163, 0]
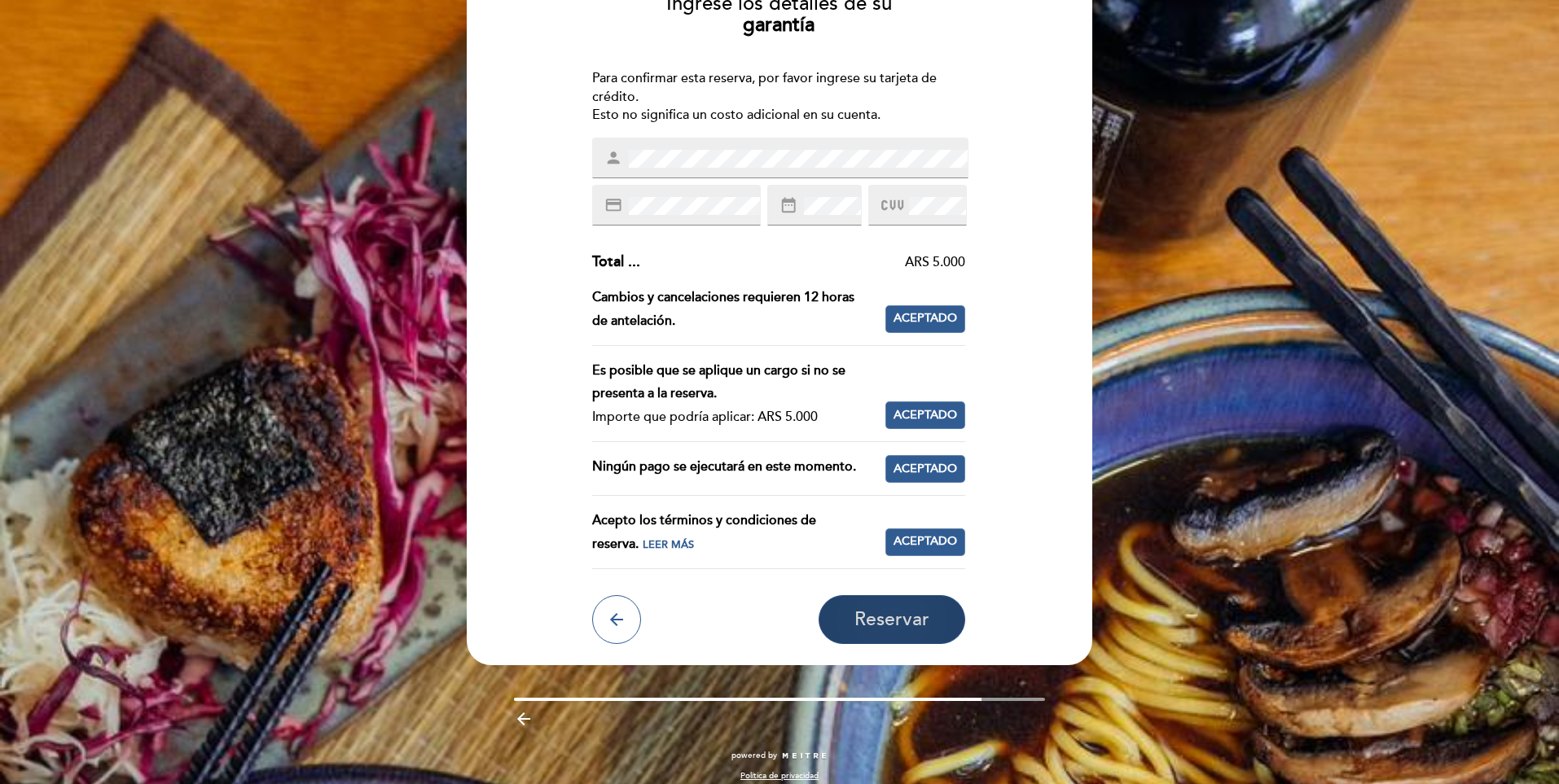
click at [908, 609] on span "Reservar" at bounding box center [891, 620] width 75 height 23
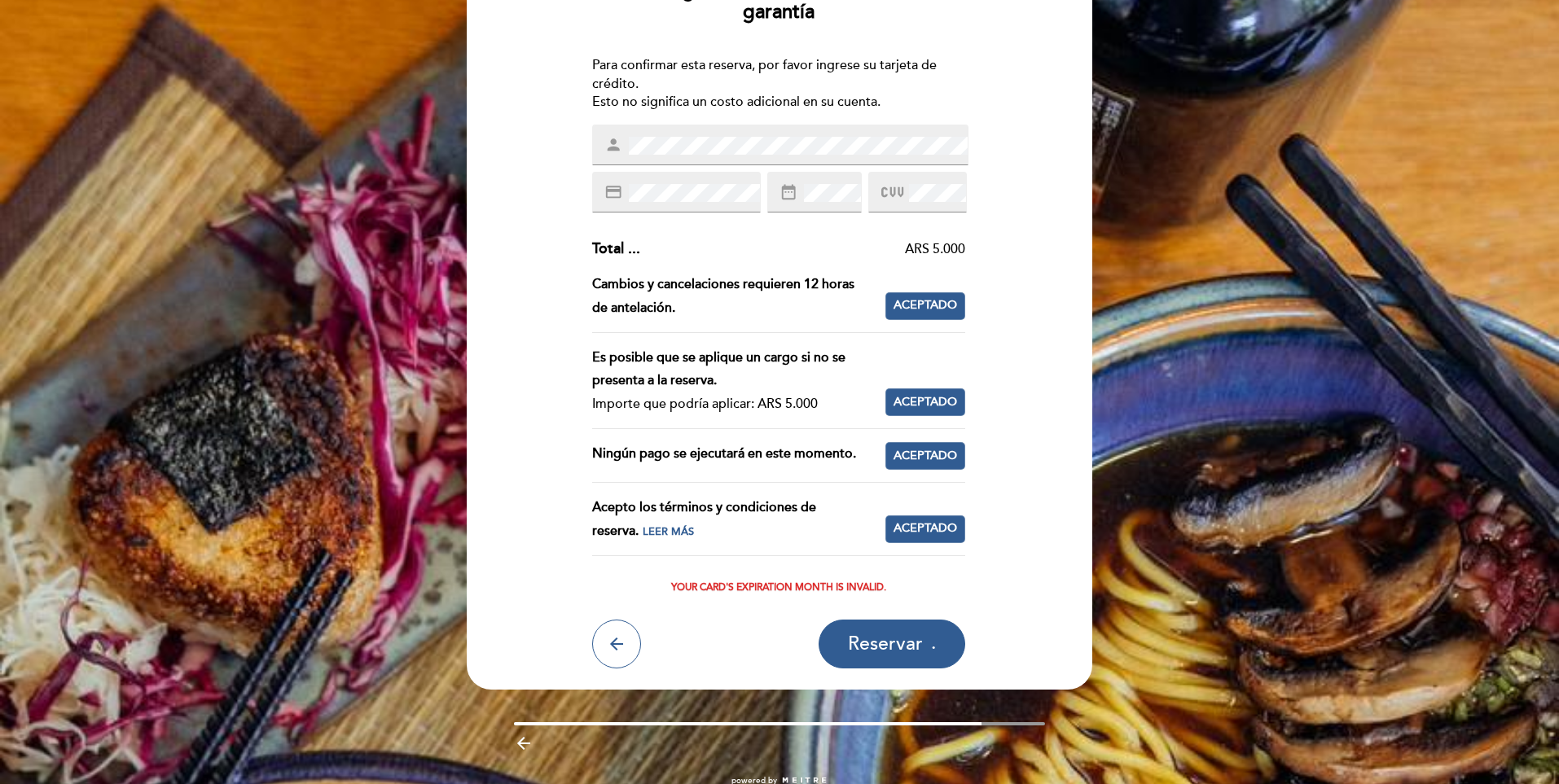
scroll to position [133, 0]
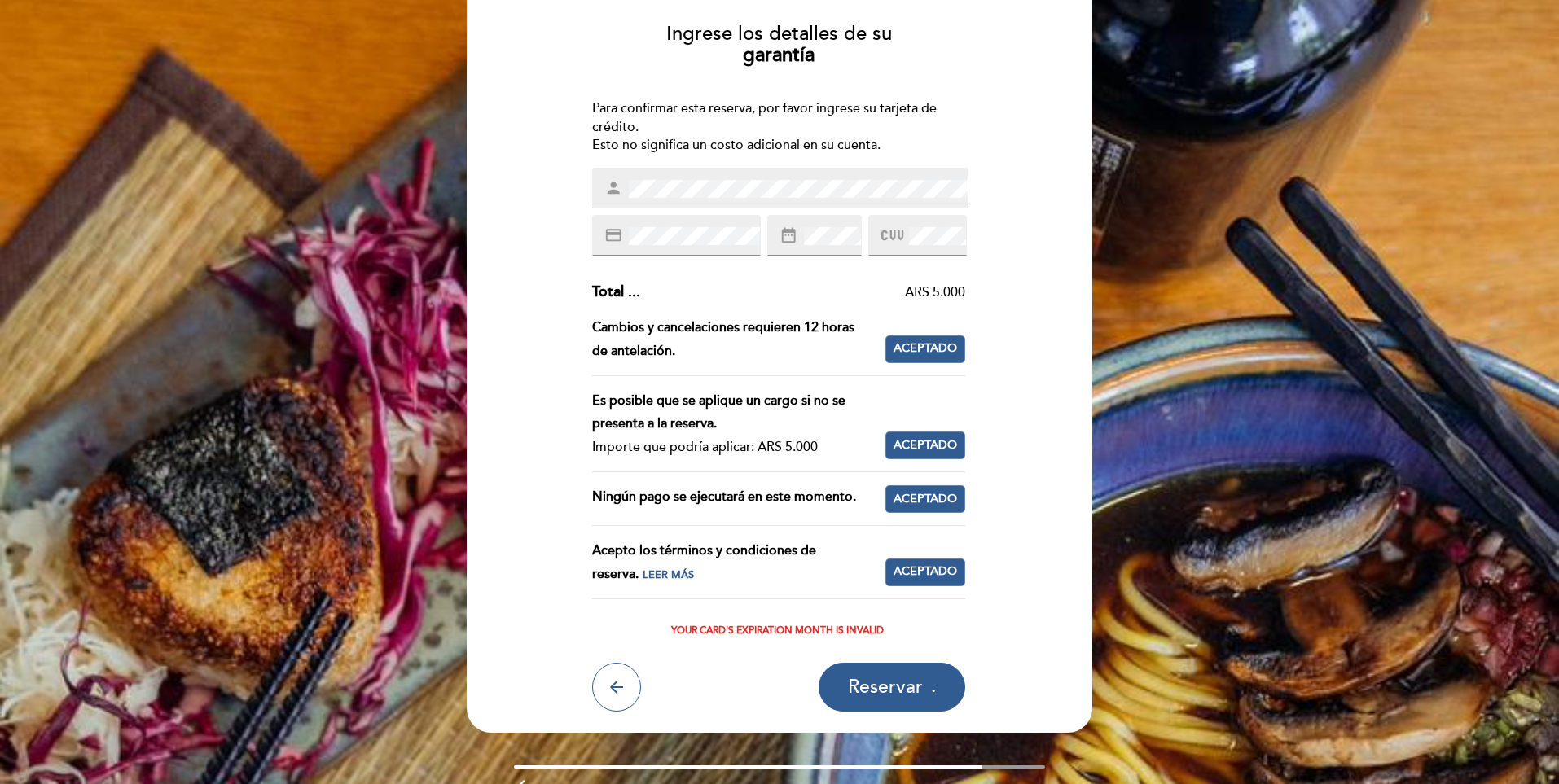
click at [775, 236] on div "date_range" at bounding box center [814, 235] width 94 height 41
click at [885, 688] on span "Reservar" at bounding box center [885, 687] width 75 height 23
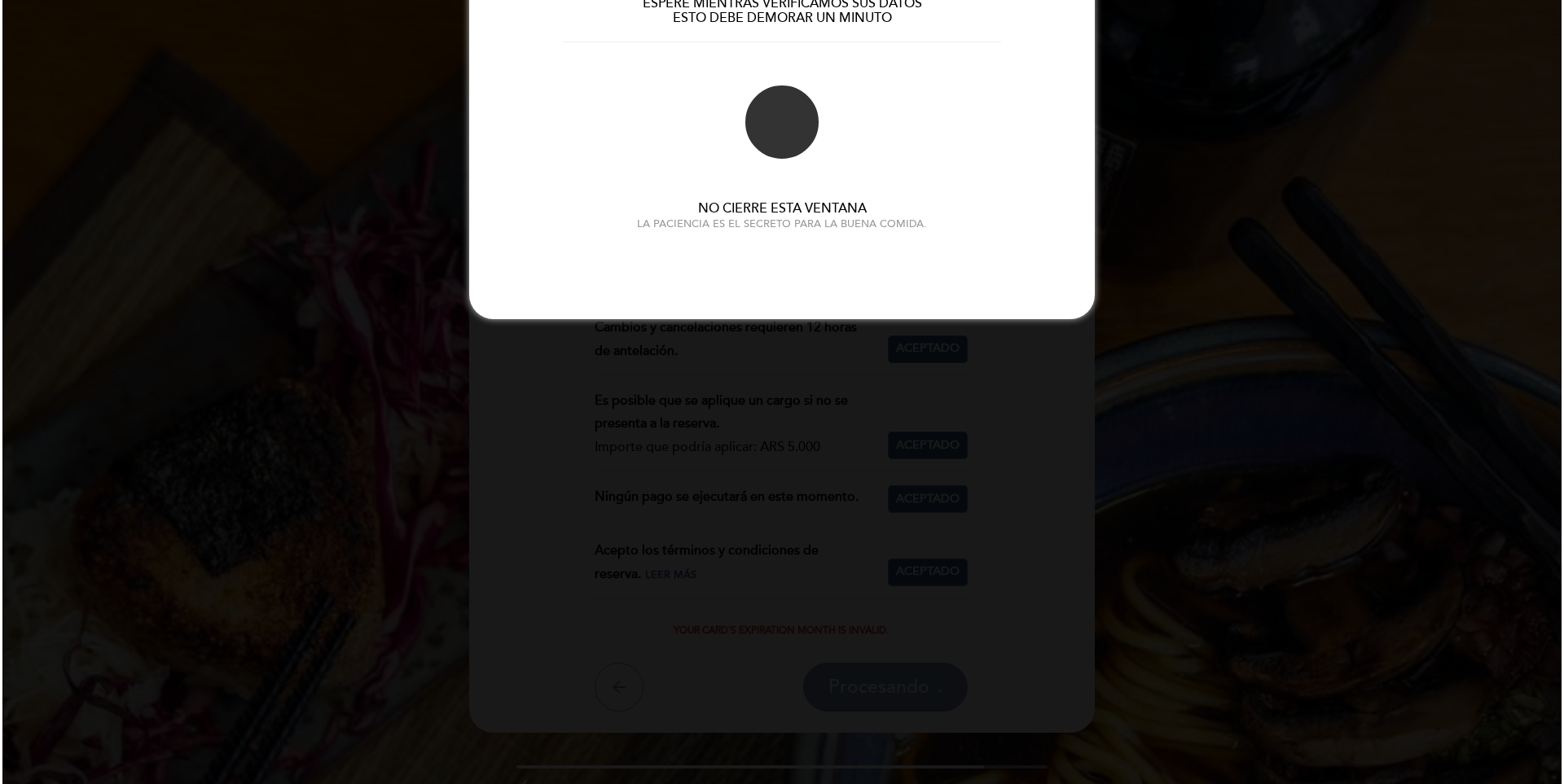
scroll to position [0, 0]
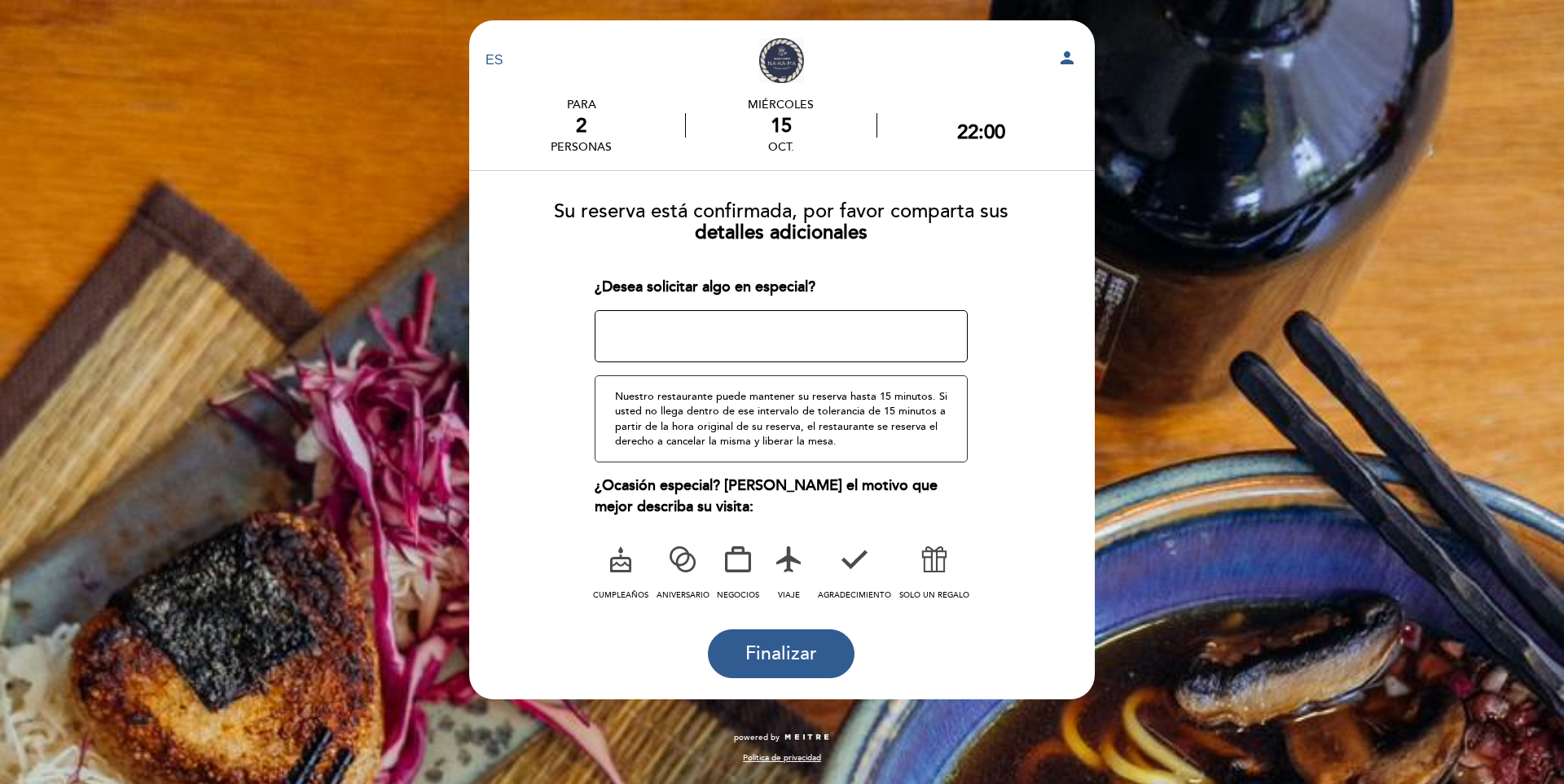
click at [615, 565] on icon at bounding box center [621, 559] width 43 height 43
click at [806, 646] on span "Finalizar" at bounding box center [780, 654] width 71 height 23
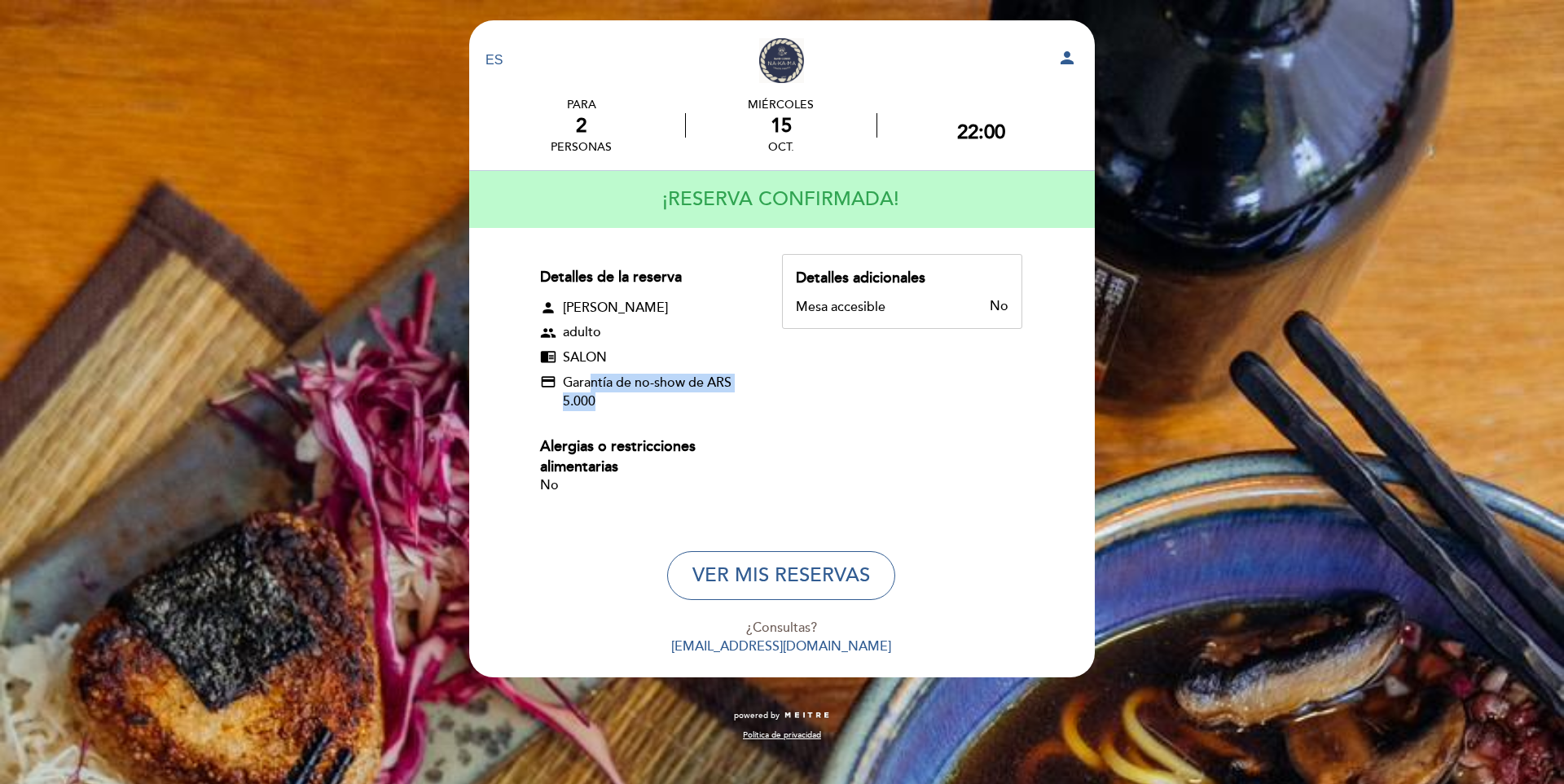
drag, startPoint x: 592, startPoint y: 382, endPoint x: 694, endPoint y: 399, distance: 103.4
click at [694, 399] on span "Garantía de no-show de ARS 5.000" at bounding box center [657, 393] width 190 height 38
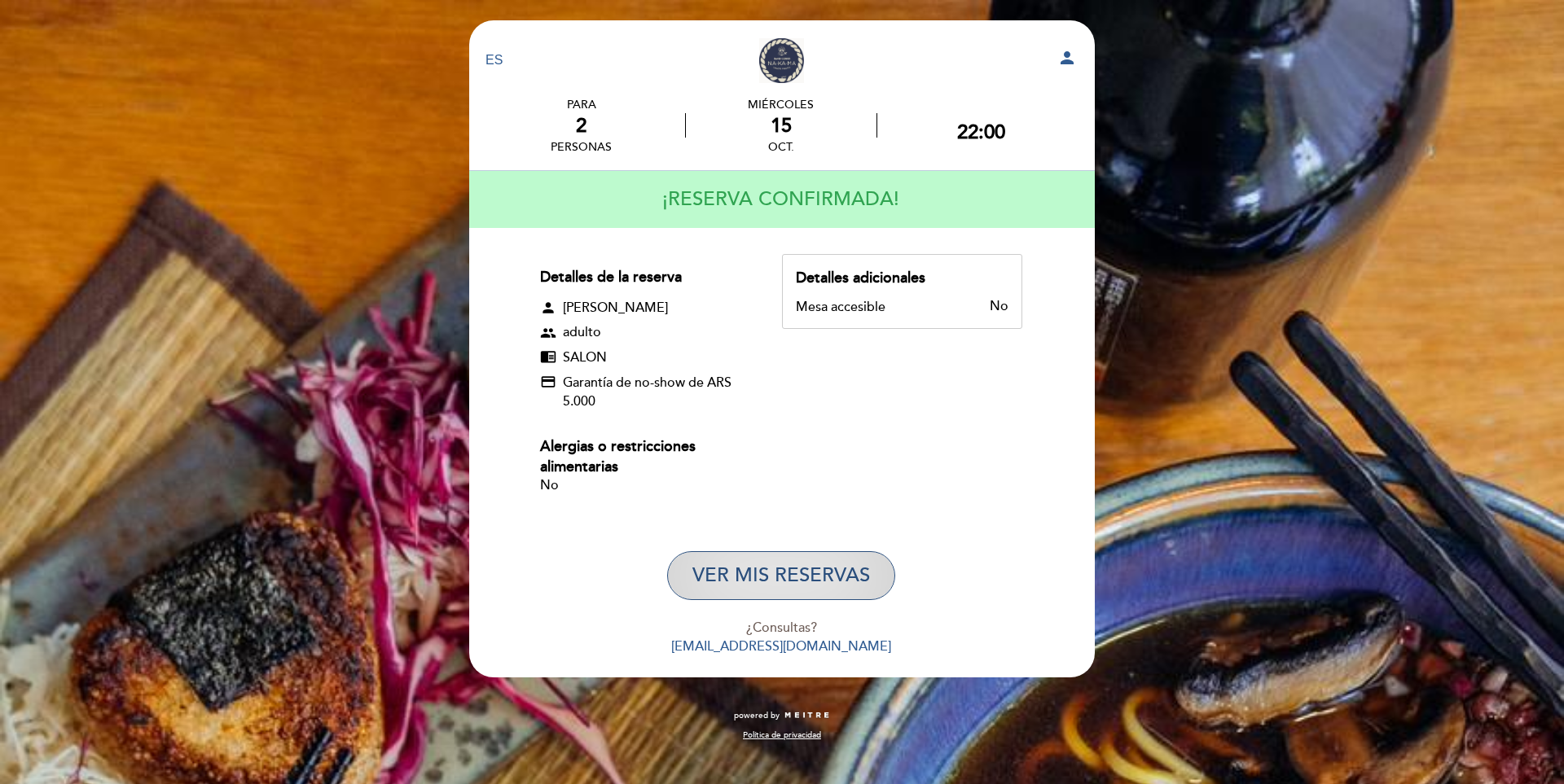
click at [784, 577] on button "VER MIS RESERVAS" at bounding box center [781, 576] width 228 height 49
select select "es"
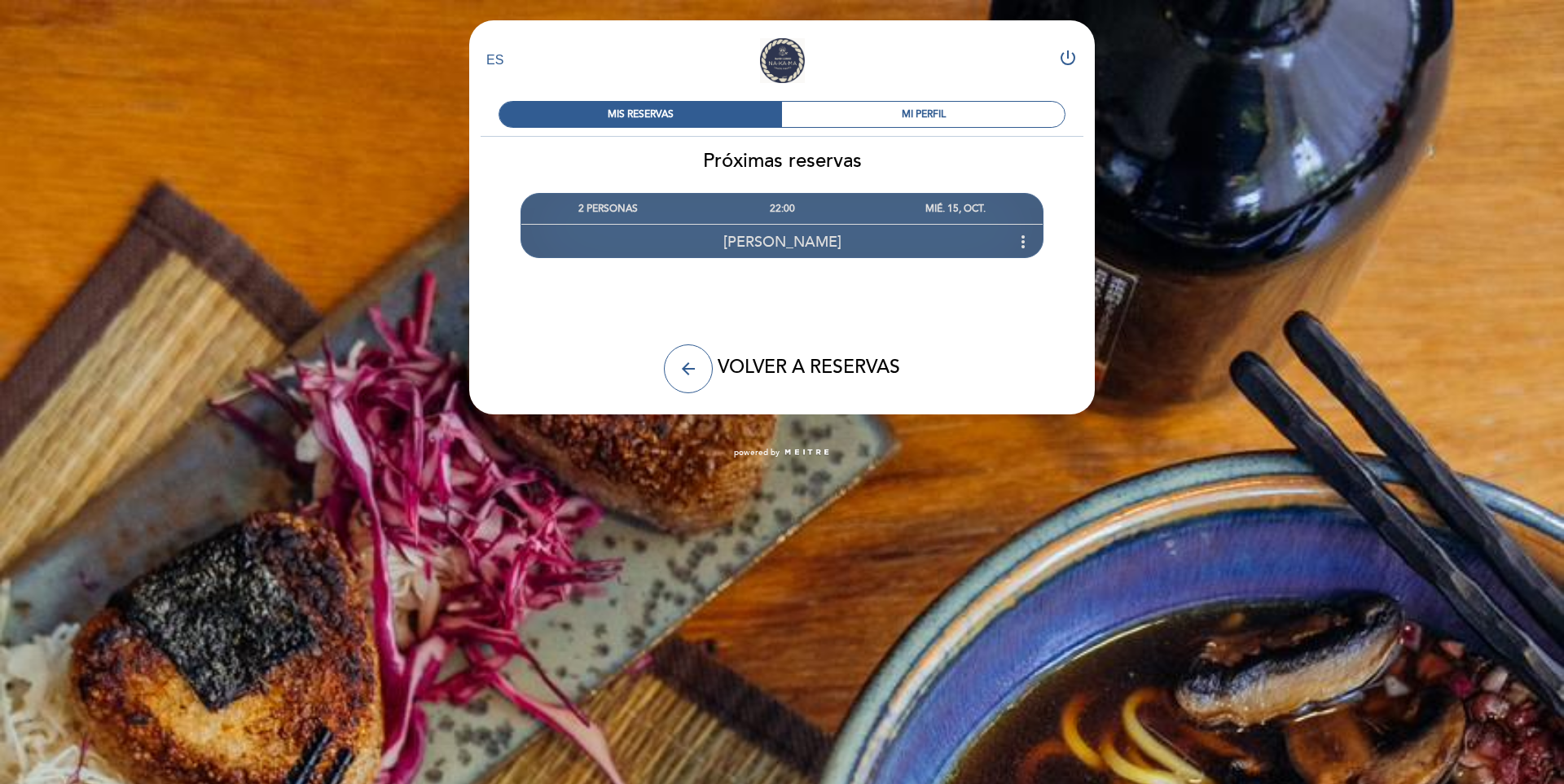
click at [866, 239] on div "[PERSON_NAME] more_vert" at bounding box center [781, 241] width 521 height 35
